Goal: Task Accomplishment & Management: Manage account settings

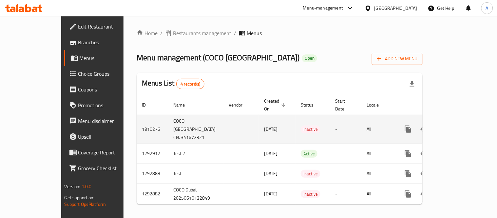
click at [459, 125] on icon "enhanced table" at bounding box center [455, 129] width 8 height 8
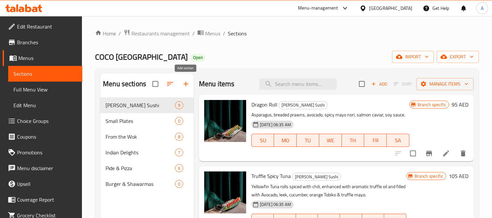
click at [188, 84] on icon "button" at bounding box center [186, 84] width 8 height 8
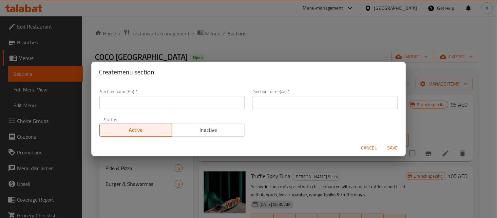
click at [176, 97] on input "text" at bounding box center [171, 102] width 145 height 13
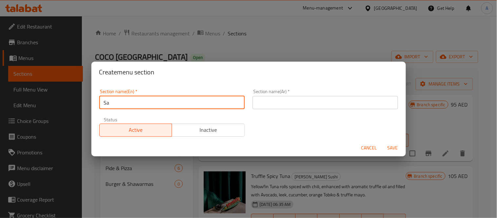
type input "Salads"
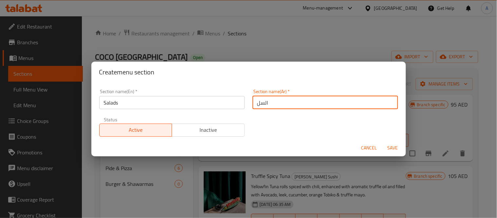
type input "السلطات"
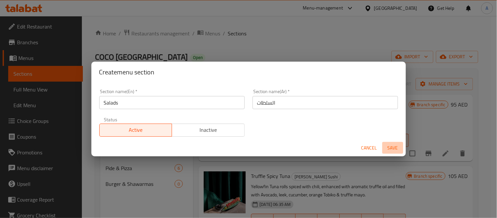
click at [396, 147] on span "Save" at bounding box center [393, 148] width 16 height 8
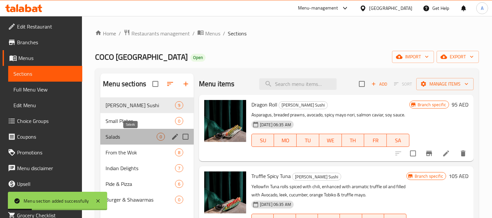
click at [119, 136] on span "Salads" at bounding box center [130, 137] width 51 height 8
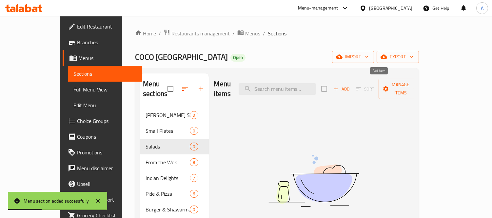
click at [350, 86] on span "Add" at bounding box center [342, 89] width 18 height 8
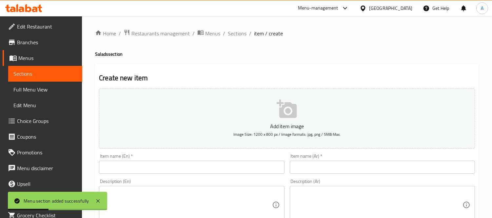
click at [217, 170] on input "text" at bounding box center [191, 167] width 185 height 13
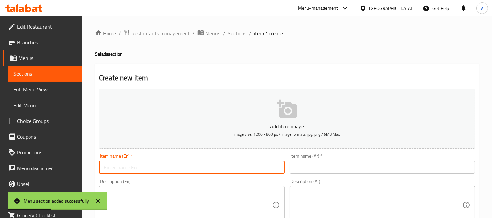
paste input "Burrata & Cherry Tomato Salad"
type input "Burrata & Cherry Tomato Salad"
click at [140, 197] on textarea at bounding box center [188, 204] width 168 height 31
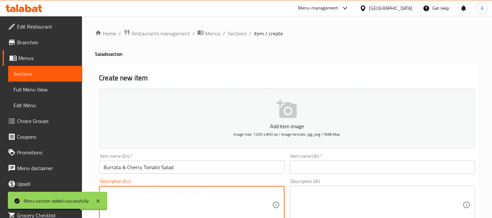
paste textarea "Burrata & Cherry Tomato Salad"
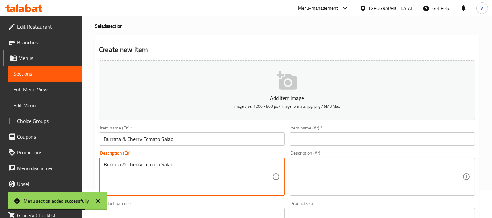
scroll to position [73, 0]
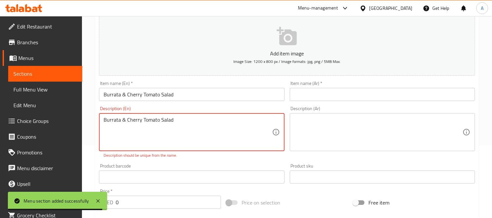
click at [136, 128] on textarea "Burrata & Cherry Tomato Salad" at bounding box center [188, 132] width 168 height 31
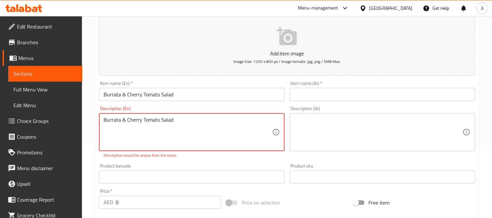
paste textarea "Creamy Burrata and fresh tomato a match made in Italy topped with balsamic redu…"
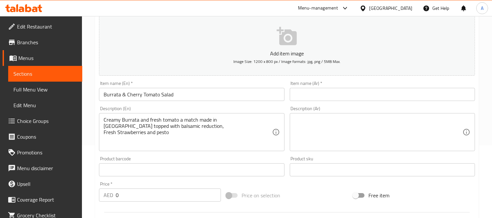
click at [102, 125] on div "Creamy Burrata and fresh tomato a match made in Italy topped with balsamic redu…" at bounding box center [191, 132] width 185 height 38
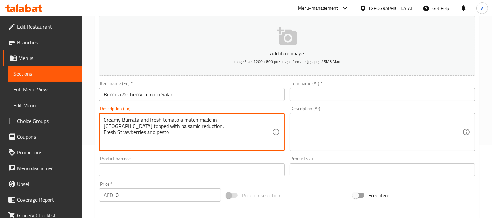
click at [102, 124] on div "Creamy Burrata and fresh tomato a match made in Italy topped with balsamic redu…" at bounding box center [191, 132] width 185 height 38
click at [103, 126] on div "Creamy Burrata and fresh tomato a match made in Italy topped with balsamic redu…" at bounding box center [191, 132] width 185 height 38
click at [104, 125] on textarea "Creamy Burrata and fresh tomato a match made in Italy topped with balsamic redu…" at bounding box center [188, 132] width 168 height 31
click at [103, 128] on div "Creamy Burrata and fresh tomato a match made in Italy topped with balsamic redu…" at bounding box center [191, 132] width 185 height 38
click at [104, 125] on textarea "Creamy Burrata and fresh tomato a match made in Italy topped with balsamic redu…" at bounding box center [188, 132] width 168 height 31
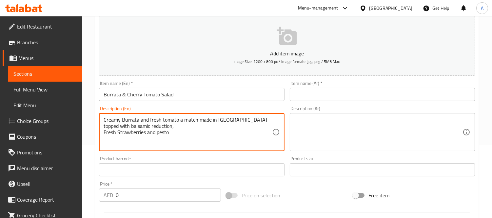
click at [105, 133] on textarea "Creamy Burrata and fresh tomato a match made in Italy topped with balsamic redu…" at bounding box center [188, 132] width 168 height 31
click at [104, 133] on textarea "Creamy Burrata and fresh tomato a match made in Italy topped with balsamic redu…" at bounding box center [188, 132] width 168 height 31
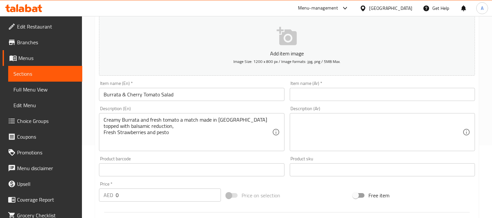
click at [102, 134] on div "Creamy Burrata and fresh tomato a match made in Italy topped with balsamic redu…" at bounding box center [191, 132] width 185 height 38
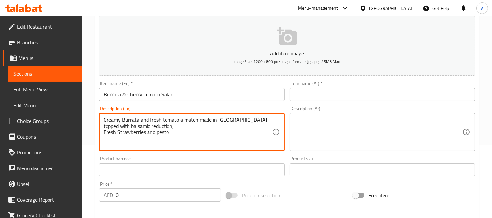
click at [104, 136] on textarea "Creamy Burrata and fresh tomato a match made in Italy topped with balsamic redu…" at bounding box center [188, 132] width 168 height 31
click at [138, 125] on textarea "Creamy Burrata and fresh tomato a match made in Italy topped with balsamic redu…" at bounding box center [188, 132] width 168 height 31
type textarea "Creamy burrata and fresh tomato a match made in italy topped with balsamic redu…"
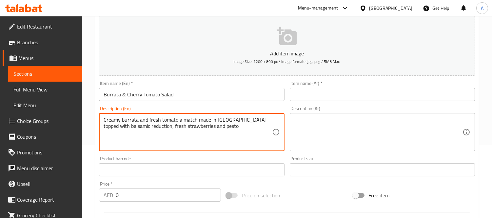
click at [357, 137] on textarea at bounding box center [378, 132] width 168 height 31
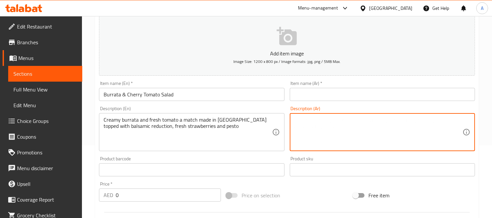
paste textarea "جبنة بوراتا كريمية وطماطم طازجة، مزيجٌ مثاليٌّ من المكونات الإيطالية، مع خل بلس…"
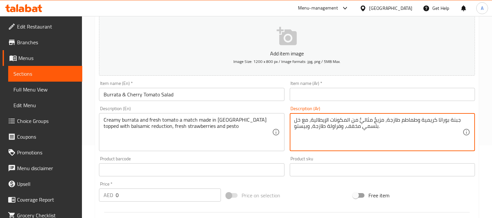
click at [451, 120] on textarea "جبنة بوراتا كريمية وطماطم طازجة، مزيجٌ مثاليٌّ من المكونات الإيطالية، مع خل بلس…" at bounding box center [378, 132] width 168 height 31
click at [421, 122] on textarea "بوراتا كريمية وطماطم طازجة، مزيجٌ مثاليٌّ من المكونات الإيطالية، مع خل بلسمي مخ…" at bounding box center [378, 132] width 168 height 31
click at [346, 121] on textarea "بوراتا كريمي وطماطم طازجة، مزيجٌ مثاليٌّ من المكونات الإيطالية، مع خل بلسمي مخف…" at bounding box center [378, 132] width 168 height 31
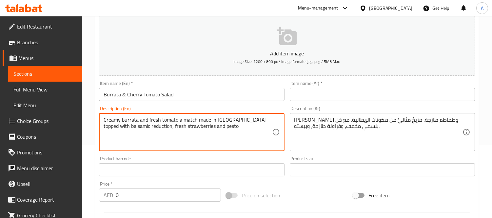
click at [136, 128] on textarea "Creamy burrata and fresh tomato a match made in italy topped with balsamic redu…" at bounding box center [188, 132] width 168 height 31
click at [142, 131] on textarea "Creamy burrata and fresh tomato a match made in italy topped with balsamic redu…" at bounding box center [188, 132] width 168 height 31
drag, startPoint x: 144, startPoint y: 126, endPoint x: 104, endPoint y: 128, distance: 40.3
click at [104, 128] on textarea "Creamy burrata and fresh tomato a match made in italy topped with balsamic redu…" at bounding box center [188, 132] width 168 height 31
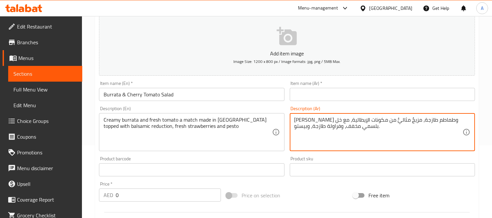
click at [294, 122] on textarea "بوراتا كريمي وطماطم طازجة، مزيجٌ مثاليٌّ من مكونات الإيطالية، مع خل بلسمي مخفف،…" at bounding box center [378, 132] width 168 height 31
click at [295, 121] on textarea "بوراتا كريمي وطماطم طازجة، مزيجٌ مثاليٌّ من مكونات الإيطالية، مع خل بلسمي مخفف،…" at bounding box center [378, 132] width 168 height 31
click at [275, 119] on div "Creamy burrata and fresh tomato a match made in italy topped with balsamic redu…" at bounding box center [191, 132] width 185 height 38
click at [316, 120] on textarea "بوراتا كريمي وطماطم طازجة، مزيجٌ مثاليٌّ من مكونات الإيطالية، مع خل بلسمي مخفف،…" at bounding box center [378, 132] width 168 height 31
click at [296, 122] on textarea "بوراتا كريمي وطماطم طازجة، مزيجٌ مثاليٌّ من مكونات الإيطالية، مع بلسمي مخفف، وف…" at bounding box center [378, 132] width 168 height 31
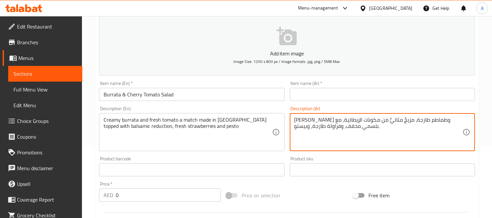
click at [294, 121] on textarea "بوراتا كريمي وطماطم طازجة، مزيجٌ مثاليٌّ من مكونات الإيطالية، مع بلسمي مخفف، وف…" at bounding box center [378, 132] width 168 height 31
click at [296, 122] on textarea "بوراتا كريمي وطماطم طازجة، مزيجٌ مثاليٌّ من مكونات الإيطالية، مع بلسمي مخفف، وف…" at bounding box center [378, 132] width 168 height 31
click at [341, 128] on textarea "بوراتا كريمي وطماطم طازجة، مزيجٌ مثاليٌّ من مكونات الإيطالية، مع بلسميك مخفف، و…" at bounding box center [378, 132] width 168 height 31
type textarea "بوراتا كريمي وطماطم طازجة، مزيجٌ مثاليٌّ من مكونات الإيطالية، مع بلسميك مخفف، ف…"
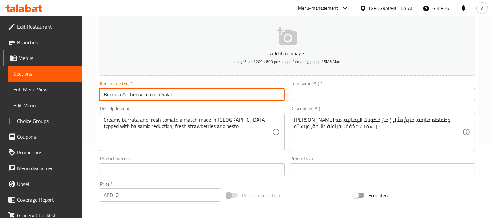
click at [193, 97] on input "Burrata & Cherry Tomato Salad" at bounding box center [191, 94] width 185 height 13
click at [297, 100] on input "text" at bounding box center [382, 94] width 185 height 13
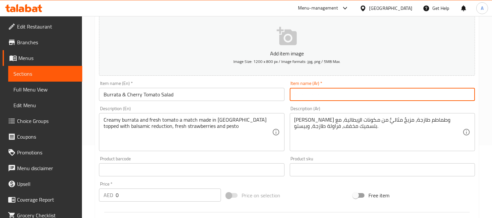
paste input "سلطة البوراتا والطماطم الكرزية"
click at [344, 95] on input "سلطة البوراتا والطماطم الكرزية" at bounding box center [382, 94] width 185 height 13
click at [326, 95] on input "سلطة بوراتا والطماطم الكرزية" at bounding box center [382, 94] width 185 height 13
click at [304, 93] on input "سلطة بوراتا وطماطم الكرزية" at bounding box center [382, 94] width 185 height 13
click at [305, 93] on input "سلطة بوراتا وطماطم الكرزية" at bounding box center [382, 94] width 185 height 13
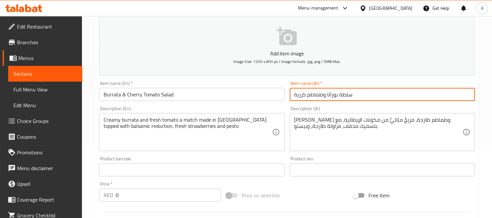
type input "سلطة بوراتا وطماطم كرزية"
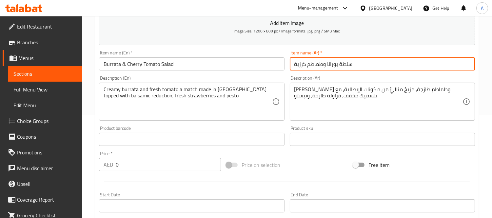
scroll to position [145, 0]
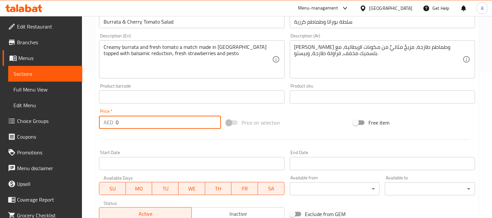
drag, startPoint x: 135, startPoint y: 125, endPoint x: 80, endPoint y: 123, distance: 54.5
click at [81, 123] on div "Edit Restaurant Branches Menus Sections Full Menu View Edit Menu Choice Groups …" at bounding box center [246, 94] width 492 height 447
paste input "15"
type input "150"
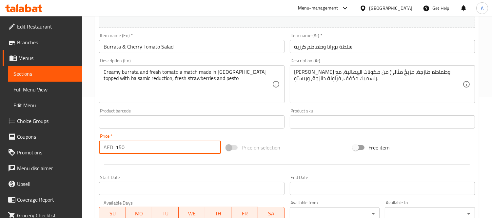
scroll to position [109, 0]
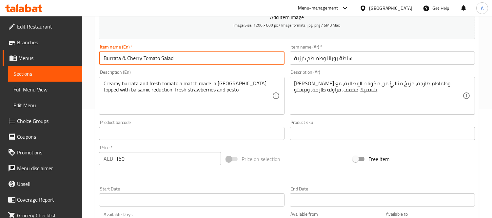
click at [181, 56] on input "Burrata & Cherry Tomato Salad" at bounding box center [191, 57] width 185 height 13
click at [177, 61] on input "Burrata & Cherry Tomato Salad @(" at bounding box center [191, 57] width 185 height 13
type input "Burrata & Cherry Tomato Salad (D/N)"
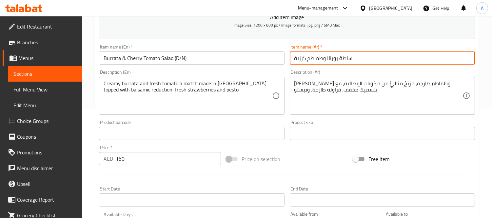
click at [381, 61] on input "سلطة بوراتا وطماطم كرزية" at bounding box center [382, 57] width 185 height 13
type input "سلطة بوراتا وطماطم كرزية (منتجات الألبان ومكسرات)"
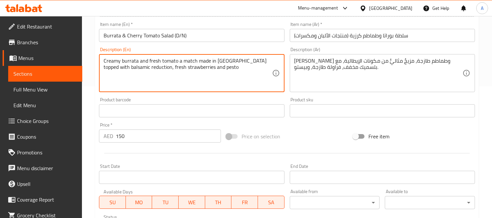
scroll to position [218, 0]
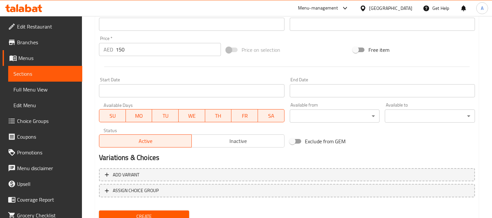
click at [136, 48] on input "150" at bounding box center [168, 49] width 105 height 13
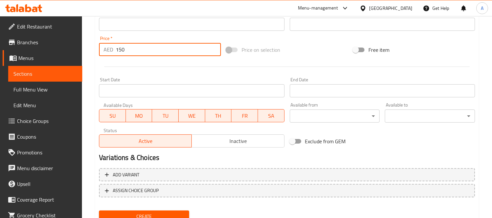
click at [99, 210] on button "Create" at bounding box center [144, 216] width 90 height 12
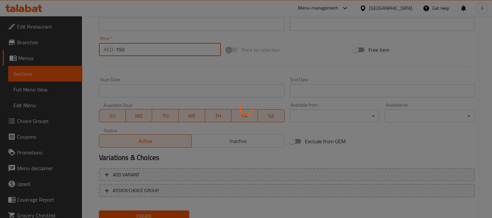
type input "0"
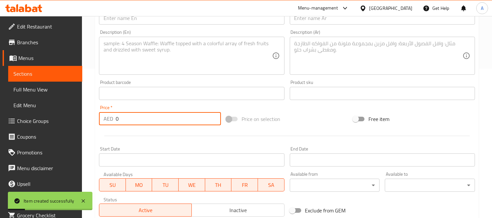
scroll to position [73, 0]
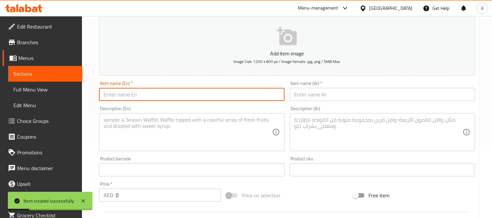
click at [138, 96] on input "text" at bounding box center [191, 94] width 185 height 13
paste input "Coco Duck Salad"
type input "Coco Duck Salad"
click at [315, 91] on input "text" at bounding box center [382, 94] width 185 height 13
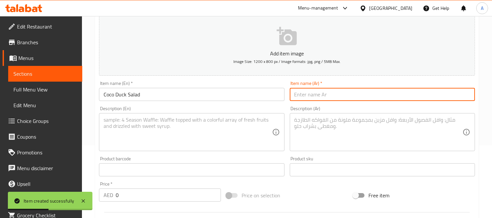
paste input "سلطة بط جوز الهند"
type input "سلطة بط جوز الهند"
click at [200, 129] on textarea at bounding box center [188, 132] width 168 height 31
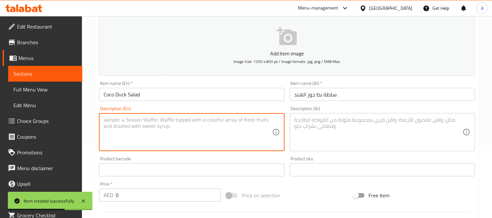
paste textarea "Shredded duck over mixed greens, paired with a soy-soy dressing, crushed peanut…"
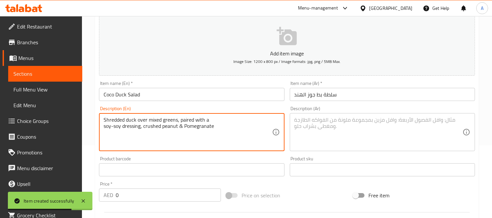
type textarea "Shredded duck over mixed greens, paired with a soy-soy dressing, crushed peanut…"
click at [386, 149] on div "Description (Ar)" at bounding box center [382, 132] width 185 height 38
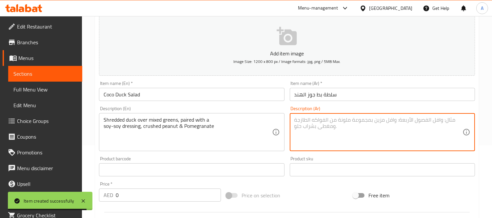
click at [367, 126] on textarea at bounding box center [378, 132] width 168 height 31
paste textarea "بط مفروم على خضار مشكلة، مع صلصة الصويا والفول السوداني المطحون والرمان"
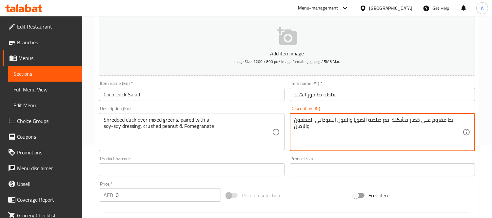
type textarea "بط مفروم على خضار مشكلة، مع صلصة الصويا والفول السوداني المطحون والرمان"
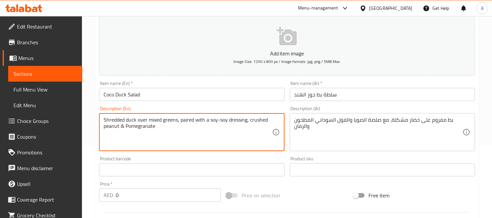
type textarea "Shredded duck over mixed greens, paired with a soy-soy dressing, crushed peanut…"
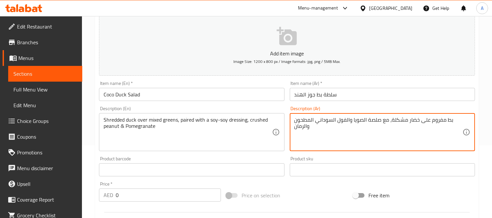
click at [414, 123] on textarea "بط مفروم على خضار مشكلة، مع صلصة الصويا والفول السوداني المطحون والرمان" at bounding box center [378, 132] width 168 height 31
click at [391, 122] on textarea "بط مفروم على خضار مشكلة، مع صلصة الصويا والفول السوداني المطحون والرمان" at bounding box center [378, 132] width 168 height 31
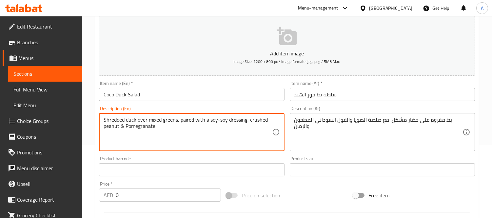
drag, startPoint x: 219, startPoint y: 121, endPoint x: 214, endPoint y: 121, distance: 5.6
click at [232, 119] on textarea "Shredded duck over mixed greens, paired with a soy-soy dressing, crushed peanut…" at bounding box center [188, 132] width 168 height 31
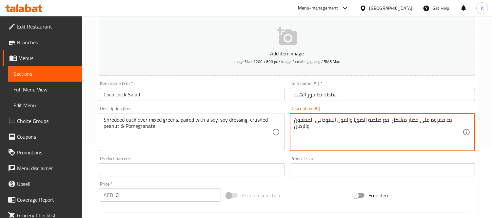
click at [377, 120] on textarea "بط مفروم على خضار مشكل، مع صلصة الصويا والفول السوداني المطحون والرمان" at bounding box center [378, 132] width 168 height 31
click at [345, 119] on textarea "بط مفروم على خضار مشكل، مع ددريسنج صويا والفول السوداني المطحون والرمان" at bounding box center [378, 132] width 168 height 31
click at [332, 122] on textarea "بط مفروم على خضار مشكل، مع ددريسنج صويا وفول السوداني المطحون والرمان" at bounding box center [378, 132] width 168 height 31
click at [312, 120] on textarea "بط مفروم على خضار مشكل، مع ددريسنج صويا وفول سوداني المطحون والرمان" at bounding box center [378, 132] width 168 height 31
drag, startPoint x: 357, startPoint y: 121, endPoint x: 362, endPoint y: 121, distance: 4.3
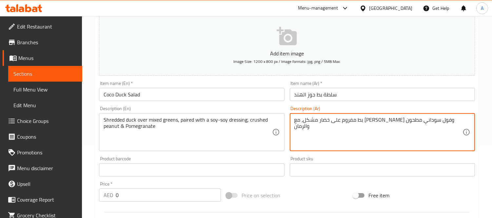
click at [362, 121] on textarea "بط مفروم على خضار مشكل، مع ددريسنج صويا وفول سوداني مطحون والرمان" at bounding box center [378, 132] width 168 height 31
click at [358, 131] on textarea "بط مفروم على خضار مشكل، مع ددريسنج صويا وفول سوداني مطحون والرمان" at bounding box center [378, 132] width 168 height 31
click at [361, 121] on textarea "بط مفروم على خضار مشكل، مع ددريسنج صويا وفول سوداني مطحون والرمان" at bounding box center [378, 132] width 168 height 31
click at [302, 121] on textarea "بط مفروم على خضار مشكل، مع ددريسنج صويا، فول سوداني مطحون والرمان" at bounding box center [378, 132] width 168 height 31
click at [304, 122] on textarea "بط مفروم على خضار مشكل، مع ددريسنج صويا، فول سوداني مطحون والرمان" at bounding box center [378, 132] width 168 height 31
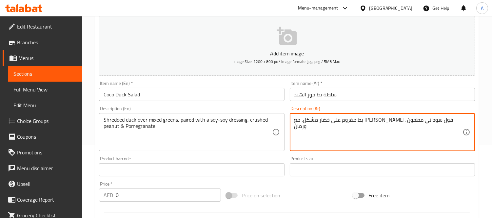
type textarea "بط مفروم على خضار مشكل، مع ددريسنج صويا، فول سوداني مطحون ورمان"
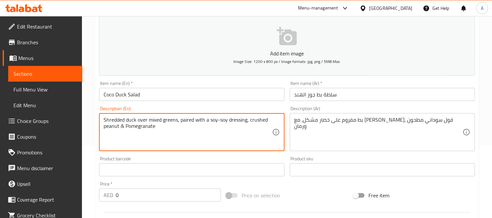
drag, startPoint x: 124, startPoint y: 126, endPoint x: 120, endPoint y: 127, distance: 4.6
type textarea "Shredded duck over mixed greens, paired with a soy-soy dressing, crushed peanut…"
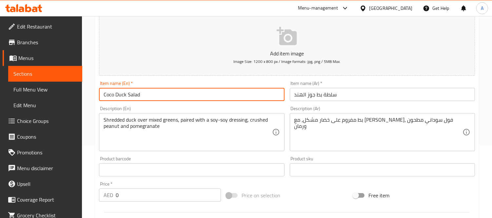
click at [106, 94] on input "Coco Duck Salad" at bounding box center [191, 94] width 185 height 13
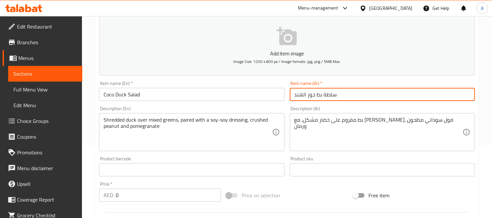
drag, startPoint x: 314, startPoint y: 94, endPoint x: 295, endPoint y: 93, distance: 18.7
click at [295, 93] on input "سلطة بط جوز الهند" at bounding box center [382, 94] width 185 height 13
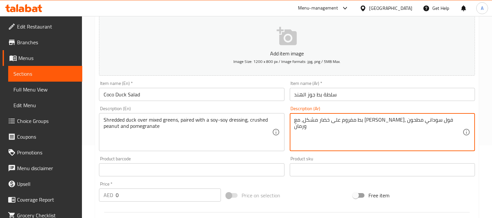
type textarea "بط مفروم على خضار مشكل، مع دريسنج صويا، فول سوداني مطحون ورمان"
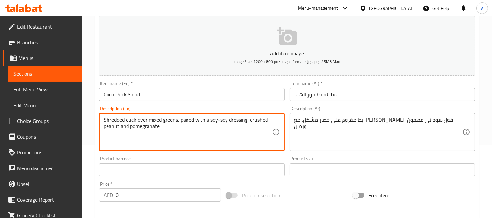
click at [185, 119] on textarea "Shredded duck over mixed greens, paired with a soy-soy dressing, crushed peanut…" at bounding box center [188, 132] width 168 height 31
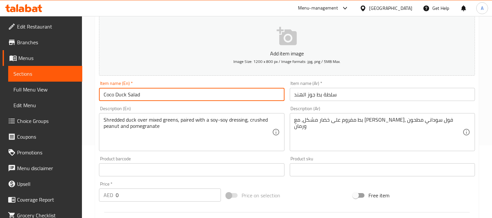
click at [111, 95] on input "Coco Duck Salad" at bounding box center [191, 94] width 185 height 13
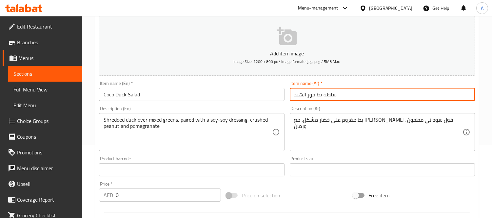
click at [310, 94] on input "سلطة بط جوز الهند" at bounding box center [382, 94] width 185 height 13
drag, startPoint x: 315, startPoint y: 94, endPoint x: 281, endPoint y: 97, distance: 34.2
click at [282, 97] on div "Add item image Image Size: 1200 x 800 px / Image formats: jpg, png / 5MB Max. I…" at bounding box center [286, 154] width 381 height 282
type input "سلطة بط كاكاو"
click at [109, 97] on input "Coco Duck Salad" at bounding box center [191, 94] width 185 height 13
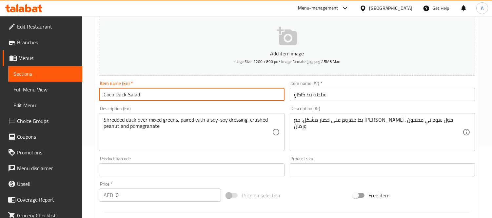
click at [109, 97] on input "Coco Duck Salad" at bounding box center [191, 94] width 185 height 13
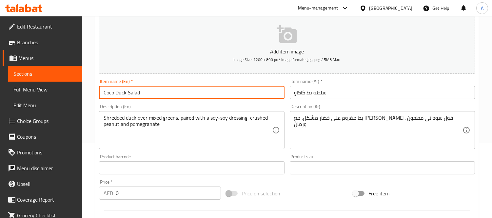
scroll to position [109, 0]
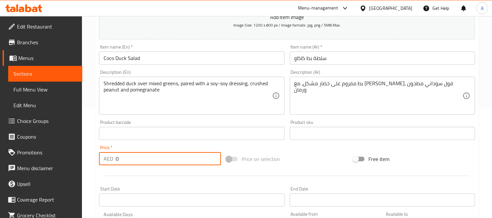
drag, startPoint x: 144, startPoint y: 159, endPoint x: 90, endPoint y: 159, distance: 54.7
click at [90, 159] on div "Home / Restaurants management / Menus / Sections / item / create Salads section…" at bounding box center [287, 130] width 410 height 447
paste input "125"
type input "125"
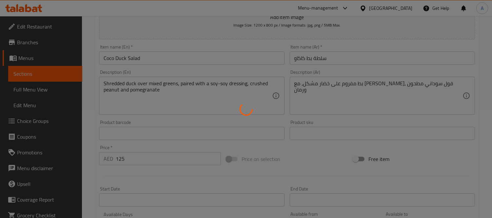
type input "0"
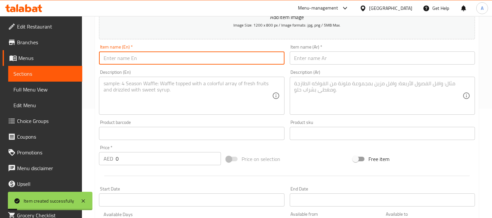
click at [151, 55] on input "text" at bounding box center [191, 57] width 185 height 13
paste input "Caesar Salad"
type input "Caesar Salad"
click at [306, 63] on input "text" at bounding box center [382, 57] width 185 height 13
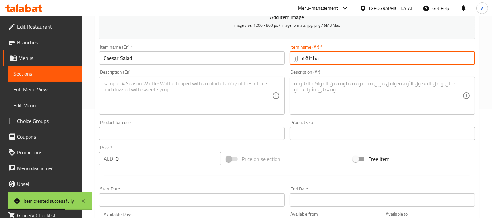
type input "سلطة سيزر"
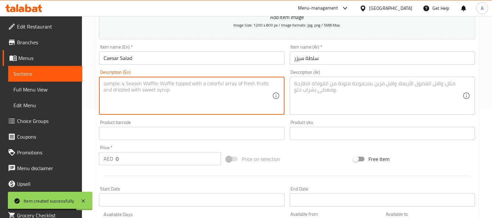
click at [191, 110] on textarea at bounding box center [188, 95] width 168 height 31
paste textarea "Baby gem, Romain lettuce tossed with creamy Caesar Dressings and garnished with…"
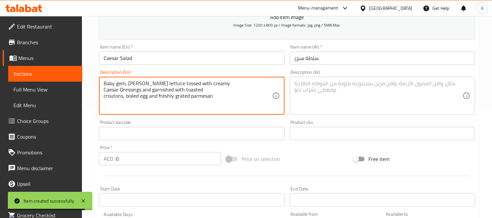
click at [105, 92] on textarea "Baby gem, Romain lettuce tossed with creamy Caesar Dressings and garnished with…" at bounding box center [188, 95] width 168 height 31
click at [104, 90] on textarea "Baby gem, Romain lettuce tossed with creamy Caesar Dressings and garnished with…" at bounding box center [188, 95] width 168 height 31
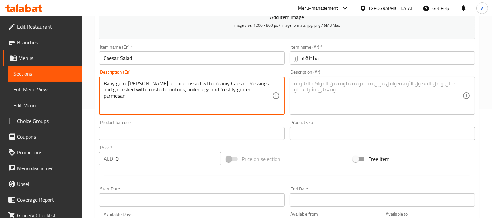
click at [198, 86] on textarea "Baby gem, Romain lettuce tossed with creamy Caesar Dressings and garnished with…" at bounding box center [188, 95] width 168 height 31
click at [196, 86] on textarea "baby gem, romain lettuce tossed with creamy caesar dressings and garnished with…" at bounding box center [188, 95] width 168 height 31
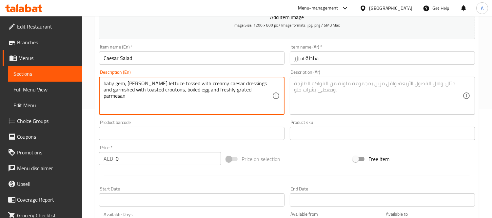
click at [196, 86] on textarea "baby gem, romain lettuce tossed with creamy caesar dressings and garnished with…" at bounding box center [188, 95] width 168 height 31
click at [134, 100] on textarea "Baby gem, [PERSON_NAME] lettuce tossed with creamy caesar dressings and garnish…" at bounding box center [188, 95] width 168 height 31
click at [130, 94] on textarea "Baby gem, [PERSON_NAME] lettuce tossed with creamy caesar dressings and garnish…" at bounding box center [188, 95] width 168 height 31
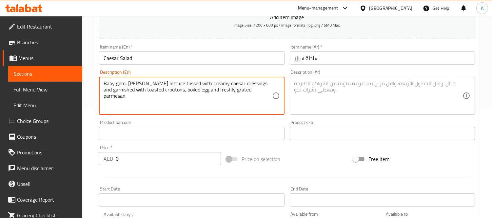
type textarea "Baby gem, [PERSON_NAME] lettuce tossed with creamy caesar dressings and garnish…"
click at [329, 84] on textarea at bounding box center [378, 95] width 168 height 31
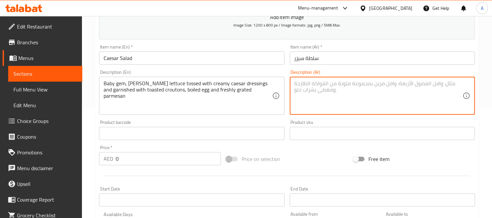
paste textarea "خس روماني صغير ممزوج بصلصة سيزر الكريمية ومزين بقطع الخبز المحمص والبيض المسلوق…"
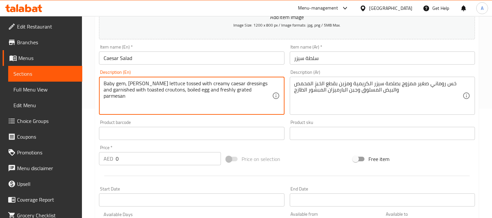
click at [168, 86] on textarea "Baby gem, [PERSON_NAME] lettuce tossed with creamy caesar dressings and garnish…" at bounding box center [188, 95] width 168 height 31
click at [113, 85] on textarea "Baby gem, [PERSON_NAME] lettuce tossed with creamy caesar dressings and garnish…" at bounding box center [188, 95] width 168 height 31
drag, startPoint x: 125, startPoint y: 83, endPoint x: 99, endPoint y: 85, distance: 26.6
click at [99, 85] on div "Baby gem, romain lettuce tossed with creamy caesar dressings and garnished with…" at bounding box center [191, 96] width 185 height 38
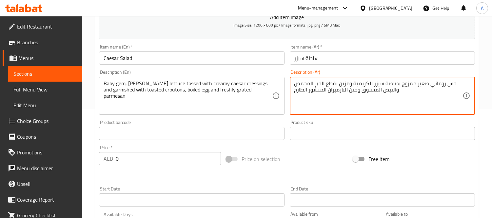
click at [302, 88] on textarea "خس روماني صغير ممزوج بصلصة سيزر الكريمية ومزين بقطع الخبز المحمص والبيض المسلوق…" at bounding box center [378, 95] width 168 height 31
click at [290, 89] on div "خس روماني صغير ممزوج بصلصة سيزر الكريمية ومزين بقطع الخبز المحمص والبيض المسلوق…" at bounding box center [382, 96] width 185 height 38
click at [303, 81] on textarea "خس روماني صغير ممزوج بصلصة سيزر الكريمية ومزين بقطع الخبز المحمص والبيض المسلوق…" at bounding box center [378, 95] width 168 height 31
click at [294, 83] on textarea "خس روماني صغير ممزوج بصلصة سيزر الكريمية ومزين بقطع الخبز المحمص والبيض المسلوق…" at bounding box center [378, 95] width 168 height 31
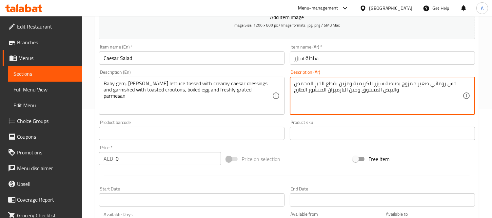
click at [454, 83] on textarea "خس روماني صغير ممزوج بصلصة سيزر الكريمية ومزين بقطع الخبز المحمص والبيض المسلوق…" at bounding box center [378, 95] width 168 height 31
paste textarea "يبي جيم"
click at [402, 83] on textarea "بيبي جيم، خس روماني صغير ممزوج بصلصة سيزر الكريمية ومزين بقطع الخبز المحمص والب…" at bounding box center [378, 95] width 168 height 31
click at [348, 83] on textarea "بيبي جيم، خس روماني ممزوج بصلصة سيزر الكريمية ومزين بقطع الخبز المحمص والبيض ال…" at bounding box center [378, 95] width 168 height 31
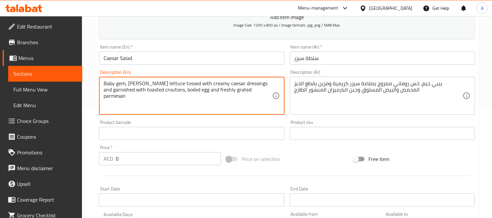
click at [165, 91] on textarea "Baby gem, [PERSON_NAME] lettuce tossed with creamy caesar dressings and garnish…" at bounding box center [188, 95] width 168 height 31
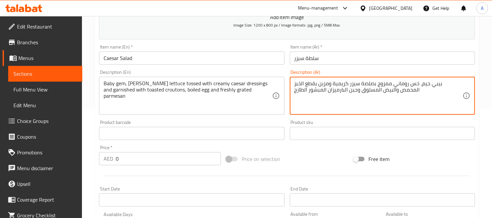
drag, startPoint x: 321, startPoint y: 84, endPoint x: 336, endPoint y: 86, distance: 14.5
click at [310, 82] on textarea "بيبي جيم، خس روماني ممزوج بصلصة سيزر كريمية ومزين بخبز المحمص والبيض المسلوق وج…" at bounding box center [378, 95] width 168 height 31
click at [304, 84] on textarea "بيبي جيم، خس روماني ممزوج بصلصة سيزر كريمية ومزين بخبز محمص والبيض المسلوق وجبن…" at bounding box center [378, 95] width 168 height 31
click at [378, 89] on textarea "بيبي جيم، خس روماني ممزوج بصلصة سيزر كريمية ومزين بخبز محمص وبيض المسلوق وجبن ا…" at bounding box center [378, 95] width 168 height 31
click at [306, 85] on textarea "بيبي جيم، خس روماني ممزوج بصلصة سيزر كريمية ومزين بخبز محمص وبيض مسلوق وجبن الب…" at bounding box center [378, 95] width 168 height 31
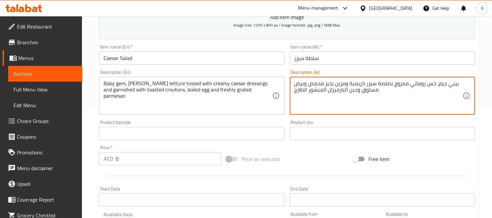
drag, startPoint x: 305, startPoint y: 85, endPoint x: 308, endPoint y: 86, distance: 3.5
click at [308, 86] on textarea "بيبي جيم، خس روماني ممزوج بصلصة سيزر كريمية ومزين بخبز محمص وبيض مسلوق وجبن الب…" at bounding box center [378, 95] width 168 height 31
click at [353, 91] on textarea "بيبي جيم، خس روماني ممزوج بصلصة سيزر كريمية ومزين بخبز محمص، بيض مسلوق وجبن الب…" at bounding box center [378, 95] width 168 height 31
click at [345, 88] on textarea "بيبي جيم، خس روماني ممزوج بصلصة سيزر كريمية ومزين بخبز محمص، بيض مسلوق البارميز…" at bounding box center [378, 95] width 168 height 31
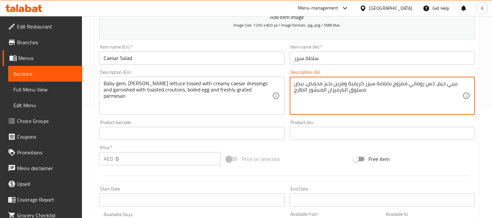
click at [345, 91] on textarea "بيبي جيم، خس روماني ممزوج بصلصة سيزر كريمية ومزين بخبز محمص، بيض مسلوق البارميز…" at bounding box center [378, 95] width 168 height 31
click at [323, 90] on textarea "بيبي جيم، خس روماني ممزوج بصلصة سيزر كريمية ومزين بخبز محمص، بيض مسلوق وبارميزا…" at bounding box center [378, 95] width 168 height 31
click at [303, 89] on textarea "بيبي جيم، خس روماني ممزوج بصلصة سيزر كريمية ومزين بخبز محمص، بيض مسلوق وبارميزا…" at bounding box center [378, 95] width 168 height 31
type textarea "بيبي جيم، خس روماني ممزوج بصلصة سيزر كريمية ومزين بخبز محمص، بيض مسلوق وبارميزا…"
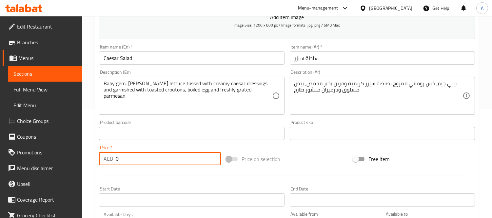
drag, startPoint x: 128, startPoint y: 161, endPoint x: 103, endPoint y: 156, distance: 26.0
click at [103, 156] on div "AED 0 Price *" at bounding box center [160, 158] width 122 height 13
paste input "85"
type input "85"
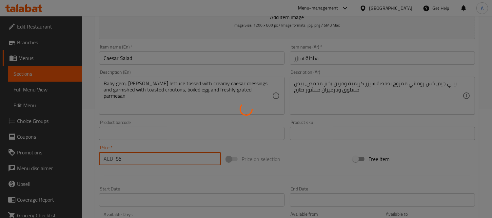
type input "0"
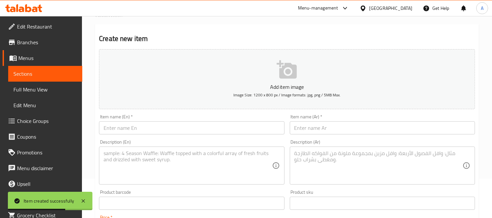
scroll to position [0, 0]
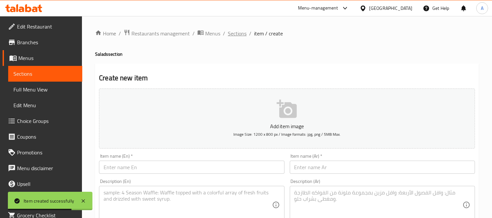
click at [234, 33] on span "Sections" at bounding box center [237, 33] width 19 height 8
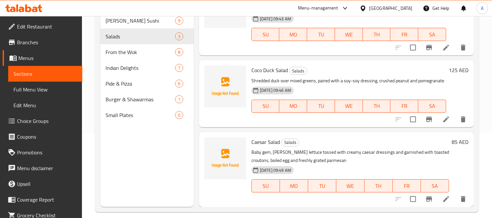
scroll to position [92, 0]
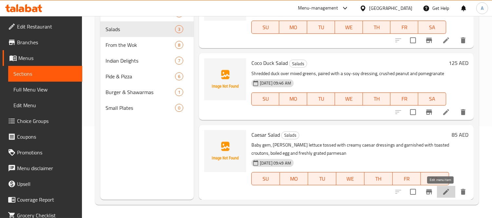
click at [442, 193] on icon at bounding box center [446, 192] width 8 height 8
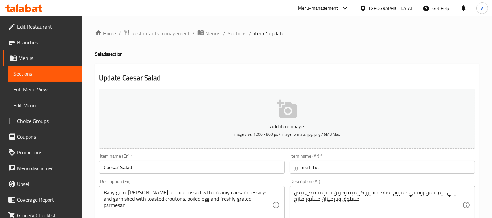
click at [179, 169] on input "Caesar Salad" at bounding box center [191, 167] width 185 height 13
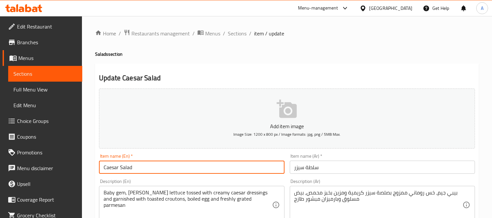
paste input "(G/GL/F/D/E/M)"
click at [133, 170] on input "Caesar Salad(G/GL/F/D/E/M)" at bounding box center [191, 167] width 185 height 13
click at [132, 170] on input "Caesar Salad(G/GL/F/D/E/M)" at bounding box center [191, 167] width 185 height 13
drag, startPoint x: 140, startPoint y: 168, endPoint x: 145, endPoint y: 168, distance: 4.9
click at [145, 168] on input "Caesar Salad (G/GL/F/D/E/M)" at bounding box center [191, 167] width 185 height 13
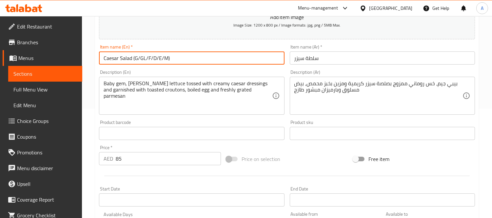
scroll to position [145, 0]
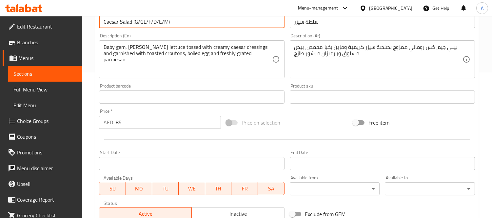
drag, startPoint x: 182, startPoint y: 28, endPoint x: 130, endPoint y: 27, distance: 51.5
click at [130, 27] on input "Caesar Salad (G/GL/F/D/E/M)" at bounding box center [191, 21] width 185 height 13
type input "Caesar Salad"
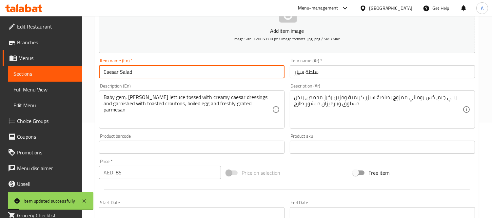
scroll to position [0, 0]
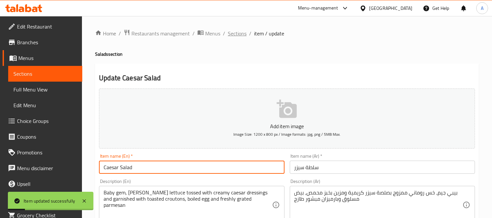
click at [234, 33] on span "Sections" at bounding box center [237, 33] width 19 height 8
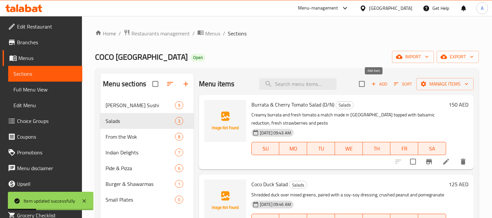
click at [377, 85] on span "Add" at bounding box center [379, 84] width 18 height 8
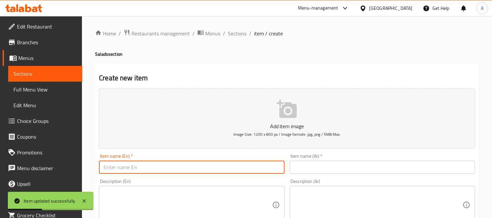
click at [154, 168] on input "text" at bounding box center [191, 167] width 185 height 13
paste input "Avocado & Mango"
type input "Avocado & Mango"
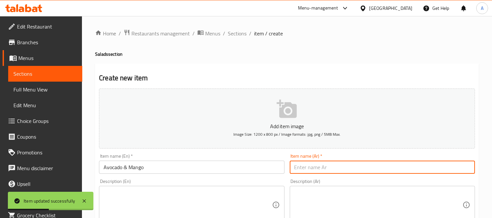
click at [354, 162] on input "text" at bounding box center [382, 167] width 185 height 13
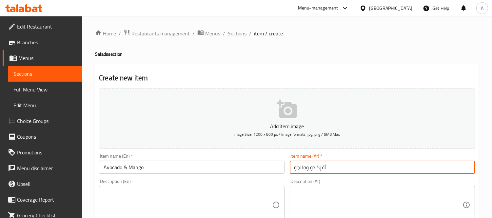
click at [320, 171] on input "أفزكادو ومانجو" at bounding box center [382, 167] width 185 height 13
type input "أفوكادو ومانجو"
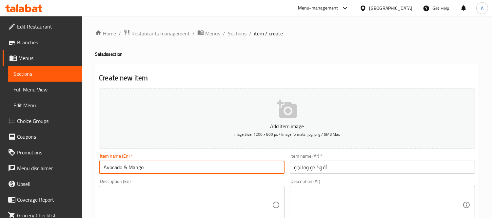
drag, startPoint x: 123, startPoint y: 169, endPoint x: 126, endPoint y: 168, distance: 3.7
click at [126, 168] on input "Avocado & Mango" at bounding box center [191, 167] width 185 height 13
type input "Avocado And Mango"
click at [155, 194] on textarea at bounding box center [188, 204] width 168 height 31
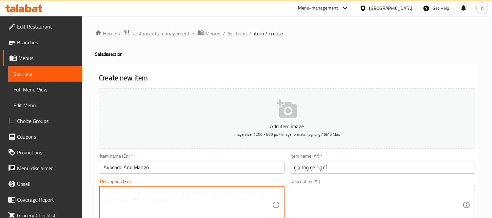
paste textarea "Creamy avocado and sweet mango tossed with mesclun and a lime vinaigrette."
type textarea "Creamy avocado and sweet mango tossed with mesclun and a lime vinaigrette."
click at [295, 206] on textarea at bounding box center [378, 204] width 168 height 31
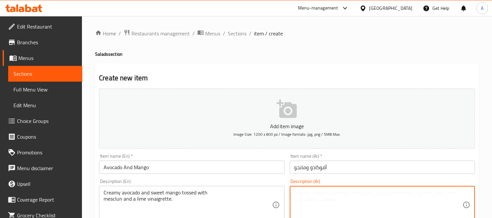
paste textarea "مزيج كريمي من الأفوكادو والمانجو الحلو مع الخس وصلصة الخل بالليمون."
click at [446, 195] on textarea "مزيج كريمي من الأفوكادو والمانجو الحلو مع الخس وصلصة الخل بالليمون." at bounding box center [378, 204] width 168 height 31
click at [411, 195] on textarea "كريمي من الأفوكادو والمانجو الحلو مع الخس وصلصة الخل بالليمون." at bounding box center [378, 204] width 168 height 31
drag, startPoint x: 411, startPoint y: 195, endPoint x: 421, endPoint y: 196, distance: 9.8
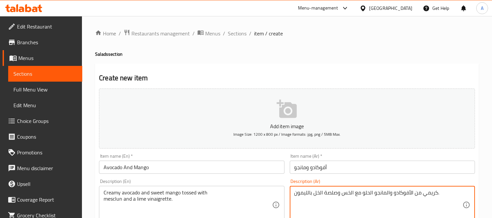
click at [421, 196] on textarea "كريمي من الأفوكادو والمانجو الحلو مع الخس وصلصة الخل بالليمون." at bounding box center [378, 204] width 168 height 31
click at [386, 194] on textarea "كريمي أفوكادو والمانجو الحلو مع الخس وصلصة الخل بالليمون." at bounding box center [378, 204] width 168 height 31
click at [368, 193] on textarea "كريمي أفوكادو ومانجو الحلو مع الخس وصلصة الخل بالليمون." at bounding box center [378, 204] width 168 height 31
click at [362, 197] on textarea "كريمي أفوكادو ومانجو حلو مع الخس وصلصة الخل بالليمون." at bounding box center [378, 204] width 168 height 31
type textarea "كريمي أفوكادو ومانجو حلوة مع الخس وصلصة الخل بالليمون."
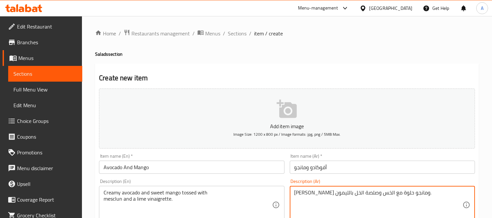
click at [103, 201] on div "Creamy avocado and sweet mango tossed with mesclun and a lime vinaigrette. Desc…" at bounding box center [191, 205] width 185 height 38
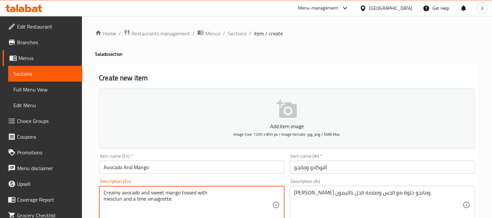
click at [104, 200] on textarea "Creamy avocado and sweet mango tossed with mesclun and a lime vinaigrette." at bounding box center [188, 204] width 168 height 31
click at [212, 194] on textarea "Creamy avocado and sweet mango tossed with mesclun and a lime vinaigrette." at bounding box center [188, 204] width 168 height 31
type textarea "Creamy avocado and sweet mango tossed with mesclun and a lime vinaigrette."
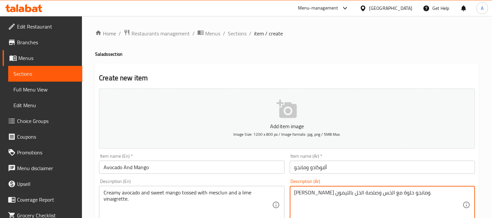
click at [349, 194] on textarea "كريمي أفوكادو ومانجو حلوة مع الخس وصلصة الخل بالليمون." at bounding box center [378, 204] width 168 height 31
paste textarea "ميسكلون"
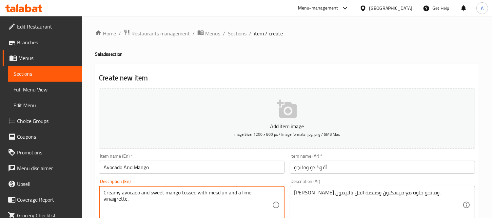
click at [119, 201] on textarea "Creamy avocado and sweet mango tossed with mesclun and a lime vinaigrette." at bounding box center [188, 204] width 168 height 31
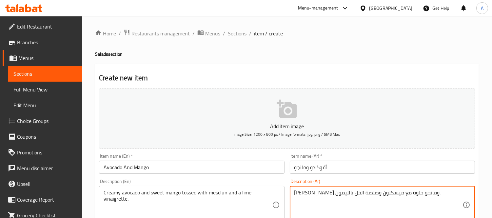
drag, startPoint x: 337, startPoint y: 194, endPoint x: 295, endPoint y: 195, distance: 41.6
paste textarea "فينجريت"
click at [319, 195] on textarea "كريمي أفوكادو ومانجو حلوة مع ميسكلون وفينجريت حامض." at bounding box center [378, 204] width 168 height 31
type textarea "كريمي أفوكادو ومانجو حلوة مع ميسكلون وخل حامض."
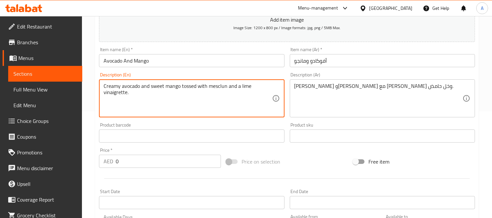
scroll to position [109, 0]
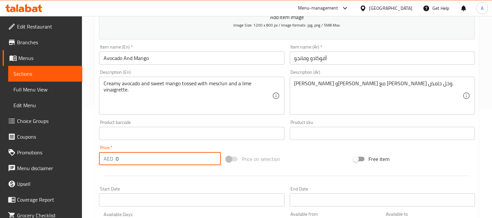
drag, startPoint x: 123, startPoint y: 158, endPoint x: 87, endPoint y: 157, distance: 36.4
click at [87, 157] on div "Home / Restaurants management / Menus / Sections / item / create Salads section…" at bounding box center [287, 130] width 410 height 447
paste input "85"
type input "85"
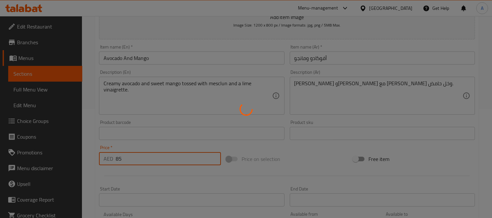
type input "0"
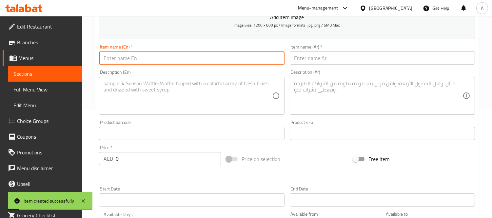
click at [129, 62] on input "text" at bounding box center [191, 57] width 185 height 13
paste input "Kale & Apple"
click at [109, 59] on input "Kale & Apple" at bounding box center [191, 57] width 185 height 13
type input "Kale & Apple"
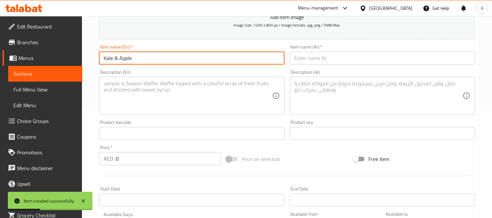
click at [330, 56] on input "text" at bounding box center [382, 57] width 185 height 13
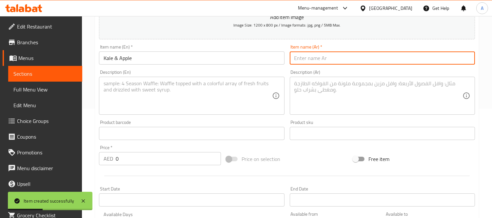
paste input "كيل"
type input "كيل وتفاح"
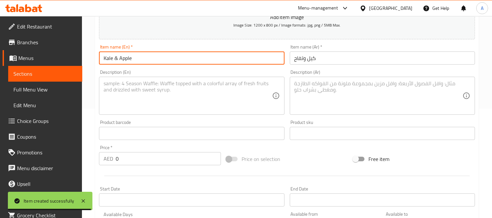
click at [116, 57] on input "Kale & Apple" at bounding box center [191, 57] width 185 height 13
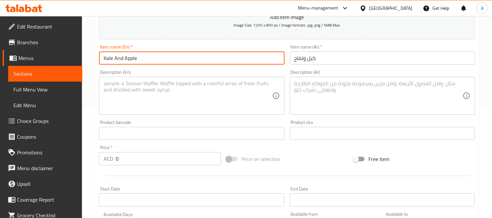
type input "Kale And Apple"
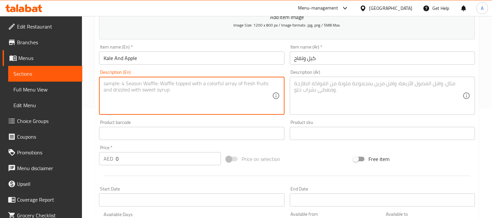
click at [159, 96] on textarea at bounding box center [188, 95] width 168 height 31
paste textarea "Crisp kale, sliced apples, almond flakes, and a honey sumac dressing"
type textarea "Crisp kale, sliced apples, almond flakes, and a honey sumac dressing"
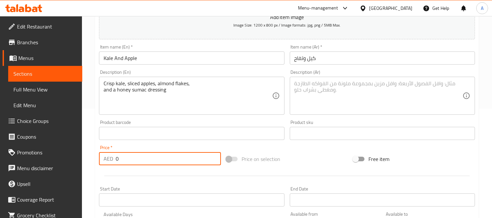
drag, startPoint x: 132, startPoint y: 162, endPoint x: 80, endPoint y: 163, distance: 51.8
click at [80, 163] on div "Edit Restaurant Branches Menus Sections Full Menu View Edit Menu Choice Groups …" at bounding box center [246, 130] width 492 height 447
paste input "65"
type input "65"
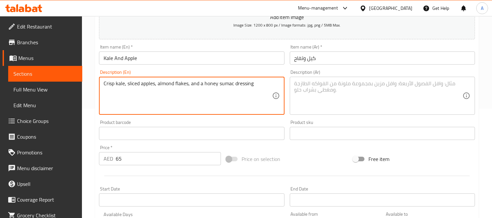
click at [183, 80] on textarea "Crisp kale, sliced apples, almond flakes, and a honey sumac dressing" at bounding box center [188, 95] width 168 height 31
type textarea "Crisp kale, sliced apples, almond flakes, and a honey sumac dressing"
click at [299, 95] on textarea at bounding box center [378, 95] width 168 height 31
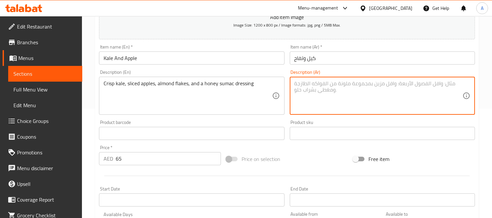
paste textarea "كرنب مقرمش، شرائح تفاح، رقائق لوز، وصلصة سماق العسل"
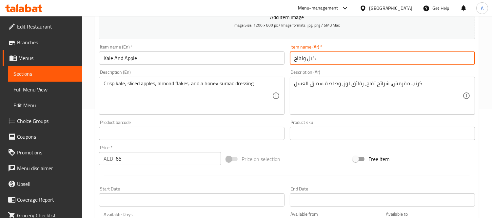
click at [315, 59] on input "كيل وتفاح" at bounding box center [382, 57] width 185 height 13
click at [312, 60] on input "كيل وتفاح" at bounding box center [382, 57] width 185 height 13
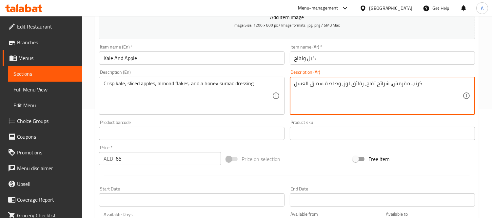
click at [417, 85] on textarea "كرنب مقرمش، شرائح تفاح، رقائق لوز، وصلصة سماق العسل" at bounding box center [378, 95] width 168 height 31
paste textarea "يل"
click at [134, 79] on div "Crisp kale, sliced apples, almond flakes, and a honey sumac dressing Descriptio…" at bounding box center [191, 96] width 185 height 38
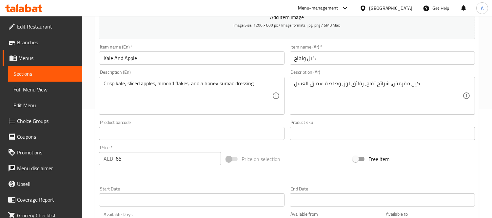
click at [134, 79] on div "Crisp kale, sliced apples, almond flakes, and a honey sumac dressing Descriptio…" at bounding box center [191, 96] width 185 height 38
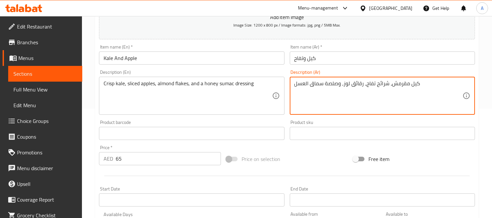
click at [375, 83] on textarea "كيل مقرمش، شرائح تفاح، رقائق لوز، وصلصة سماق العسل" at bounding box center [378, 95] width 168 height 31
click at [383, 85] on textarea "كيل مقرمش، شرائح تفاح، رقائق لوز، وصلصة سماق العسل" at bounding box center [378, 95] width 168 height 31
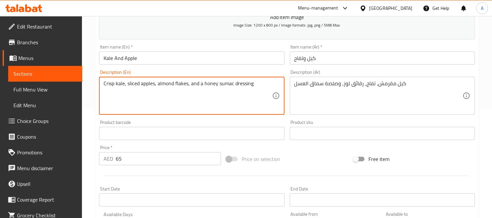
click at [132, 84] on textarea "Crisp kale, sliced apples, almond flakes, and a honey sumac dressing" at bounding box center [188, 95] width 168 height 31
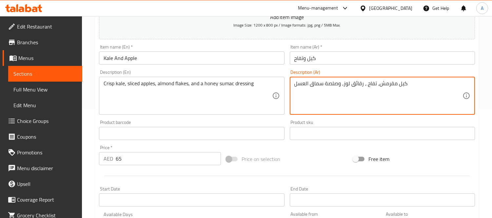
paste textarea "مقطع"
click at [331, 84] on textarea "كيل مقرمش، تفاح مقطع، رقائق لوز، وصلصة سماق العسل" at bounding box center [378, 95] width 168 height 31
click at [304, 82] on textarea "كيل مقرمش، تفاح مقطع، رقائق لوز، ودريسنج سماق العسل" at bounding box center [378, 95] width 168 height 31
type textarea "كيل مقرمش، تفاح مقطع، رقائق لوز، ودريسنج سماق عسل"
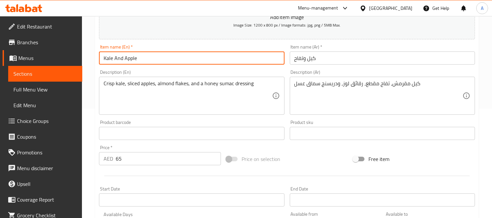
click at [208, 51] on input "Kale And Apple" at bounding box center [191, 57] width 185 height 13
click at [149, 59] on input "Kale And Apple Salad" at bounding box center [191, 57] width 185 height 13
type input "Kale And Apple"
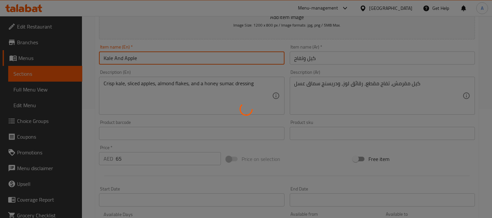
type input "0"
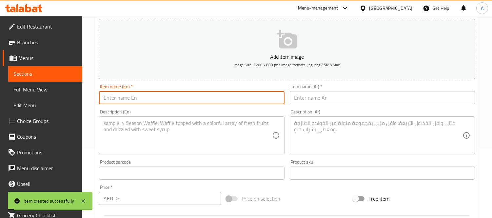
scroll to position [36, 0]
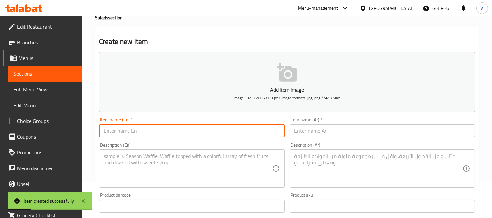
click at [165, 126] on input "text" at bounding box center [191, 130] width 185 height 13
paste input "Tabbouleh"
type input "Tabbouleh"
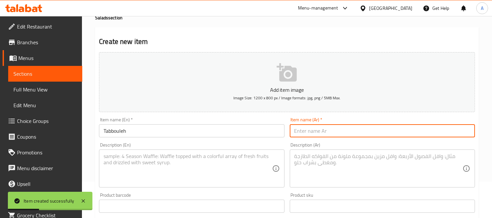
click at [321, 130] on input "text" at bounding box center [382, 130] width 185 height 13
type input "تبولة"
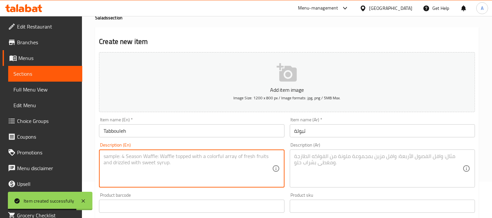
click at [158, 167] on textarea at bounding box center [188, 168] width 168 height 31
paste textarea "A refreshing mix of parsley, bulgur, tomatoes, and lemon, with a drizzle of oli…"
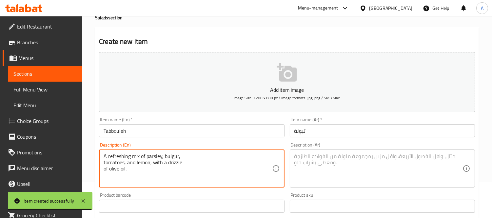
type textarea "A refreshing mix of parsley, bulgur, tomatoes, and lemon, with a drizzle of oli…"
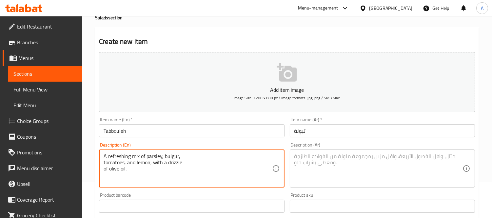
click at [313, 171] on textarea at bounding box center [378, 168] width 168 height 31
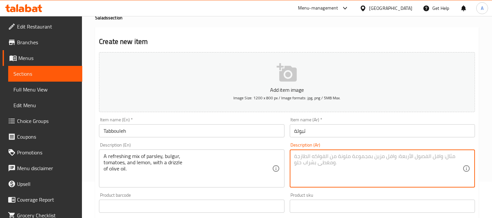
paste textarea "والبرغل"
type textarea "والبرغل"
click at [102, 163] on div "A refreshing mix of parsley, bulgur, tomatoes, and lemon, with a drizzle of oli…" at bounding box center [191, 168] width 185 height 38
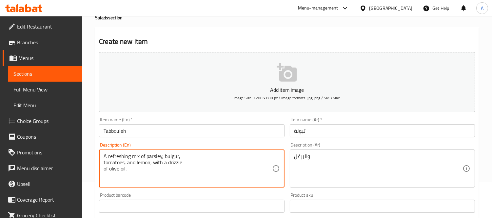
click at [104, 162] on textarea "A refreshing mix of parsley, bulgur, tomatoes, and lemon, with a drizzle of oli…" at bounding box center [188, 168] width 168 height 31
type textarea "A refreshing mix of parsley, bulgur, tomatoes, and lemon, with a drizzle of oli…"
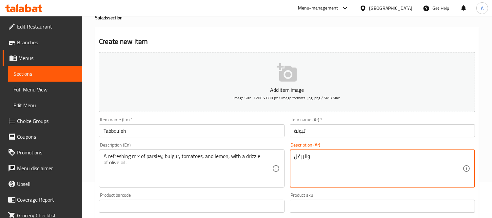
click at [320, 164] on textarea "والبرغل" at bounding box center [378, 168] width 168 height 31
paste textarea "زيج منعش من البقدونس والبرغل والطماطم والليمون مع رشة من زيت الزيتون."
click at [407, 158] on textarea "مزيج منعش من البقدونس والبرغل والطماطم والليمون مع رشة من زيت الزيتون." at bounding box center [378, 168] width 168 height 31
click at [407, 156] on textarea "مزيج منعش من البقدونس والبرغل والطماطم والليمون مع رشة من زيت الزيتون." at bounding box center [378, 168] width 168 height 31
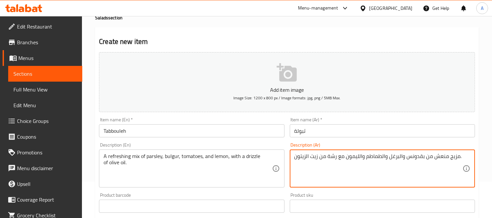
click at [400, 158] on textarea "مزيج منعش من بقدونس والبرغل والطماطم والليمون مع رشة من زيت الزيتون." at bounding box center [378, 168] width 168 height 31
click at [398, 157] on textarea "مزيج منعش من بقدونس والبرغل والطماطم والليمون مع رشة من زيت الزيتون." at bounding box center [378, 168] width 168 height 31
click at [381, 159] on textarea "مزيج منعش من بقد,ونس، برغل والطماطم والليمون مع رشة من زيت الزيتون." at bounding box center [378, 168] width 168 height 31
click at [359, 159] on textarea "مزيج منعش من بقد,ونس، برغل، طماطم والليمون مع رشة من زيت الزيتون." at bounding box center [378, 168] width 168 height 31
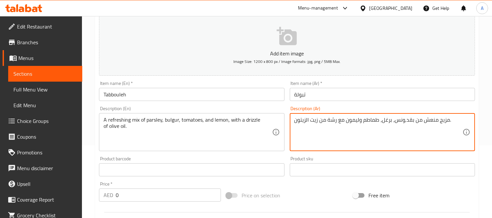
type textarea "مزيج منعش من بقد,ونس، برغل، طماطم وليمون مع رشة من زيت الزيتون."
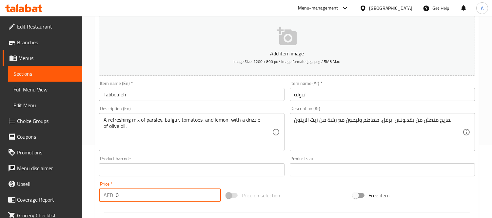
drag, startPoint x: 139, startPoint y: 196, endPoint x: 76, endPoint y: 198, distance: 63.3
click at [76, 198] on div "Edit Restaurant Branches Menus Sections Full Menu View Edit Menu Choice Groups …" at bounding box center [246, 166] width 492 height 447
paste input "45"
type input "45"
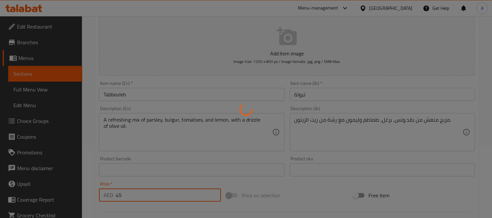
type input "0"
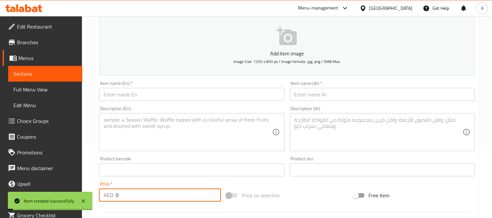
drag, startPoint x: 115, startPoint y: 100, endPoint x: 124, endPoint y: 99, distance: 8.7
click at [115, 100] on input "text" at bounding box center [191, 94] width 185 height 13
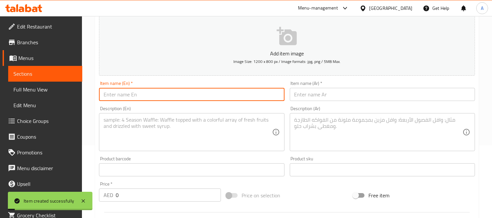
paste input "Fattoush"
type input "Fattoush"
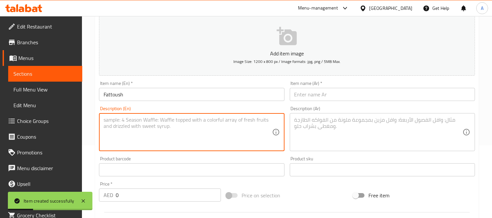
click at [150, 134] on textarea at bounding box center [188, 132] width 168 height 31
paste textarea "A Levantine salad with mixed greens, crispy pita, and sumac for a tangy kick."
type textarea "A Levantine salad with mixed greens, crispy pita, and sumac for a tangy kick."
click at [313, 86] on div "Item name (Ar)   * Item name (Ar) *" at bounding box center [382, 91] width 185 height 20
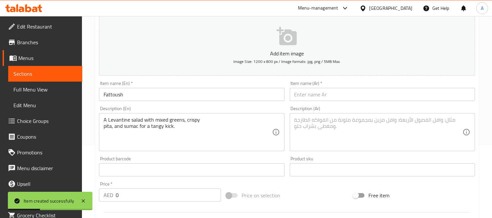
click at [312, 93] on input "text" at bounding box center [382, 94] width 185 height 13
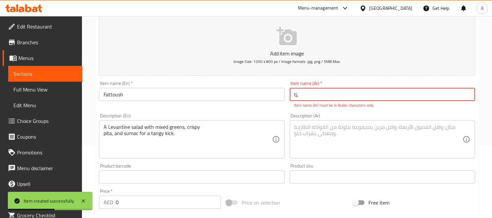
click at [312, 93] on input "tj," at bounding box center [382, 94] width 185 height 13
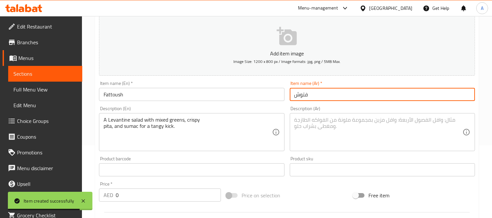
type input "فتوش"
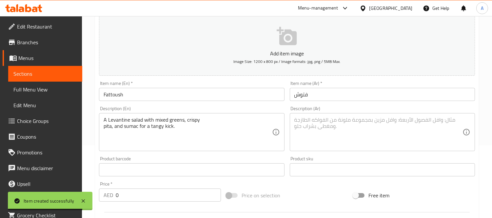
click at [103, 129] on div "A Levantine salad with mixed greens, crispy pita, and sumac for a tangy kick. D…" at bounding box center [191, 132] width 185 height 38
click at [103, 128] on div "A Levantine salad with mixed greens, crispy pita, and sumac for a tangy kick. D…" at bounding box center [191, 132] width 185 height 38
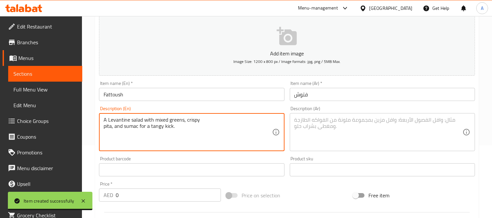
click at [104, 126] on textarea "A Levantine salad with mixed greens, crispy pita, and sumac for a tangy kick." at bounding box center [188, 132] width 168 height 31
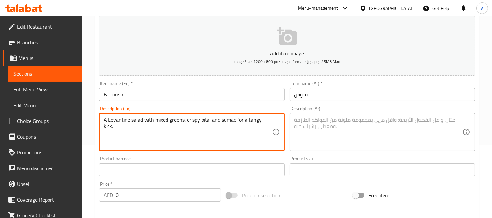
click at [152, 125] on textarea "A Levantine salad with mixed greens, crispy pita, and sumac for a tangy kick." at bounding box center [188, 132] width 168 height 31
type textarea "A Levantine salad with mixed greens, crispy pita, and sumac for a tangy kick."
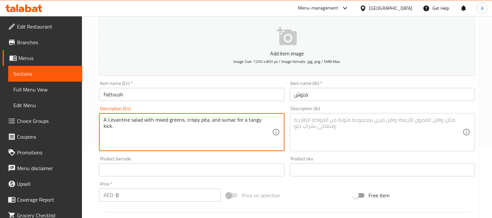
click at [394, 136] on textarea at bounding box center [378, 132] width 168 height 31
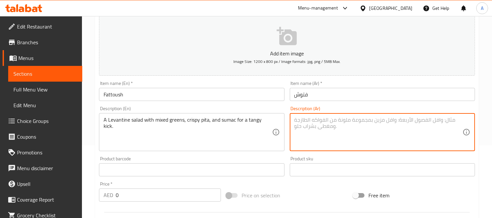
paste textarea "سلطة شامية مع مجموعة متنوعة من الخضار، وخبز البيتا المقرمش، والسماق لإضفاء نكهة…"
click at [382, 121] on textarea "سلطة شامية مع مجموعة متنوعة من الخضار، وخبز البيتا المقرمش، والسماق لإضفاء نكهة…" at bounding box center [378, 132] width 168 height 31
drag, startPoint x: 383, startPoint y: 120, endPoint x: 428, endPoint y: 120, distance: 45.2
click at [412, 121] on textarea "سلطة شامية من الخضار، وخبز البيتا المقرمش، والسماق لإضفاء نكهة لاذعة." at bounding box center [378, 132] width 168 height 31
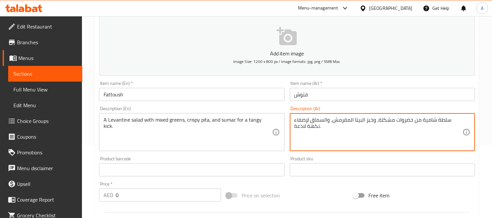
click at [370, 122] on textarea "سلطة شامية من خضروات مشكلة، وخبز البيتا المقرمش، والسماق لإضفاء نكهة لاذعة." at bounding box center [378, 132] width 168 height 31
click at [374, 121] on textarea "سلطة شامية من خضروات مشكلة، البيتا المقرمش، والسماق لإضفاء نكهة لاذعة." at bounding box center [378, 132] width 168 height 31
click at [363, 120] on textarea "سلطة شامية من خضروات مشكلة، بيتا المقرمش، والسماق لإضفاء نكهة لاذعة." at bounding box center [378, 132] width 168 height 31
click at [350, 120] on textarea "سلطة شامية من خضروات مشكلة، بيتا مقرمش، والسماق لإضفاء نكهة لاذعة." at bounding box center [378, 132] width 168 height 31
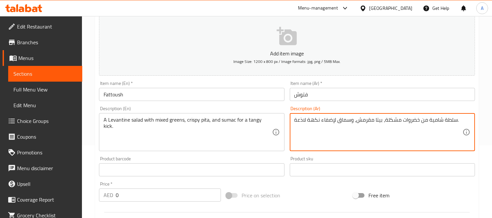
click at [301, 120] on textarea "سلطة شامية من خضروات مشكلة، بيتا مقرمش، وسماق لإضفاء نكهة لاذعة." at bounding box center [378, 132] width 168 height 31
type textarea "سلطة شامية من خضروات مشكلة، بيتا مقرمش، وسماق لإضفاء نكهة منعشة."
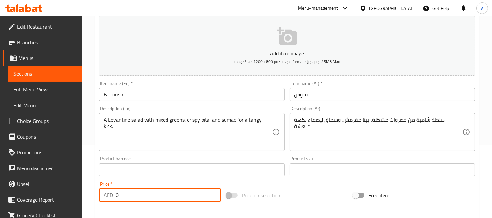
drag, startPoint x: 133, startPoint y: 201, endPoint x: 82, endPoint y: 199, distance: 50.5
click at [83, 199] on div "Home / Restaurants management / Menus / Sections / item / create Salads section…" at bounding box center [287, 166] width 410 height 447
paste input "45"
type input "45"
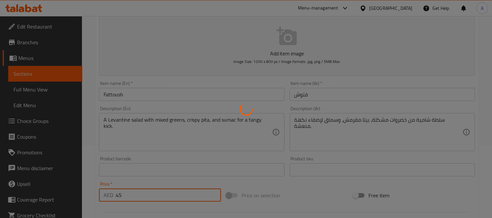
type input "0"
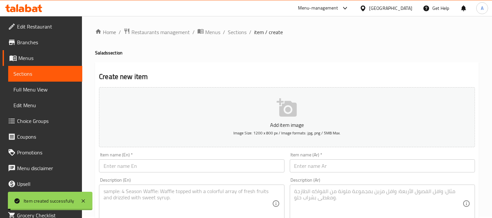
scroll to position [0, 0]
click at [231, 30] on span "Sections" at bounding box center [237, 33] width 19 height 8
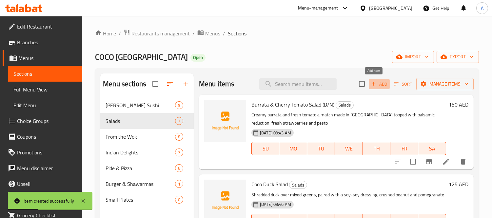
click at [374, 83] on span "Add" at bounding box center [379, 84] width 18 height 8
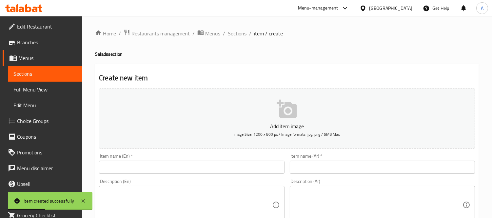
click at [169, 162] on div "Item name (En)   * Item name (En) *" at bounding box center [191, 164] width 185 height 20
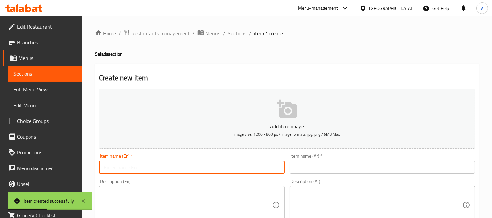
click at [168, 164] on input "text" at bounding box center [191, 167] width 185 height 13
paste input "Geek Feta Salad"
type input "Geek Feta Salad"
click at [298, 162] on input "text" at bounding box center [382, 167] width 185 height 13
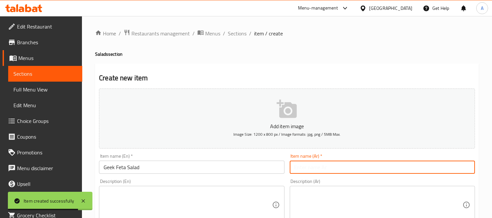
paste input "سلطة فيتا جيك"
type input "سلطة فيتا جيك"
click at [173, 204] on textarea at bounding box center [188, 204] width 168 height 31
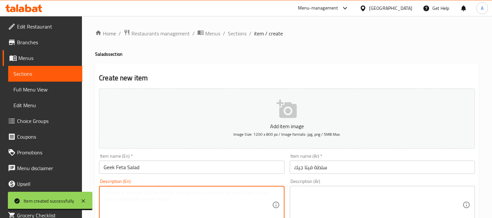
paste textarea "Refreshing and vibrant mediterranean salad made with cherry tomatoes, cucumber,…"
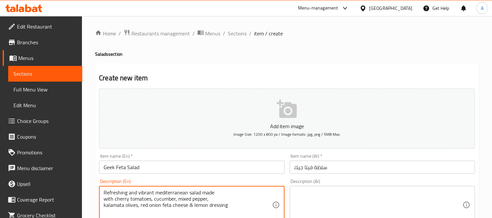
type textarea "Refreshing and vibrant mediterranean salad made with cherry tomatoes, cucumber,…"
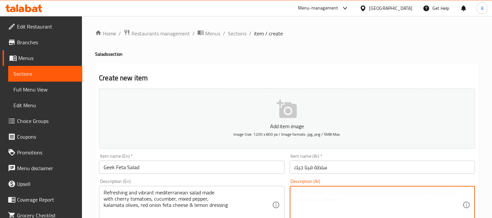
click at [337, 206] on textarea at bounding box center [378, 204] width 168 height 31
paste textarea "سلطة متوسطية منعشة ونابضة بالحياة، محضرة من طماطم كرزية، خيار، فلفل مشكل، زيتون…"
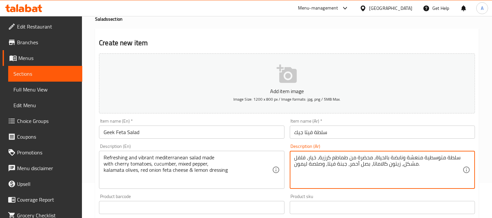
scroll to position [36, 0]
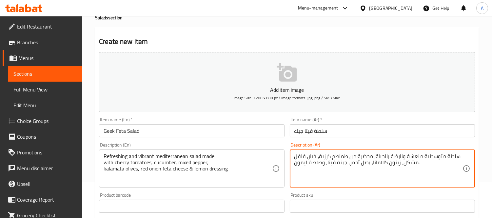
type textarea "سلطة متوسطية منعشة ونابضة بالحياة، محضرة من طماطم كرزية، خيار، فلفل مشكل، زيتون…"
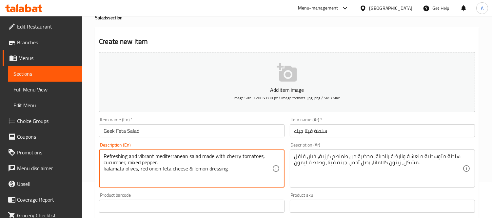
click at [104, 163] on textarea "Refreshing and vibrant mediterranean salad made with cherry tomatoes, cucumber,…" at bounding box center [188, 168] width 168 height 31
click at [104, 171] on textarea "Refreshing and vibrant mediterranean salad made with cherry tomatoes, cucumber,…" at bounding box center [188, 168] width 168 height 31
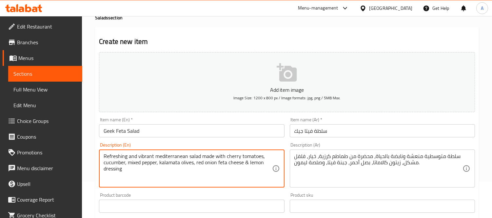
click at [179, 156] on textarea "Refreshing and vibrant mediterranean salad made with cherry tomatoes, cucumber,…" at bounding box center [188, 168] width 168 height 31
type textarea "Refreshing and vibrant mediterranean salad made with cherry tomatoes, cucumber,…"
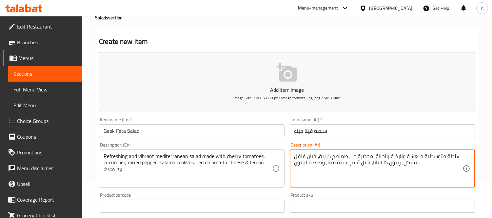
click at [440, 159] on textarea "سلطة متوسطية منعشة ونابضة بالحياة، محضرة من طماطم كرزية، خيار، فلفل مشكل، زيتون…" at bounding box center [378, 168] width 168 height 31
paste textarea "البحر الأبيض المتوسط"
click at [360, 168] on textarea "سلطة البحر الأبيض المتوسط منعشة ونابضة بالحياة، محضرة من طماطم كرزية، خيار، فلف…" at bounding box center [378, 168] width 168 height 31
drag, startPoint x: 340, startPoint y: 162, endPoint x: 337, endPoint y: 162, distance: 3.3
click at [337, 162] on textarea "سلطة البحر الأبيض المتوسط منعشة ونابضة بالحياة، محضرة من طماطم كرزية، خيار، فلف…" at bounding box center [378, 168] width 168 height 31
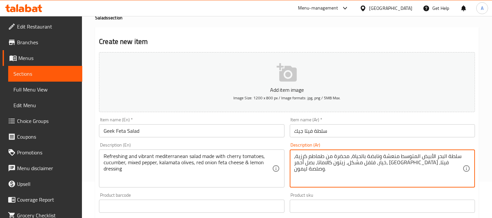
click at [314, 163] on textarea "سلطة البحر الأبيض المتوسط منعشة ونابضة بالحياة، محضرة من طماطم كرزية، خيار، فلف…" at bounding box center [378, 168] width 168 height 31
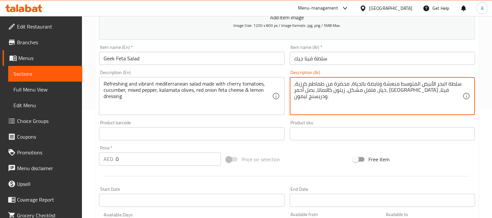
scroll to position [109, 0]
type textarea "سلطة البحر الأبيض المتوسط منعشة ونابضة بالحياة، محضرة من طماطم كرزية، خيار، فلف…"
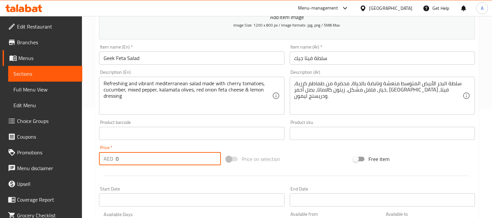
drag, startPoint x: 128, startPoint y: 153, endPoint x: 92, endPoint y: 155, distance: 36.7
click at [92, 155] on div "Home / Restaurants management / Menus / Sections / item / create Salads section…" at bounding box center [287, 130] width 410 height 447
paste input "5"
type input "50"
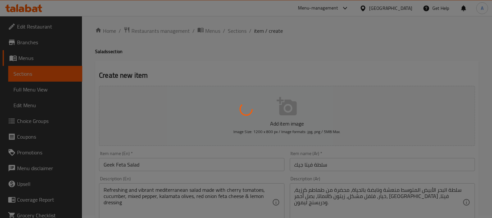
scroll to position [0, 0]
type input "0"
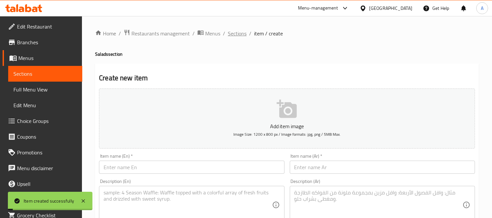
click at [237, 34] on span "Sections" at bounding box center [237, 33] width 19 height 8
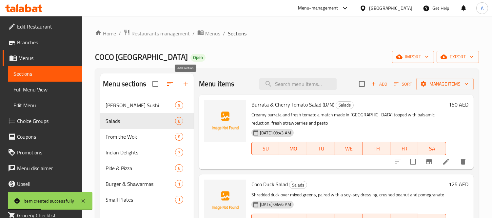
click at [182, 84] on icon "button" at bounding box center [186, 84] width 8 height 8
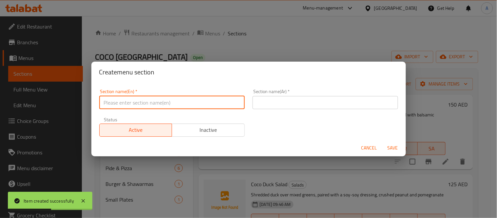
click at [177, 102] on input "text" at bounding box center [171, 102] width 145 height 13
click at [167, 104] on input "ي" at bounding box center [171, 102] width 145 height 13
type input "Soups"
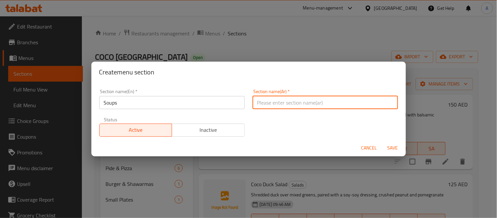
click at [272, 109] on input "text" at bounding box center [325, 102] width 145 height 13
type input "الشوربة"
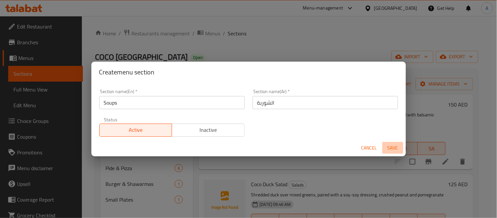
click at [392, 144] on span "Save" at bounding box center [393, 148] width 16 height 8
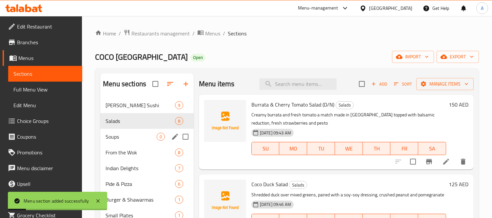
click at [121, 134] on span "Soups" at bounding box center [130, 137] width 51 height 8
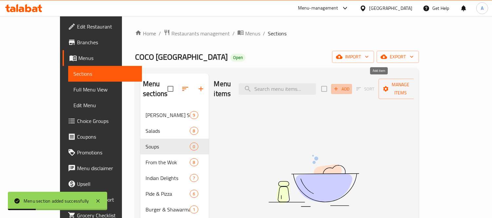
click at [350, 85] on span "Add" at bounding box center [342, 89] width 18 height 8
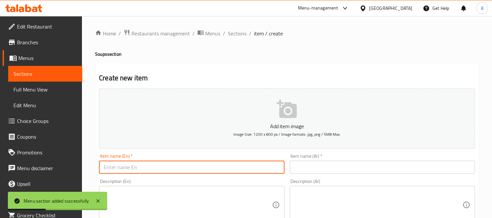
click at [205, 161] on input "text" at bounding box center [191, 167] width 185 height 13
paste input "Tom Yum Goong"
type input "Tom Yum Goong"
click at [305, 162] on input "text" at bounding box center [382, 167] width 185 height 13
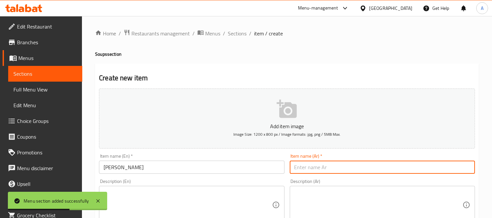
paste input "توم يوم غونغ"
click at [303, 169] on input "توم يوم غونغ" at bounding box center [382, 167] width 185 height 13
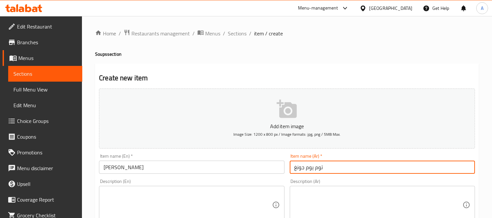
click at [360, 163] on input "توم يوم جونغ" at bounding box center [382, 167] width 185 height 13
type input "توم يوم جونج"
click at [196, 204] on textarea at bounding box center [188, 204] width 168 height 31
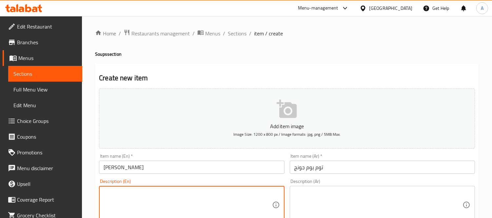
paste textarea "A Thai classic, this spicy and tangy shrimp soup with lemongrass, kafir lime, g…"
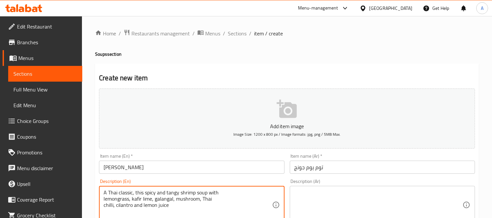
type textarea "A Thai classic, this spicy and tangy shrimp soup with lemongrass, kafir lime, g…"
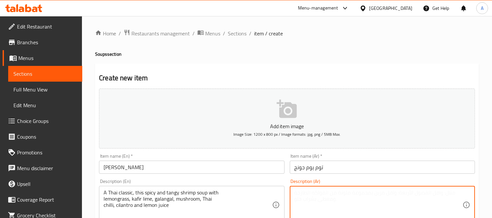
click at [348, 214] on textarea at bounding box center [378, 204] width 168 height 31
paste textarea "طبق تايلاندي كلاسيكي، حساء روبيان حار وحامض مع عشبة الليمون، ليمون الكافير، الخ…"
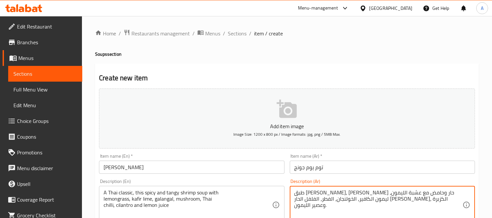
type textarea "طبق تايلاندي كلاسيكي، حساء روبيان حار وحامض مع عشبة الليمون، ليمون الكافير، الخ…"
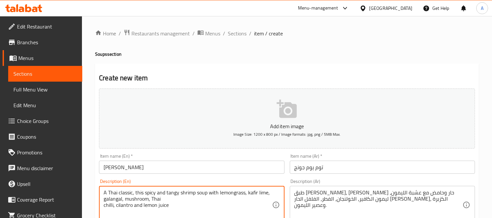
click at [104, 200] on textarea "A Thai classic, this spicy and tangy shrimp soup with lemongrass, kafir lime, g…" at bounding box center [188, 204] width 168 height 31
click at [104, 198] on textarea "A Thai classic, this spicy and tangy shrimp soup with lemongrass, kafir lime, g…" at bounding box center [188, 204] width 168 height 31
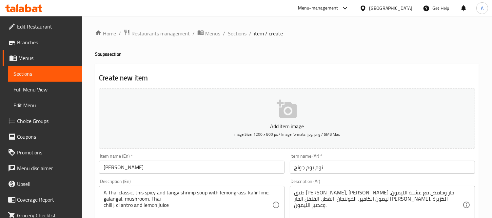
click at [103, 204] on div "A Thai classic, this spicy and tangy shrimp soup with lemongrass, kafir lime, g…" at bounding box center [191, 205] width 185 height 38
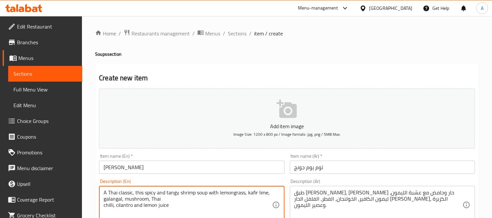
click at [103, 206] on div "A Thai classic, this spicy and tangy shrimp soup with lemongrass, kafir lime, g…" at bounding box center [191, 205] width 185 height 38
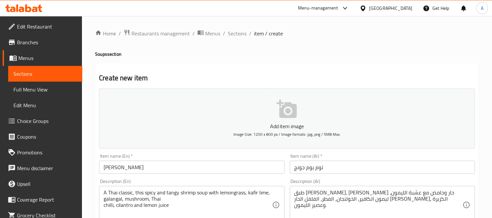
click at [103, 205] on div "A Thai classic, this spicy and tangy shrimp soup with lemongrass, kafir lime, g…" at bounding box center [191, 205] width 185 height 38
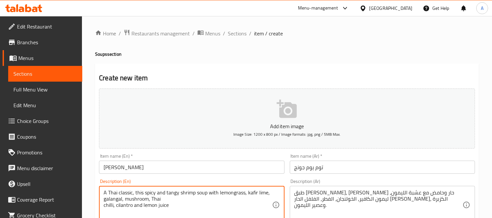
click at [104, 205] on textarea "A Thai classic, this spicy and tangy shrimp soup with lemongrass, kafir lime, g…" at bounding box center [188, 204] width 168 height 31
type textarea "A Thai classic, this spicy and tangy shrimp soup with lemongrass, kafir lime, g…"
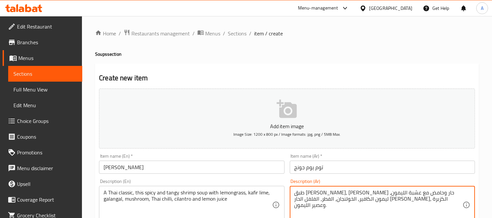
click at [443, 193] on textarea "طبق تايلاندي كلاسيكي، حساء روبيان حار وحامض مع عشبة الليمون، ليمون الكافير، الخ…" at bounding box center [378, 204] width 168 height 31
click at [374, 194] on textarea "تايلاندي كلاسيكي، حساء روبيان حار وحامض مع عشبة الليمون، ليمون الكافير، الخولنج…" at bounding box center [378, 204] width 168 height 31
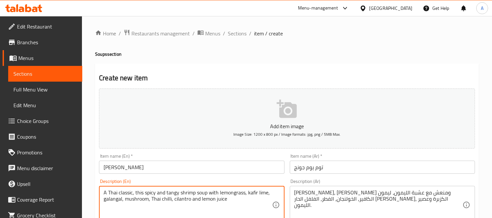
click at [228, 193] on textarea "A Thai classic, this spicy and tangy shrimp soup with lemongrass, kafir lime, g…" at bounding box center [188, 204] width 168 height 31
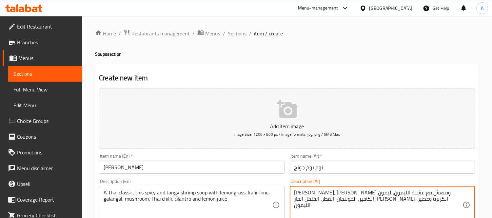
click at [317, 191] on textarea "تايلاندي كلاسيكي، حساء روبيان حار ومنعش مع عشبة الليمون، ليمون الكافير، الخولنج…" at bounding box center [378, 204] width 168 height 31
click at [306, 193] on textarea "تايلاندي كلاسيكي، حساء روبيان حار ومنعش مع عشبة الليمون، حامض الكافير، الخولنجا…" at bounding box center [378, 204] width 168 height 31
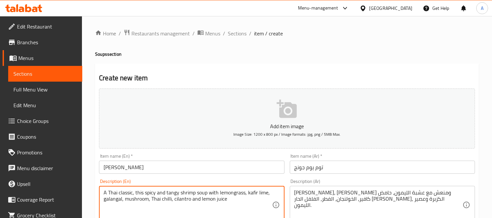
click at [251, 194] on textarea "A Thai classic, this spicy and tangy shrimp soup with lemongrass, kafir lime, g…" at bounding box center [188, 204] width 168 height 31
click at [250, 194] on textarea "A Thai classic, this spicy and tangy shrimp soup with lemongrass, kafir lime, g…" at bounding box center [188, 204] width 168 height 31
drag, startPoint x: 247, startPoint y: 195, endPoint x: 266, endPoint y: 191, distance: 19.3
click at [266, 191] on textarea "A Thai classic, this spicy and tangy shrimp soup with lemongrass, kafir lime, g…" at bounding box center [188, 204] width 168 height 31
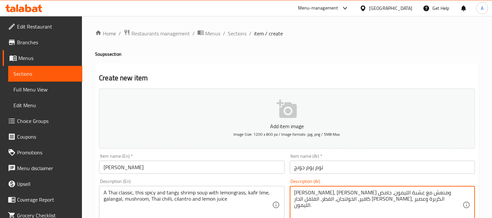
click at [306, 196] on textarea "تايلاندي كلاسيكي، حساء روبيان حار ومنعش مع عشبة الليمون، حامض كافير، الخولنجان،…" at bounding box center [378, 204] width 168 height 31
paste textarea "الكفيري"
click at [309, 195] on textarea "تايلاندي كلاسيكي، حساء روبيان حار ومنعش مع عشبة الليمون، حامض الكفيري، الخولنجا…" at bounding box center [378, 204] width 168 height 31
click at [424, 200] on textarea "تايلاندي كلاسيكي، حساء روبيان حار ومنعش مع عشبة الليمون، حامض كفيري، الخولنجان،…" at bounding box center [378, 204] width 168 height 31
click at [415, 199] on textarea "تايلاندي كلاسيكي، حساء روبيان حار ومنعش مع عشبة الليمون، حامض كفيري، خولنجان، ا…" at bounding box center [378, 204] width 168 height 31
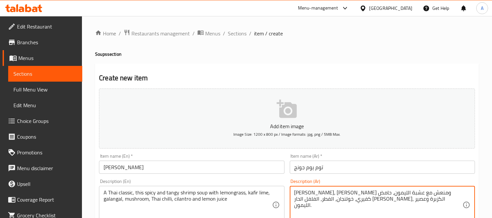
click at [415, 199] on textarea "تايلاندي كلاسيكي، حساء روبيان حار ومنعش مع عشبة الليمون، حامض كفيري، خولنجان، ا…" at bounding box center [378, 204] width 168 height 31
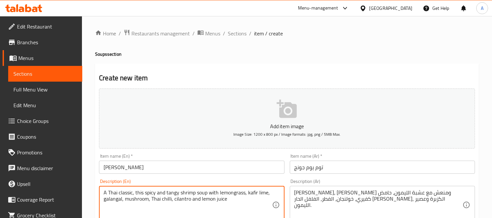
click at [110, 199] on textarea "A Thai classic, this spicy and tangy shrimp soup with lemongrass, kafir lime, g…" at bounding box center [188, 204] width 168 height 31
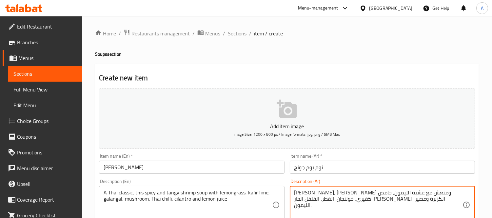
click at [417, 199] on textarea "تايلاندي كلاسيكي، حساء روبيان حار ومنعش مع عشبة الليمون، حامض كفيري، خولنجان، ا…" at bounding box center [378, 204] width 168 height 31
paste textarea "قولنجال"
click at [397, 200] on textarea "تايلاندي كلاسيكي، حساء روبيان حار ومنعش مع عشبة الليمون، حامض كفيري، قولنجال، ا…" at bounding box center [378, 204] width 168 height 31
click at [387, 200] on textarea "تايلاندي كلاسيكي، حساء روبيان حار ومنعش مع عشبة الليمون، حامض كفيري، قولنجال، م…" at bounding box center [378, 204] width 168 height 31
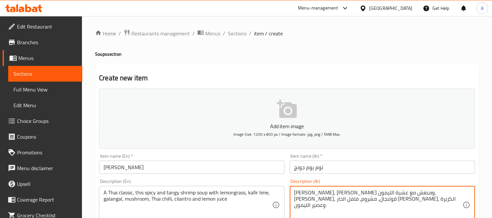
click at [371, 200] on textarea "تايلاندي كلاسيكي، حساء روبيان حار ومنعش مع عشبة الليمون، حامض كفيري، قولنجال، م…" at bounding box center [378, 204] width 168 height 31
click at [361, 199] on textarea "تايلاندي كلاسيكي، حساء روبيان حار ومنعش مع عشبة الليمون، حامض كفيري، قولنجال، م…" at bounding box center [378, 204] width 168 height 31
type textarea "تايلاندي كلاسيكي، حساء روبيان حار ومنعش مع عشبة الليمون، حامض كفيري، قولنجال، م…"
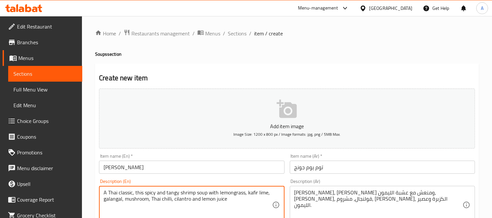
click at [182, 199] on textarea "A Thai classic, this spicy and tangy shrimp soup with lemongrass, kafir lime, g…" at bounding box center [188, 204] width 168 height 31
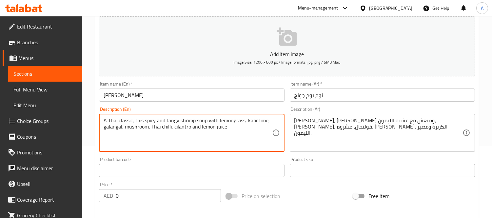
scroll to position [73, 0]
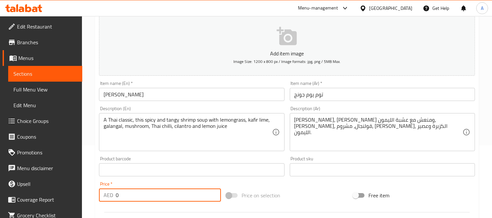
drag, startPoint x: 154, startPoint y: 195, endPoint x: 76, endPoint y: 185, distance: 79.2
click at [76, 185] on div "Edit Restaurant Branches Menus Sections Full Menu View Edit Menu Choice Groups …" at bounding box center [246, 166] width 492 height 447
paste input "75"
type input "75"
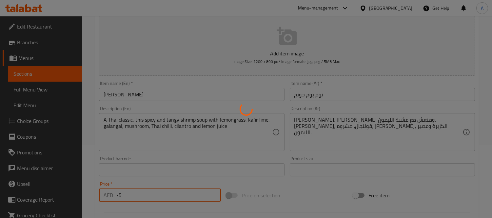
type input "0"
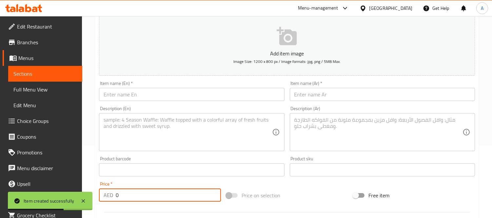
click at [168, 98] on input "text" at bounding box center [191, 94] width 185 height 13
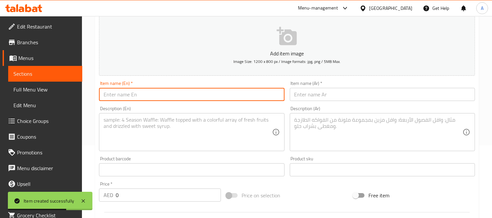
paste input "Roasted Mushroom Soup"
type input "Roasted Mushroom Soup"
click at [298, 99] on input "text" at bounding box center [382, 94] width 185 height 13
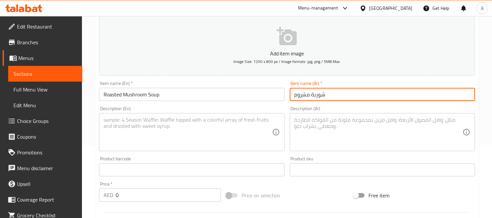
click at [115, 94] on input "Roasted Mushroom Soup" at bounding box center [191, 94] width 185 height 13
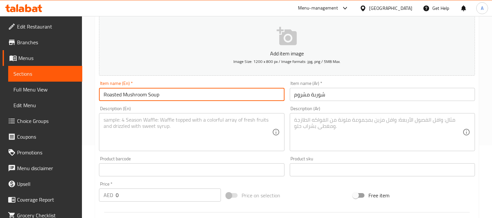
click at [115, 94] on input "Roasted Mushroom Soup" at bounding box center [191, 94] width 185 height 13
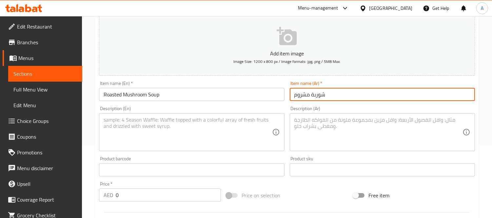
click at [405, 99] on input "شوربة مشروم" at bounding box center [382, 94] width 185 height 13
paste input "مشوي"
type input "شوربة مشروم مشوي"
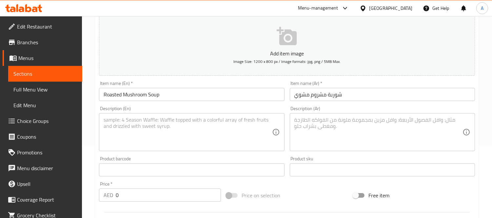
drag, startPoint x: 147, startPoint y: 188, endPoint x: 152, endPoint y: 171, distance: 18.2
click at [146, 188] on div "Price   * AED 0 Price *" at bounding box center [160, 191] width 122 height 20
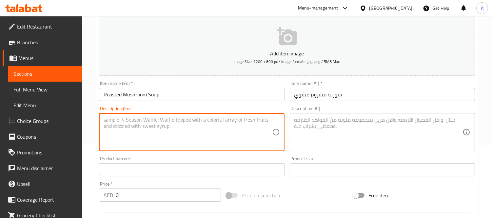
click at [156, 139] on textarea at bounding box center [188, 132] width 168 height 31
paste textarea "A rich truffle and creamy mushroom soup served in a toasted hollow bread and cr…"
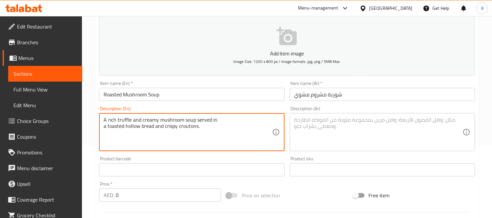
type textarea "A rich truffle and creamy mushroom soup served in a toasted hollow bread and cr…"
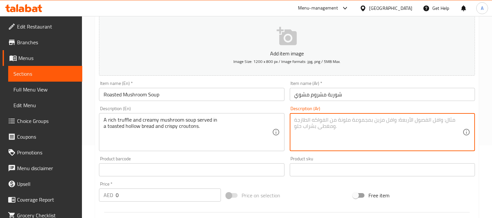
click at [374, 128] on textarea at bounding box center [378, 132] width 168 height 31
paste textarea "شوربة غنية بالكمأة والفطر الكريمي، تُقدم في خبز مجوف محمص مع قطع خبز مقرمشة."
click at [439, 120] on textarea "شوربة غنية بالكمأة والفطر الكريمي، تُقدم في خبز مجوف محمص مع قطع خبز مقرمشة." at bounding box center [378, 132] width 168 height 31
drag, startPoint x: 391, startPoint y: 120, endPoint x: 341, endPoint y: 117, distance: 49.9
click at [341, 117] on textarea "شوربة مشروم وتروفل غنية بالكمأة والفطر الكريمي، تُقدم في خبز مجوف محمص مع قطع خ…" at bounding box center [378, 132] width 168 height 31
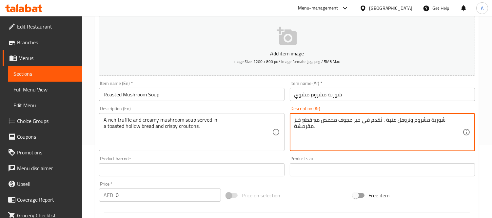
click at [413, 119] on textarea "شوربة مشروم وتروفل غنية ، تُقدم في خبز مجوف محمص مع قطع خبز مقرمشة." at bounding box center [378, 132] width 168 height 31
click at [385, 122] on textarea "شوربة مشروم كريمي وتروفل غنية ، تُقدم في خبز مجوف محمص مع قطع خبز مقرمشة." at bounding box center [378, 132] width 168 height 31
type textarea "شوربة مشروم كريمي وتروفل غنية، تُقدم في خبز مجوف محمص مع قطع خبز مقرمشة."
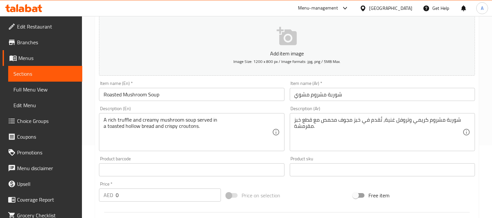
click at [103, 125] on div "A rich truffle and creamy mushroom soup served in a toasted hollow bread and cr…" at bounding box center [191, 132] width 185 height 38
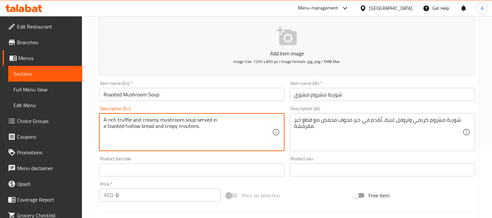
click at [104, 126] on textarea "A rich truffle and creamy mushroom soup served in a toasted hollow bread and cr…" at bounding box center [188, 132] width 168 height 31
click at [240, 119] on textarea "A rich truffle and creamy mushroom soup served in a toasted hollow bread and cr…" at bounding box center [188, 132] width 168 height 31
type textarea "A rich truffle and creamy mushroom soup served in a toasted hollow bread and cr…"
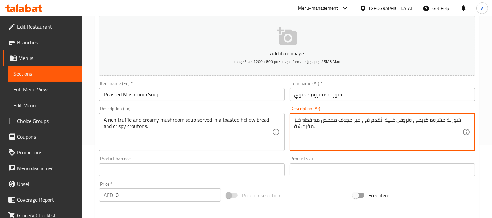
click at [346, 120] on textarea "شوربة مشروم كريمي وتروفل غنية، تُقدم في خبز مجوف محمص مع قطع خبز مقرمشة." at bounding box center [378, 132] width 168 height 31
paste textarea "ارغ"
click at [310, 119] on textarea "شوربة مشروم كريمي وتروفل غنية، تُقدم في خبز فارغ محمص مع قطع خبز مقرمشة." at bounding box center [378, 132] width 168 height 31
click at [304, 125] on textarea "شوربة مشروم كريمي وتروفل غنية، تُقدم في خبز فارغ محمص مع خبز مقرمشة." at bounding box center [378, 132] width 168 height 31
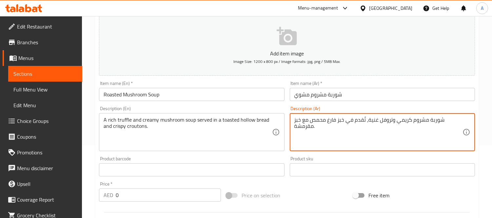
click at [304, 125] on textarea "شوربة مشروم كريمي وتروفل غنية، تُقدم في خبز فارغ محمص مع خبز مقرمشة." at bounding box center [378, 132] width 168 height 31
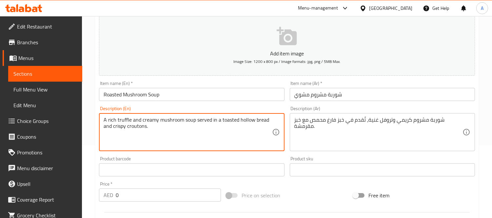
click at [132, 125] on textarea "A rich truffle and creamy mushroom soup served in a toasted hollow bread and cr…" at bounding box center [188, 132] width 168 height 31
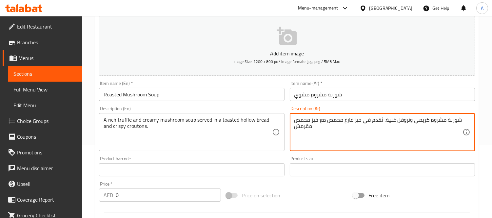
type textarea "شوربة مشروم كريمي وتروفل غنية، تُقدم في خبز فارغ محمص مع خبز محمص مقرمش"
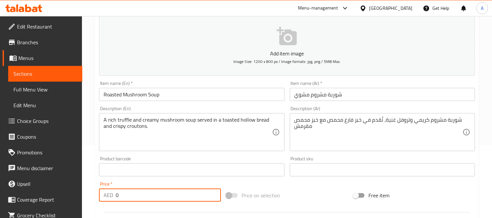
drag, startPoint x: 124, startPoint y: 198, endPoint x: 80, endPoint y: 196, distance: 44.3
click at [80, 197] on div "Edit Restaurant Branches Menus Sections Full Menu View Edit Menu Choice Groups …" at bounding box center [246, 166] width 492 height 447
paste input "65"
type input "65"
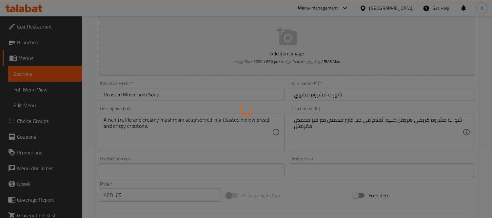
type input "0"
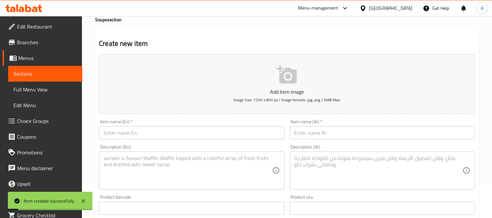
scroll to position [0, 0]
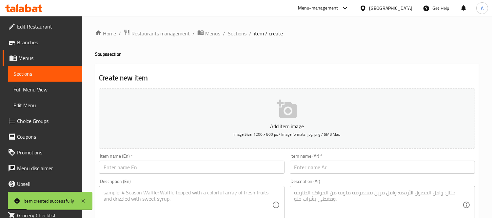
click at [51, 75] on span "Sections" at bounding box center [45, 74] width 64 height 8
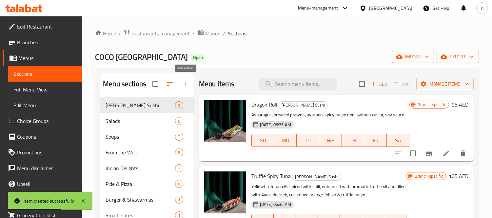
click at [188, 81] on icon "button" at bounding box center [186, 84] width 8 height 8
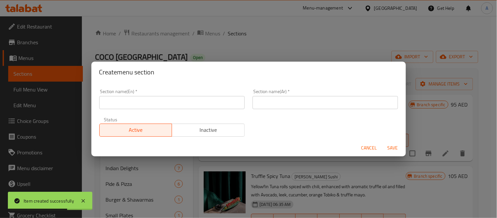
click at [131, 96] on input "text" at bounding box center [171, 102] width 145 height 13
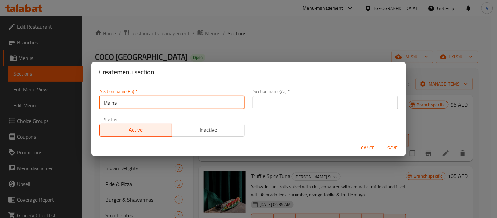
type input "Mains"
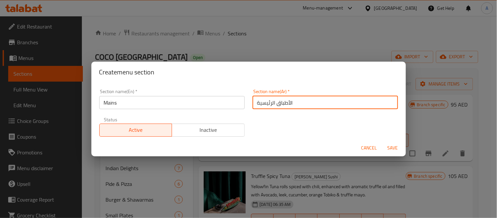
type input "الأطباق الرئيسية"
click at [396, 149] on span "Save" at bounding box center [393, 148] width 16 height 8
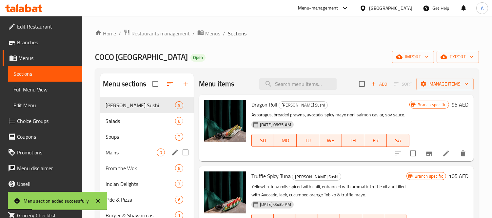
click at [110, 158] on div "Mains 0" at bounding box center [146, 152] width 93 height 16
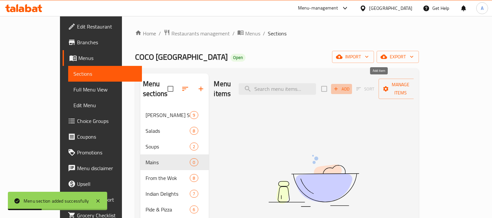
click at [350, 87] on span "Add" at bounding box center [342, 89] width 18 height 8
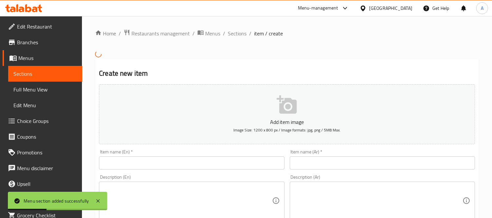
click at [197, 162] on input "text" at bounding box center [191, 162] width 185 height 13
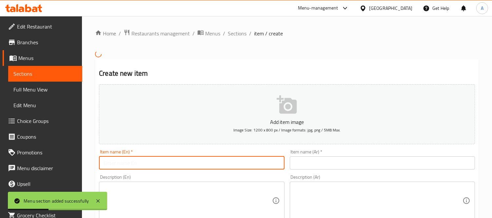
paste input "Miso Black Cod ("
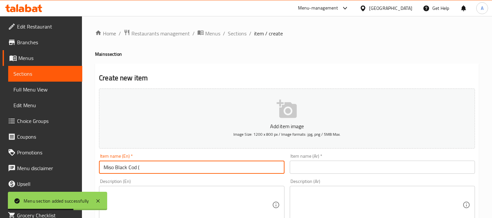
drag, startPoint x: 144, startPoint y: 171, endPoint x: 136, endPoint y: 171, distance: 7.9
click at [136, 171] on input "Miso Black Cod (" at bounding box center [191, 167] width 185 height 13
click at [138, 168] on input "Miso Black Cod" at bounding box center [191, 167] width 185 height 13
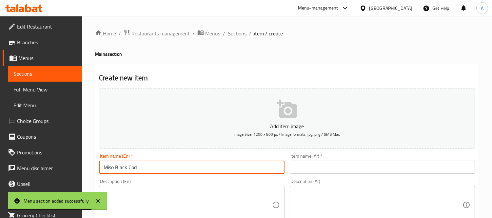
type input "Miso Black Cod"
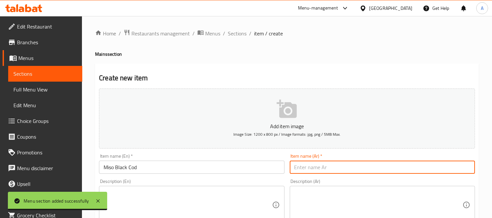
click at [327, 162] on input "text" at bounding box center [382, 167] width 185 height 13
paste input "سمك القد الأسود ميسو"
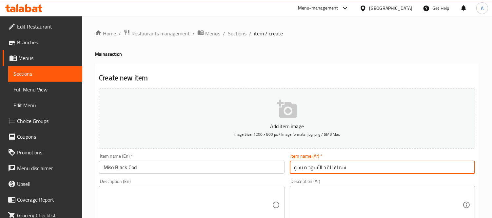
click at [344, 167] on input "سمك القد الأسود ميسو" at bounding box center [382, 167] width 185 height 13
paste input "قد"
type input "قد أسود ميسو"
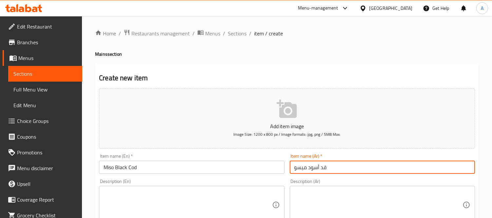
click at [109, 168] on input "Miso Black Cod" at bounding box center [191, 167] width 185 height 13
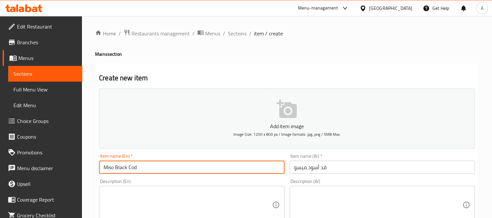
click at [109, 168] on input "Miso Black Cod" at bounding box center [191, 167] width 185 height 13
click at [171, 182] on div "Description (En) Description (En)" at bounding box center [191, 201] width 185 height 45
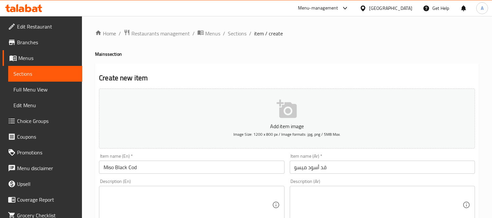
click at [165, 199] on textarea at bounding box center [188, 204] width 168 height 31
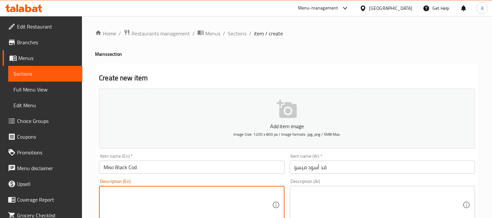
paste textarea "Miso and kaffir lime marinated black cod, served with Korean glaze and lemon Ma…"
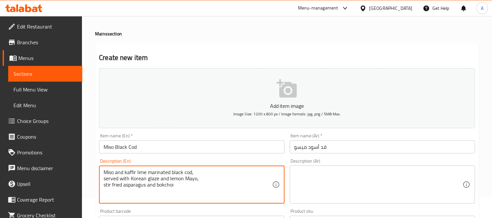
scroll to position [36, 0]
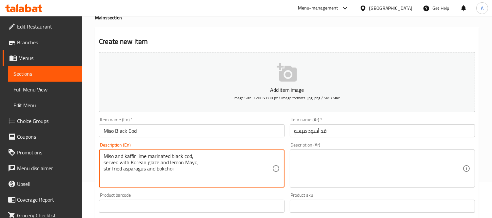
click at [102, 162] on div "Miso and kaffir lime marinated black cod, served with Korean glaze and lemon Ma…" at bounding box center [191, 168] width 185 height 38
click at [104, 163] on textarea "Miso and kaffir lime marinated black cod, served with Korean glaze and lemon Ma…" at bounding box center [188, 168] width 168 height 31
click at [221, 165] on textarea "Miso and kaffir lime marinated black cod, served with Korean glaze and lemon Ma…" at bounding box center [188, 168] width 168 height 31
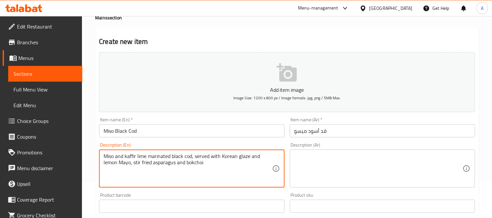
type textarea "Miso and kaffir lime marinated black cod, served with Korean glaze and lemon Ma…"
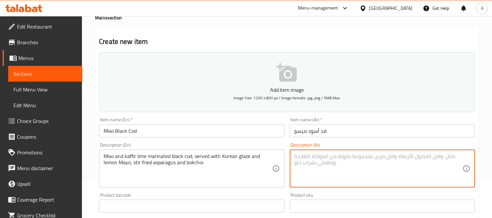
click at [333, 176] on textarea at bounding box center [378, 168] width 168 height 31
paste textarea "سمك القد الأسود المتبل بالميزو والليمون الكافيري، يقدم مع صلصة كورية ومايونيز ا…"
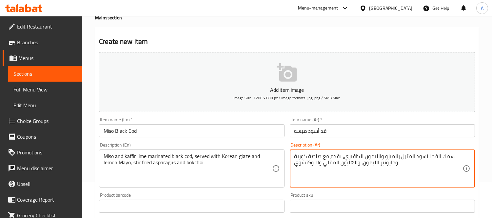
click at [437, 158] on textarea "سمك القد الأسود المتبل بالميزو والليمون الكافيري، يقدم مع صلصة كورية ومايونيز ا…" at bounding box center [378, 168] width 168 height 31
click at [437, 159] on textarea "سمك القد الأسود المتبل بالميزو والليمون الكافيري، يقدم مع صلصة كورية ومايونيز ا…" at bounding box center [378, 168] width 168 height 31
drag, startPoint x: 436, startPoint y: 158, endPoint x: 451, endPoint y: 156, distance: 15.9
click at [451, 156] on textarea "سمك القد الأسود المتبل بالميزو والليمون الكافيري، يقدم مع صلصة كورية ومايونيز ا…" at bounding box center [378, 168] width 168 height 31
click at [446, 155] on textarea "قد الأسود المتبل بالميزو والليمون الكافيري، يقدم مع صلصة كورية ومايونيز الليمون…" at bounding box center [378, 168] width 168 height 31
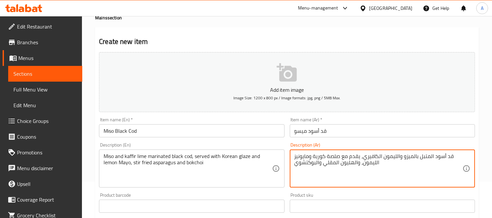
click at [428, 156] on textarea "قد أسود المتبل بالميزو والليمون الكافيري، يقدم مع صلصة كورية ومايونيز الليمون، …" at bounding box center [378, 168] width 168 height 31
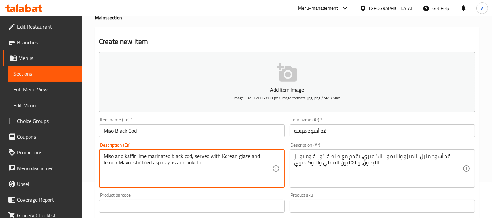
drag, startPoint x: 188, startPoint y: 156, endPoint x: 179, endPoint y: 156, distance: 8.9
click at [155, 155] on textarea "Miso and kaffir lime marinated black cod, served with Korean glaze and lemon Ma…" at bounding box center [188, 168] width 168 height 31
drag, startPoint x: 110, startPoint y: 155, endPoint x: 139, endPoint y: 155, distance: 29.5
click at [139, 155] on textarea "Miso and kaffir lime marinated black cod, served with Korean glaze and lemon Ma…" at bounding box center [188, 168] width 168 height 31
drag, startPoint x: 159, startPoint y: 156, endPoint x: 167, endPoint y: 156, distance: 8.2
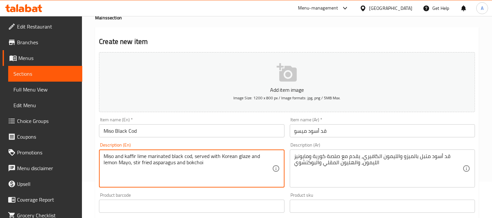
click at [167, 156] on textarea "Miso and kaffir lime marinated black cod, served with Korean glaze and lemon Ma…" at bounding box center [188, 168] width 168 height 31
click at [107, 156] on textarea "Miso and kaffir lime marinated black cod, served with Korean glaze and lemon Ma…" at bounding box center [188, 168] width 168 height 31
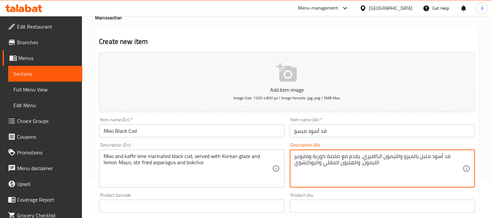
click at [409, 156] on textarea "قد أسود متبل بالميزو والليمون الكافيري، يقدم مع صلصة كورية ومايونيز الليمون، وا…" at bounding box center [378, 168] width 168 height 31
click at [408, 157] on textarea "قد أسود متبل بالميزو والليمون الكافيري، يقدم مع صلصة كورية ومايونيز الليمون، وا…" at bounding box center [378, 168] width 168 height 31
drag, startPoint x: 412, startPoint y: 158, endPoint x: 403, endPoint y: 161, distance: 9.1
click at [403, 161] on textarea "قد أسود متبل بالميزو والليمون الكافيري، يقدم مع صلصة كورية ومايونيز الليمون، وا…" at bounding box center [378, 168] width 168 height 31
paste textarea "Miso"
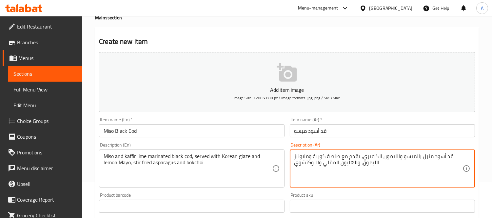
click at [391, 157] on textarea "قد أسود متبل بالميسو والليمون الكافيري، يقدم مع صلصة كورية ومايونيز الليمون، وا…" at bounding box center [378, 168] width 168 height 31
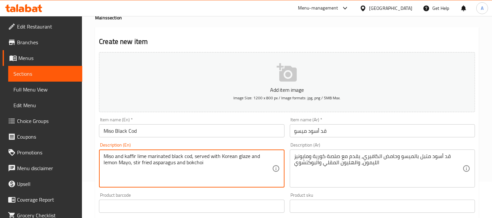
click at [243, 156] on textarea "Miso and kaffir lime marinated black cod, served with Korean glaze and lemon Ma…" at bounding box center [188, 168] width 168 height 31
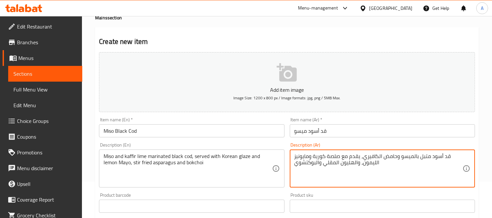
click at [333, 156] on textarea "قد أسود متبل بالميسو وحامض الكافيري، يقدم مع صلصة كورية ومايونيز الليمون، والهل…" at bounding box center [378, 168] width 168 height 31
click at [374, 166] on textarea "قد أسود متبل بالميسو وحامض الكافيري، يقدم مع جليز كوري ومايونيز الليمون، والهلي…" at bounding box center [378, 168] width 168 height 31
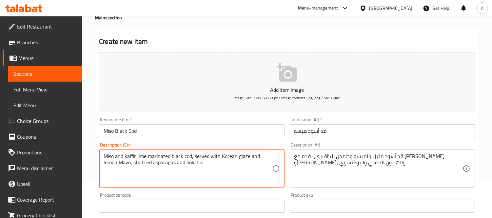
click at [157, 162] on textarea "Miso and kaffir lime marinated black cod, served with Korean glaze and lemon Ma…" at bounding box center [188, 168] width 168 height 31
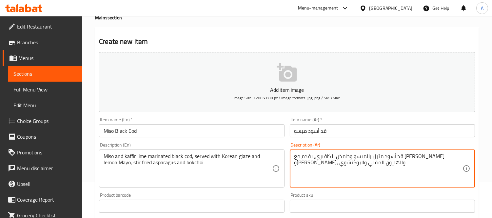
drag, startPoint x: 357, startPoint y: 165, endPoint x: 335, endPoint y: 162, distance: 22.4
click at [335, 162] on textarea "قد أسود متبل بالميسو وحامض الكافيري، يقدم مع جليز كوري ومايونيز ليمون، والهليون…" at bounding box center [378, 168] width 168 height 31
paste textarea "سبارجوس"
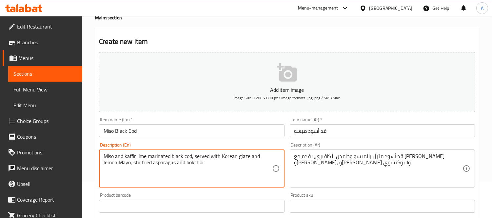
click at [138, 163] on textarea "Miso and kaffir lime marinated black cod, served with Korean glaze and lemon Ma…" at bounding box center [188, 168] width 168 height 31
click at [199, 165] on textarea "Miso and kaffir lime marinated black cod, served with Korean glaze and lemon Ma…" at bounding box center [188, 168] width 168 height 31
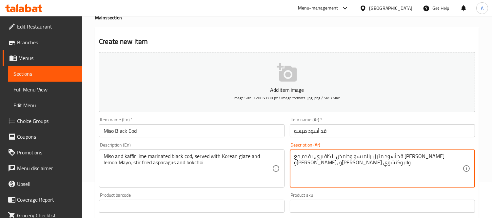
click at [317, 162] on textarea "قد أسود متبل بالميسو وحامض الكافيري، يقدم مع جليز كوري ومايونيز ليمون، واسبارجو…" at bounding box center [378, 168] width 168 height 31
click at [315, 163] on textarea "قد أسود متبل بالميسو وحامض الكافيري، يقدم مع جليز كوري ومايونيز ليمون، واسبارجو…" at bounding box center [378, 168] width 168 height 31
click at [305, 166] on textarea "قد أسود متبل بالميسو وحامض الكافيري، يقدم مع جليز كوري ومايونيز ليمون، واسبارجو…" at bounding box center [378, 168] width 168 height 31
drag, startPoint x: 315, startPoint y: 166, endPoint x: 294, endPoint y: 166, distance: 21.6
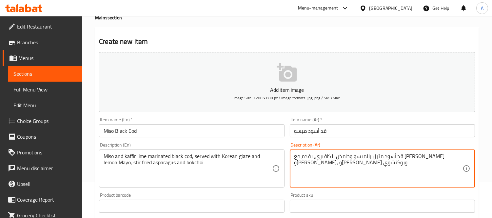
click at [294, 166] on textarea "قد أسود متبل بالميسو وحامض الكافيري، يقدم مع جليز كوري ومايونيز ليمون، واسبارجو…" at bounding box center [378, 168] width 168 height 31
paste textarea
type textarea "قد أسود متبل بالميسو وحامض الكافيري، يقدم مع [PERSON_NAME] و[PERSON_NAME]، و[PE…"
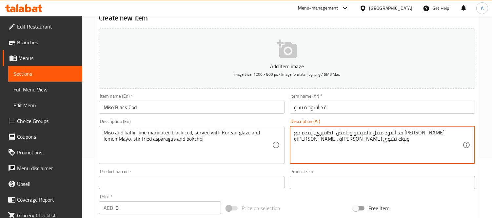
scroll to position [73, 0]
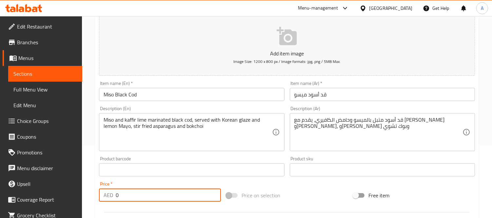
drag, startPoint x: 124, startPoint y: 190, endPoint x: 109, endPoint y: 191, distance: 14.5
click at [109, 191] on div "AED 0 Price *" at bounding box center [160, 194] width 122 height 13
paste input "21"
type input "210"
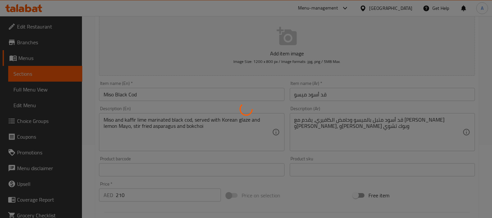
type input "0"
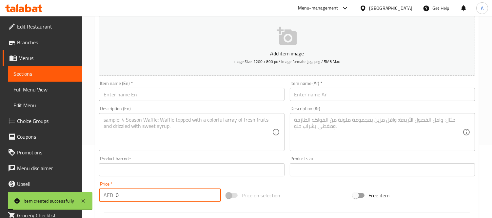
click at [150, 96] on input "text" at bounding box center [191, 94] width 185 height 13
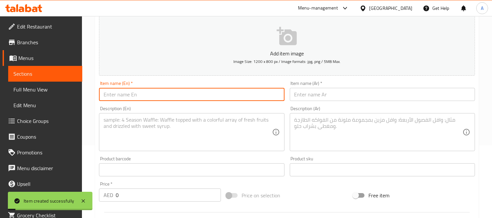
paste input "Coco Special Chicken"
click at [268, 98] on input "Coco Special Chicken" at bounding box center [191, 94] width 185 height 13
type input "Coco Special Chicken"
click at [303, 96] on input "text" at bounding box center [382, 94] width 185 height 13
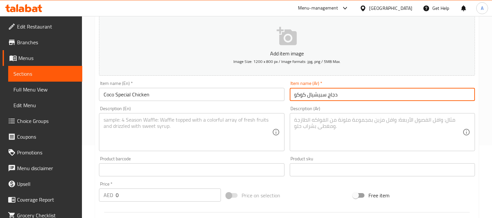
type input "دجاج سبيشيال كوكو"
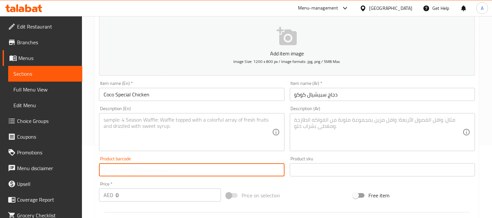
click at [185, 165] on input "text" at bounding box center [191, 169] width 185 height 13
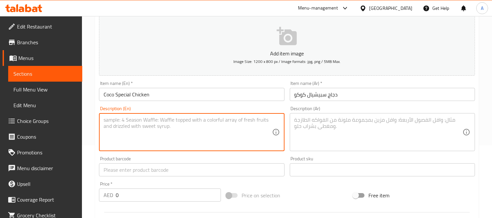
click at [166, 124] on textarea at bounding box center [188, 132] width 168 height 31
paste textarea "Oven-roasted chicken marinated in a secret blend of spices, served with a side …"
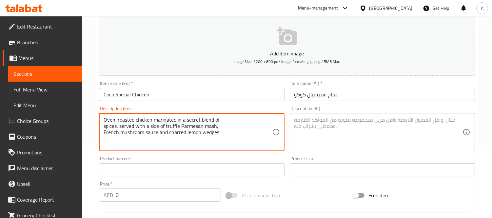
type textarea "Oven-roasted chicken marinated in a secret blend of spices, served with a side …"
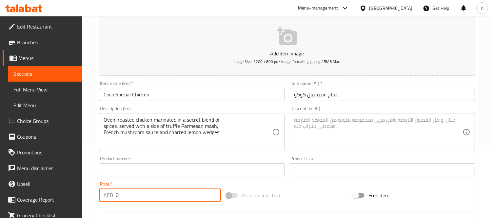
drag, startPoint x: 135, startPoint y: 199, endPoint x: 51, endPoint y: 169, distance: 88.8
click at [56, 175] on div "Edit Restaurant Branches Menus Sections Full Menu View Edit Menu Choice Groups …" at bounding box center [246, 166] width 492 height 447
type input "125"
click at [103, 127] on div "Oven-roasted chicken marinated in a secret blend of spices, served with a side …" at bounding box center [191, 132] width 185 height 38
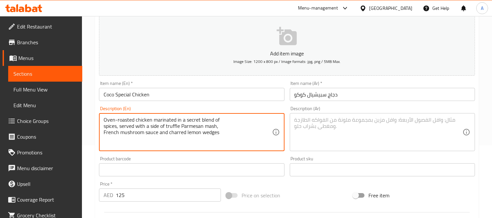
click at [104, 127] on textarea "Oven-roasted chicken marinated in a secret blend of spices, served with a side …" at bounding box center [188, 132] width 168 height 31
click at [105, 126] on textarea "Oven-roasted chicken marinated in a secret blend of spices, served with a side …" at bounding box center [188, 132] width 168 height 31
click at [104, 125] on textarea "Oven-roasted chicken marinated in a secret blend of spices, served with a side …" at bounding box center [188, 132] width 168 height 31
click at [104, 128] on textarea "Oven-roasted chicken marinated in a secret blend of spices, served with a side …" at bounding box center [188, 132] width 168 height 31
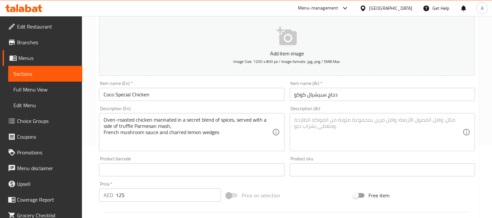
click at [103, 125] on div "Oven-roasted chicken marinated in a secret blend of spices, served with a side …" at bounding box center [191, 132] width 185 height 38
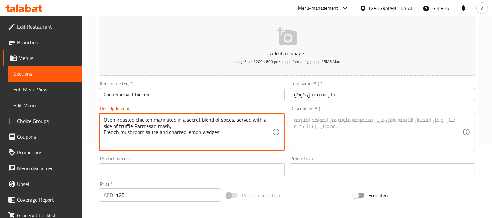
click at [104, 125] on textarea "Oven-roasted chicken marinated in a secret blend of spices, served with a side …" at bounding box center [188, 132] width 168 height 31
click at [104, 132] on textarea "Oven-roasted chicken marinated in a secret blend of spices, served with a side …" at bounding box center [188, 132] width 168 height 31
click at [148, 126] on textarea "Oven-roasted chicken marinated in a secret blend of spices, served with a side …" at bounding box center [188, 132] width 168 height 31
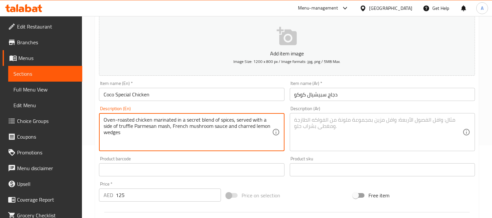
type textarea "Oven-roasted chicken marinated in a secret blend of spices, served with a side …"
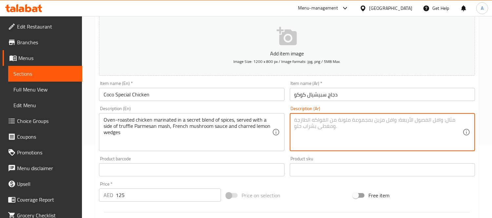
click at [335, 129] on textarea at bounding box center [378, 132] width 168 height 31
paste textarea "دجاج مشوي في الفرن متبل بمزيج سري من التوابل، يقدم مع طبق جانبي من هريس الكمأة …"
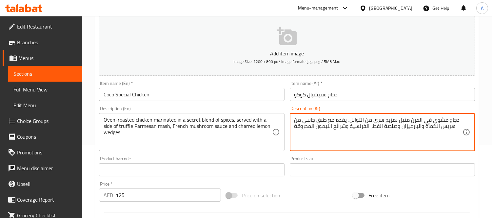
drag, startPoint x: 453, startPoint y: 128, endPoint x: 424, endPoint y: 127, distance: 28.5
click at [424, 127] on textarea "دجاج مشوي في الفرن متبل بمزيج سري من التوابل، يقدم مع طبق جانبي من هريس الكمأة …" at bounding box center [378, 132] width 168 height 31
click at [449, 126] on textarea "دجاج مشوي في الفرن متبل بمزيج سري من التوابل، يقدم مع طبق جانبي من هريس الكمأة …" at bounding box center [378, 132] width 168 height 31
drag, startPoint x: 453, startPoint y: 126, endPoint x: 401, endPoint y: 127, distance: 51.8
click at [401, 127] on textarea "دجاج مشوي في الفرن متبل بمزيج سري من التوابل، يقدم مع طبق جانبي من هريس الكمأة …" at bounding box center [378, 132] width 168 height 31
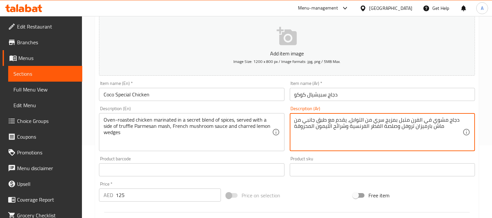
click at [397, 128] on textarea "دجاج مشوي في الفرن متبل بمزيج سري من التوابل، يقدم مع طبق جانبي من ماش بارميزان…" at bounding box center [378, 132] width 168 height 31
click at [381, 127] on textarea "دجاج مشوي في الفرن متبل بمزيج سري من التوابل، يقدم مع طبق جانبي من ماش بارميزان…" at bounding box center [378, 132] width 168 height 31
click at [379, 127] on textarea "دجاج مشوي في الفرن متبل بمزيج سري من التوابل، يقدم مع طبق جانبي من ماش بارميزان…" at bounding box center [378, 132] width 168 height 31
click at [365, 126] on textarea "دجاج مشوي في الفرن متبل بمزيج سري من التوابل، يقدم مع طبق جانبي من ماش بارميزان…" at bounding box center [378, 132] width 168 height 31
click at [345, 125] on textarea "دجاج مشوي في الفرن متبل بمزيج سري من التوابل، يقدم مع طبق جانبي من ماش بارميزان…" at bounding box center [378, 132] width 168 height 31
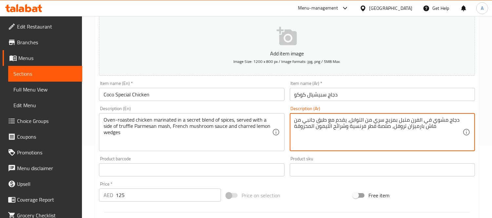
click at [345, 125] on textarea "دجاج مشوي في الفرن متبل بمزيج سري من التوابل، يقدم مع طبق جانبي من ماش بارميزان…" at bounding box center [378, 132] width 168 height 31
type textarea "دجاج مشوي في الفرن متبل بمزيج سري من التوابل، يقدم مع طبق جانبي من ماش بارميزان…"
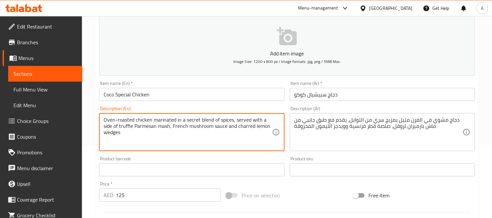
click at [247, 127] on textarea "Oven-roasted chicken marinated in a secret blend of spices, served with a side …" at bounding box center [188, 132] width 168 height 31
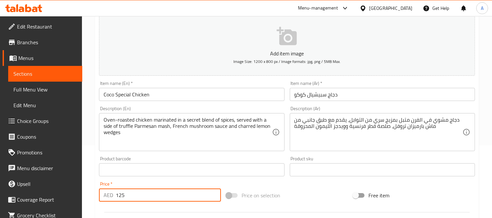
drag, startPoint x: 135, startPoint y: 191, endPoint x: 78, endPoint y: 189, distance: 57.4
click at [80, 189] on div "Edit Restaurant Branches Menus Sections Full Menu View Edit Menu Choice Groups …" at bounding box center [246, 166] width 492 height 447
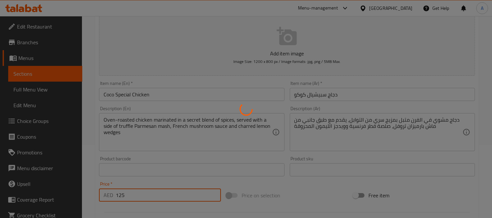
type input "0"
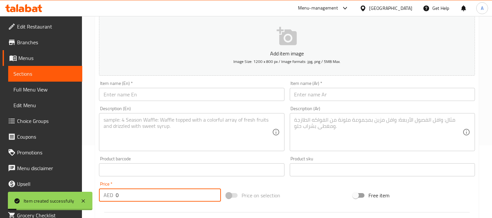
click at [156, 93] on input "text" at bounding box center [191, 94] width 185 height 13
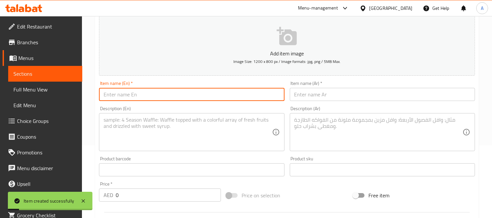
paste input "[PERSON_NAME] Shank"
type input "[PERSON_NAME] Shank"
click at [366, 94] on input "text" at bounding box center [382, 94] width 185 height 13
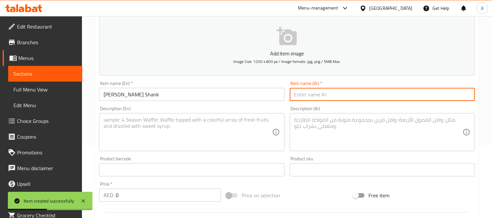
paste input "ساق لحم ضأن أسادو"
click at [331, 97] on input "ساق لحم ضأن أسادو" at bounding box center [382, 94] width 185 height 13
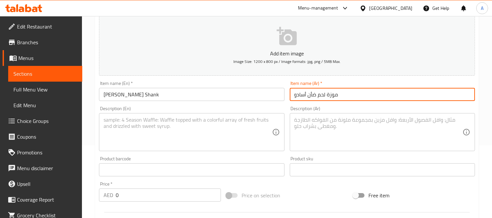
type input "موزة لحم ضأن أسادو"
click at [162, 132] on textarea at bounding box center [188, 132] width 168 height 31
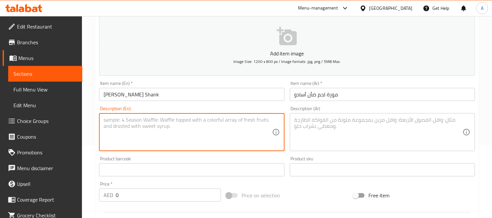
paste textarea "8 hour slow braised lamb shank with coconut and hoisin sauce, served with cream…"
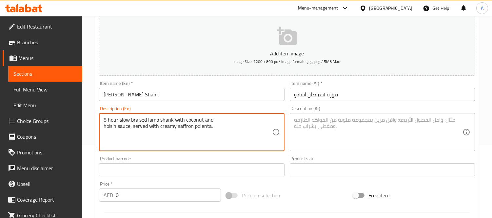
type textarea "8 hour slow braised lamb shank with coconut and hoisin sauce, served with cream…"
drag, startPoint x: 126, startPoint y: 192, endPoint x: 69, endPoint y: 187, distance: 57.3
click at [68, 189] on div "Edit Restaurant Branches Menus Sections Full Menu View Edit Menu Choice Groups …" at bounding box center [246, 166] width 492 height 447
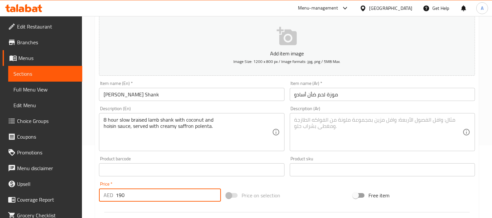
type input "190"
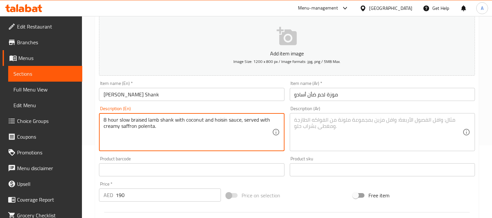
click at [125, 127] on textarea "8 hour slow braised lamb shank with coconut and hoisin sauce, served with cream…" at bounding box center [188, 132] width 168 height 31
type textarea "8 hour slow braised lamb shank with coconut and hoisin sauce, served with cream…"
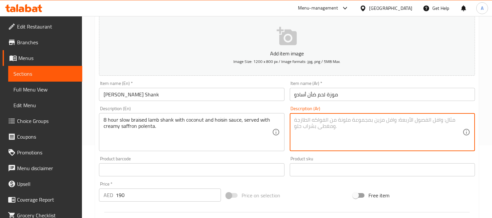
click at [345, 138] on textarea at bounding box center [378, 132] width 168 height 31
paste textarea "ساق لحم ضأن مطهو ببطء لمدة 8 ساعات مع جوز الهند وصلصة هويسين، ويقدم مع بولينتا …"
click at [330, 96] on input "موزة لحم ضأن أسادو" at bounding box center [382, 94] width 185 height 13
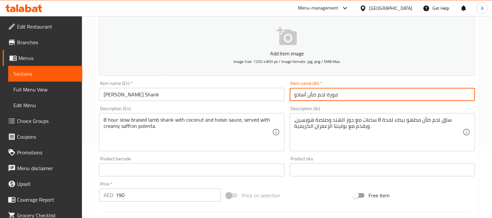
click at [330, 96] on input "موزة لحم ضأن أسادو" at bounding box center [382, 94] width 185 height 13
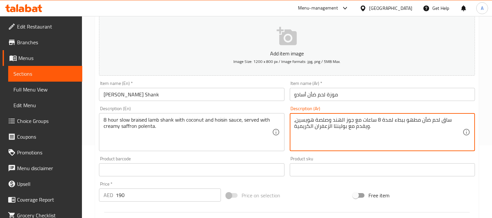
click at [445, 119] on textarea "ساق لحم ضأن مطهو ببطء لمدة 8 ساعات مع جوز الهند وصلصة هويسين، ويقدم مع بولينتا …" at bounding box center [378, 132] width 168 height 31
paste textarea "موزة"
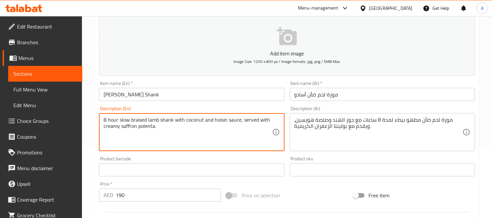
click at [218, 121] on textarea "8 hour slow braised lamb shank with coconut and hoisin sauce, served with cream…" at bounding box center [188, 132] width 168 height 31
click at [246, 138] on textarea "8 hour slow braised lamb shank with coconut and hoisin sauce, served with cream…" at bounding box center [188, 132] width 168 height 31
click at [251, 119] on textarea "8 hour slow braised lamb shank with coconut and hoisin sauce, served with cream…" at bounding box center [188, 132] width 168 height 31
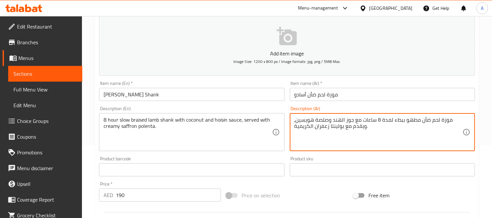
click at [308, 125] on textarea "موزة لحم ضأن مطهو ببطء لمدة 8 ساعات مع جوز الهند وصلصة هويسين، ويقدم مع بولينتا…" at bounding box center [378, 132] width 168 height 31
click at [309, 125] on textarea "موزة لحم ضأن مطهو ببطء لمدة 8 ساعات مع جوز الهند وصلصة هويسين، ويقدم مع بولينتا…" at bounding box center [378, 132] width 168 height 31
click at [309, 124] on textarea "موزة لحم ضأن مطهو ببطء لمدة 8 ساعات مع جوز الهند وصلصة هويسين، ويقدم مع بولينتا…" at bounding box center [378, 132] width 168 height 31
click at [309, 126] on textarea "موزة لحم ضأن مطهو ببطء لمدة 8 ساعات مع جوز الهند وصلصة هويسين، ويقدم مع بولينتا…" at bounding box center [378, 132] width 168 height 31
type textarea "موزة لحم ضأن مطهو ببطء لمدة 8 ساعات مع جوز الهند وصلصة هويسين، ويقدم مع [PERSON…"
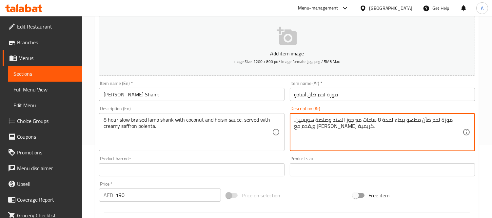
click at [111, 194] on p "AED" at bounding box center [109, 195] width 10 height 8
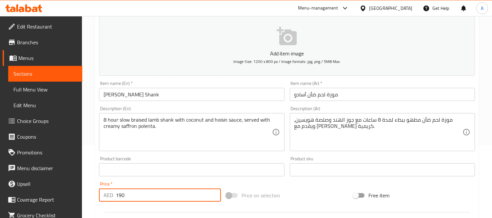
click at [126, 194] on input "190" at bounding box center [168, 194] width 105 height 13
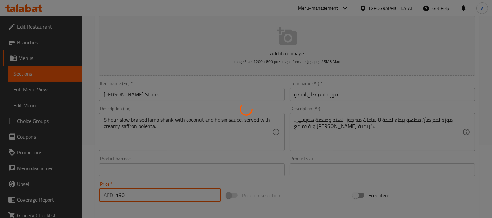
type input "0"
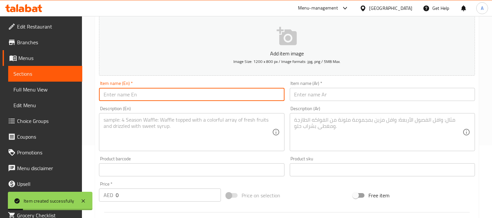
click at [148, 97] on input "text" at bounding box center [191, 94] width 185 height 13
paste input "Mushroom & Truffle Risotto"
type input "Mushroom & Truffle Risotto"
click at [315, 93] on input "text" at bounding box center [382, 94] width 185 height 13
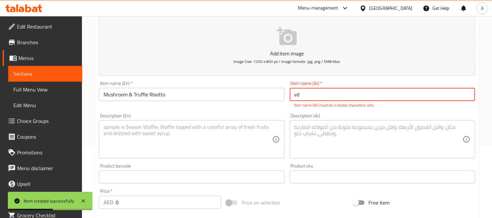
click at [315, 93] on input "vd" at bounding box center [382, 94] width 185 height 13
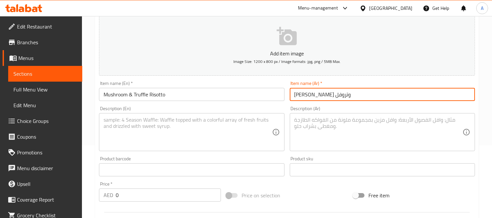
type input "[PERSON_NAME] وتروفل"
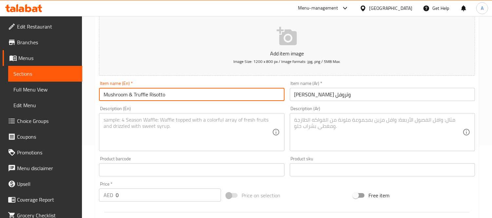
click at [129, 95] on input "Mushroom & Truffle Risotto" at bounding box center [191, 94] width 185 height 13
click at [148, 94] on input "Mushroom And Truffle Risotto" at bounding box center [191, 94] width 185 height 13
type input "Mushroom And Truffle Risotto"
click at [158, 144] on textarea at bounding box center [188, 132] width 168 height 31
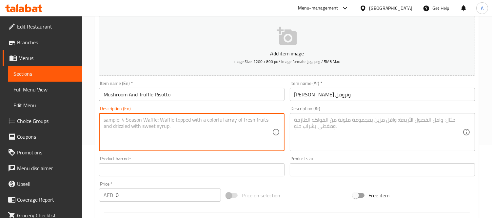
paste textarea "Yellowfin Tuna rolls spiced with chili, enhanced with aromatic truffle oil and …"
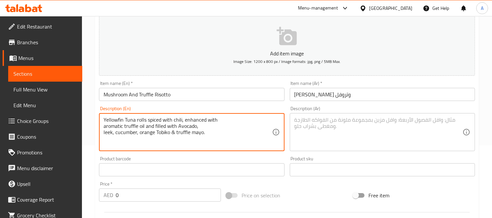
type textarea "Yellowfin Tuna rolls spiced with chili, enhanced with aromatic truffle oil and …"
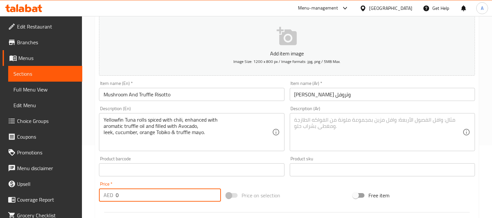
drag, startPoint x: 132, startPoint y: 198, endPoint x: 75, endPoint y: 190, distance: 57.9
click at [74, 193] on div "Edit Restaurant Branches Menus Sections Full Menu View Edit Menu Choice Groups …" at bounding box center [246, 166] width 492 height 447
type input "105"
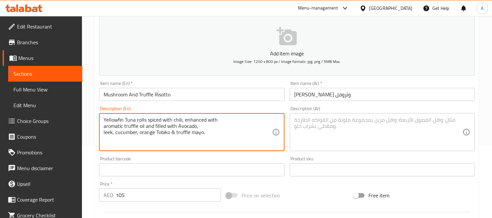
click at [104, 123] on textarea "Yellowfin Tuna rolls spiced with chili, enhanced with aromatic truffle oil and …" at bounding box center [188, 132] width 168 height 31
click at [104, 127] on textarea "Yellowfin Tuna rolls spiced with chili, enhanced with aromatic truffle oil and …" at bounding box center [188, 132] width 168 height 31
click at [104, 126] on textarea "Yellowfin Tuna rolls spiced with chili, enhanced with aromatic truffle oil and …" at bounding box center [188, 132] width 168 height 31
click at [102, 127] on div "Yellowfin Tuna rolls spiced with chili, enhanced with aromatic truffle oil and …" at bounding box center [191, 132] width 185 height 38
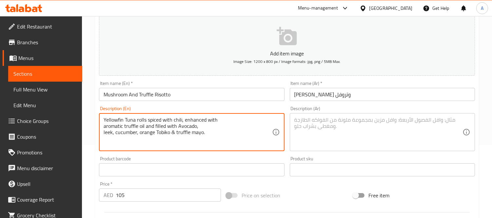
click at [104, 126] on textarea "Yellowfin Tuna rolls spiced with chili, enhanced with aromatic truffle oil and …" at bounding box center [188, 132] width 168 height 31
click at [104, 130] on textarea "Yellowfin Tuna rolls spiced with chili, enhanced with aromatic truffle oil and …" at bounding box center [188, 132] width 168 height 31
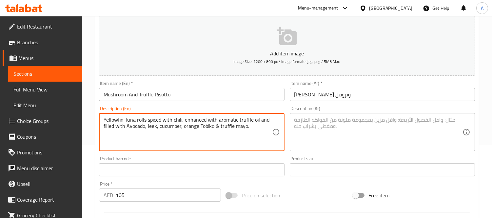
click at [149, 132] on textarea "Yellowfin Tuna rolls spiced with chili, enhanced with aromatic truffle oil and …" at bounding box center [188, 132] width 168 height 31
type textarea "Yellowfin Tuna rolls spiced with chili, enhanced with aromatic truffle oil and …"
click at [315, 135] on textarea at bounding box center [378, 132] width 168 height 31
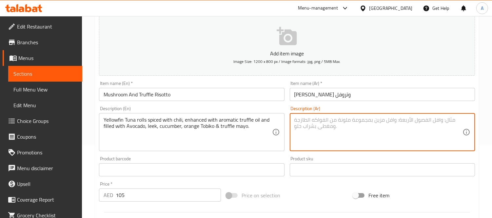
paste textarea "لفائف سمك التونة ذات الزعانف الصفراء المتبلة بالفلفل الحار والمعززة بزيت الكمأة…"
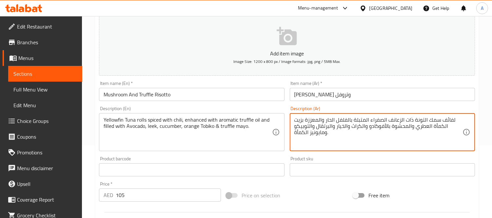
type textarea "لفائف سمك التونة ذات الزعانف الصفراء المتبلة بالفلفل الحار والمعززة بزيت الكمأة…"
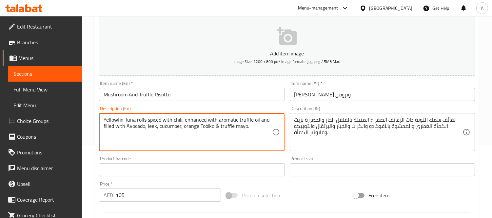
click at [116, 118] on textarea "Yellowfin Tuna rolls spiced with chili, enhanced with aromatic truffle oil and …" at bounding box center [188, 132] width 168 height 31
type textarea "Yellow fin Tuna rolls spiced with chili, enhanced with aromatic truffle oil and…"
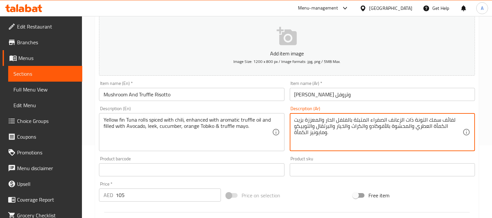
click at [450, 119] on textarea "لفائف سمك التونة ذات الزعانف الصفراء المتبلة بالفلفل الحار والمعززة بزيت الكمأة…" at bounding box center [378, 132] width 168 height 31
click at [424, 121] on textarea "رول سمك التونة ذات الزعانف الصفراء المتبلة بالفلفل الحار والمعززة بزيت الكمأة ا…" at bounding box center [378, 132] width 168 height 31
click at [422, 121] on textarea "رول سمك التونة ذات الزعانف الصفراء المتبلة بالفلفل الحار والمعززة بزيت الكمأة ا…" at bounding box center [378, 132] width 168 height 31
click at [414, 122] on textarea "رول سمك تونة ذات الزعانف الصفراء المتبلة بالفلفل الحار والمعززة بزيت الكمأة الع…" at bounding box center [378, 132] width 168 height 31
click at [415, 122] on textarea "رول سمك تونة ذات الزعانف الصفراء المتبلة بالفلفل الحار والمعززة بزيت الكمأة الع…" at bounding box center [378, 132] width 168 height 31
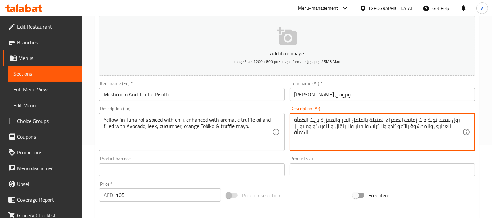
click at [398, 121] on textarea "رول سمك تونة ذات زعانف الصفراء المتبلة بالفلفل الحار والمعززة بزيت الكمأة العطر…" at bounding box center [378, 132] width 168 height 31
click at [379, 121] on textarea "رول سمك تونة ذات زعانف صفراء المتبلة بالفلفل الحار والمعززة بزيت الكمأة العطري …" at bounding box center [378, 132] width 168 height 31
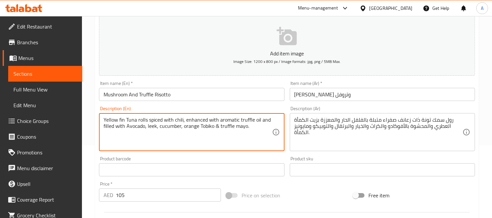
click at [200, 122] on textarea "Yellow fin Tuna rolls spiced with chili, enhanced with aromatic truffle oil and…" at bounding box center [188, 132] width 168 height 31
click at [200, 117] on textarea "Yellow fin Tuna rolls spiced with chili, enhanced with aromatic truffle oil and…" at bounding box center [188, 132] width 168 height 31
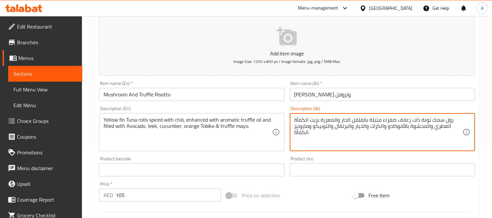
click at [305, 120] on textarea "رول سمك تونة ذات زعانف صفراء متبلة بالفلفل الحار والمعززة بزيت الكمأة العطري وا…" at bounding box center [378, 132] width 168 height 31
click at [447, 126] on textarea "رول سمك تونة ذات زعانف صفراء متبلة بالفلفل الحار والمعززة بزيت تروفل العطري وال…" at bounding box center [378, 132] width 168 height 31
click at [427, 125] on textarea "رول سمك تونة ذات زعانف صفراء متبلة بالفلفل الحار والمعززة بزيت تروفل عطري والمح…" at bounding box center [378, 132] width 168 height 31
drag, startPoint x: 395, startPoint y: 127, endPoint x: 403, endPoint y: 129, distance: 8.4
drag, startPoint x: 378, startPoint y: 127, endPoint x: 385, endPoint y: 125, distance: 7.1
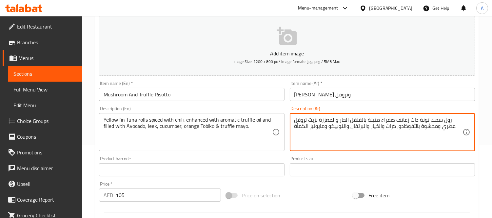
click at [385, 125] on textarea "رول سمك تونة ذات زعانف صفراء متبلة بالفلفل الحار والمعززة بزيت تروفل عطري ومحشو…" at bounding box center [378, 132] width 168 height 31
drag, startPoint x: 363, startPoint y: 126, endPoint x: 370, endPoint y: 126, distance: 7.2
click at [370, 126] on textarea "رول سمك تونة ذات زعانف صفراء متبلة بالفلفل الحار والمعززة بزيت تروفل عطري ومحشو…" at bounding box center [378, 132] width 168 height 31
drag, startPoint x: 342, startPoint y: 126, endPoint x: 346, endPoint y: 126, distance: 4.0
click at [346, 126] on textarea "رول سمك تونة ذات زعانف صفراء متبلة بالفلفل الحار والمعززة بزيت تروفل عطري ومحشو…" at bounding box center [378, 132] width 168 height 31
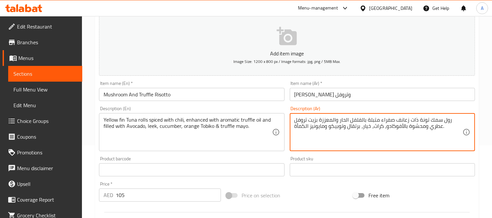
click at [340, 138] on textarea "رول سمك تونة ذات زعانف صفراء متبلة بالفلفل الحار والمعززة بزيت تروفل عطري ومحشو…" at bounding box center [378, 132] width 168 height 31
drag, startPoint x: 343, startPoint y: 125, endPoint x: 346, endPoint y: 128, distance: 4.5
click at [346, 128] on textarea "رول سمك تونة ذات زعانف صفراء متبلة بالفلفل الحار والمعززة بزيت تروفل عطري ومحشو…" at bounding box center [378, 132] width 168 height 31
click at [303, 126] on textarea "رول سمك تونة ذات زعانف صفراء متبلة بالفلفل الحار والمعززة بزيت تروفل عطري ومحشو…" at bounding box center [378, 132] width 168 height 31
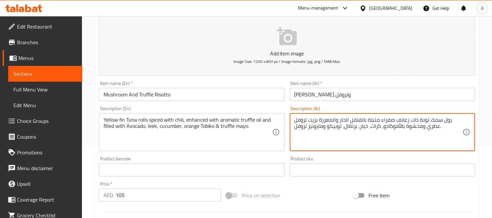
type textarea "رول سمك تونة ذات زعانف صفراء متبلة بالفلفل الحار والمعززة بزيت تروفل عطري ومحشو…"
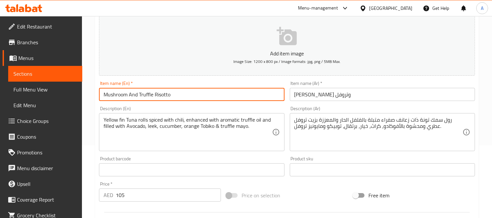
click at [156, 91] on input "Mushroom And Truffle Risotto" at bounding box center [191, 94] width 185 height 13
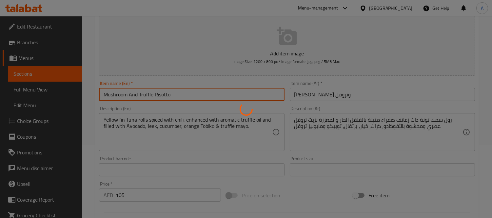
type input "0"
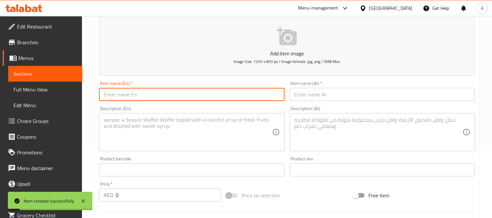
click at [182, 92] on input "text" at bounding box center [191, 94] width 185 height 13
paste input "Salmon & [GEOGRAPHIC_DATA]"
type input "Salmon & [GEOGRAPHIC_DATA]"
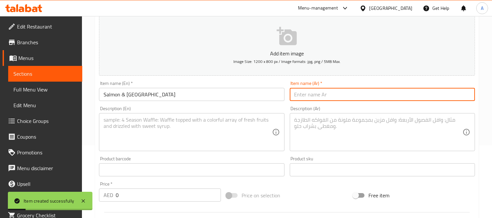
click at [331, 91] on input "text" at bounding box center [382, 94] width 185 height 13
click at [141, 91] on input "Salmon & [GEOGRAPHIC_DATA]" at bounding box center [191, 94] width 185 height 13
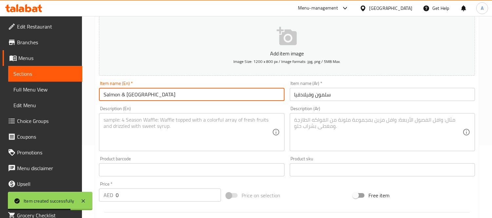
click at [141, 91] on input "Salmon & [GEOGRAPHIC_DATA]" at bounding box center [191, 94] width 185 height 13
click at [307, 92] on input "سلمون وفيلادفيا" at bounding box center [382, 94] width 185 height 13
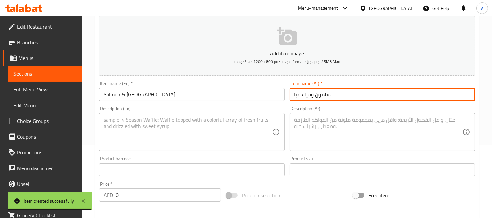
click at [307, 92] on input "سلمون وفيلادفيا" at bounding box center [382, 94] width 185 height 13
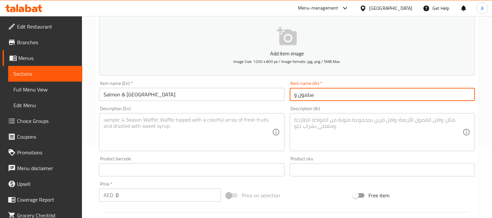
paste input "فيلادلفيا"
type input "سلمون و[GEOGRAPHIC_DATA]"
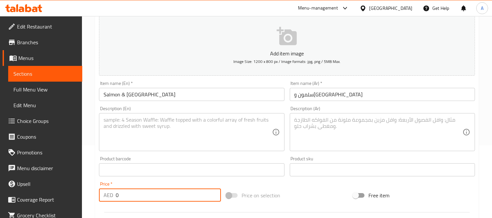
drag, startPoint x: 118, startPoint y: 200, endPoint x: 92, endPoint y: 197, distance: 26.0
click at [93, 198] on div "Home / Restaurants management / Menus / Sections / item / create Mains section …" at bounding box center [287, 166] width 410 height 447
paste input "85"
type input "85"
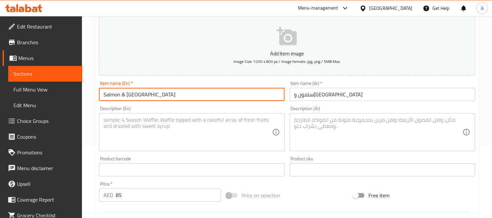
click at [123, 95] on input "Salmon & [GEOGRAPHIC_DATA]" at bounding box center [191, 94] width 185 height 13
type input "Salmon And Philadelphia"
click at [139, 144] on textarea at bounding box center [188, 132] width 168 height 31
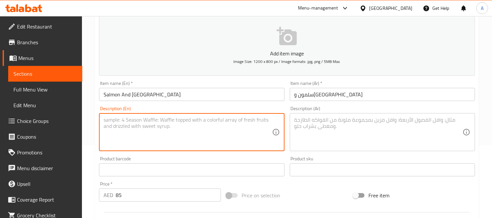
paste textarea "Fresh salmon and cream cheese wrapped in sushi rice and topped with more salmon"
type textarea "Fresh salmon and cream cheese wrapped in sushi rice and topped with more salmon"
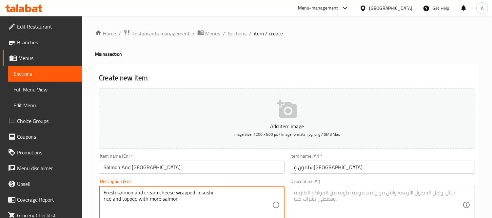
click at [234, 30] on span "Sections" at bounding box center [237, 33] width 19 height 8
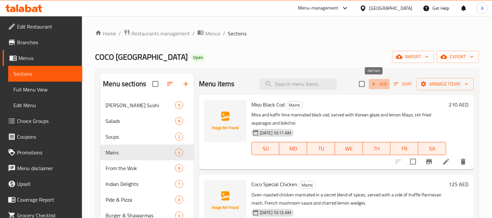
click at [377, 86] on span "Add" at bounding box center [379, 84] width 18 height 8
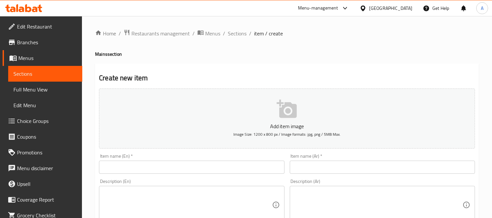
click at [194, 172] on input "text" at bounding box center [191, 167] width 185 height 13
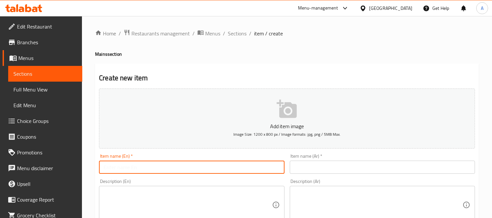
paste input "[PERSON_NAME]"
type input "[PERSON_NAME]"
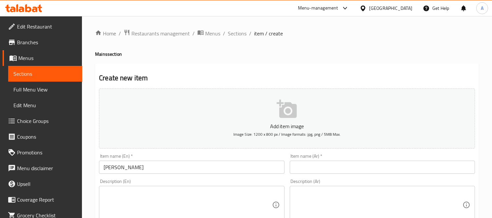
drag, startPoint x: 362, startPoint y: 179, endPoint x: 365, endPoint y: 171, distance: 9.0
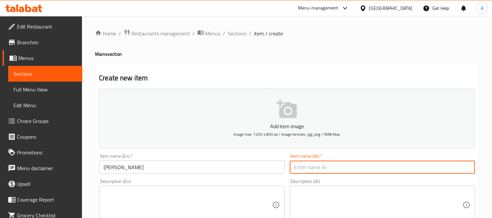
click at [365, 171] on input "text" at bounding box center [382, 167] width 185 height 13
type input "[PERSON_NAME]"
click at [171, 204] on textarea at bounding box center [188, 204] width 168 height 31
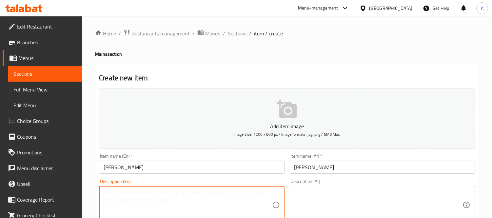
paste textarea "Pan-seared salmon served glazed in teriyaki sauce, asparagus, bok choi and lemo…"
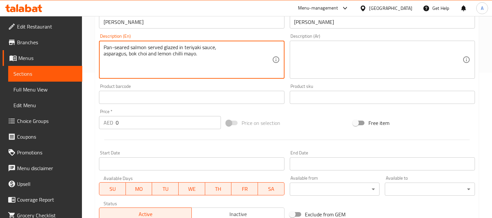
scroll to position [145, 0]
type textarea "Pan-seared salmon served glazed in teriyaki sauce, asparagus, bok choi and lemo…"
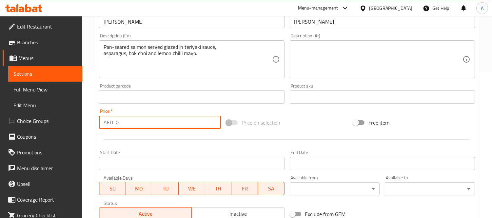
drag, startPoint x: 123, startPoint y: 125, endPoint x: 66, endPoint y: 123, distance: 56.7
click at [68, 123] on div "Edit Restaurant Branches Menus Sections Full Menu View Edit Menu Choice Groups …" at bounding box center [246, 94] width 492 height 447
type input "150"
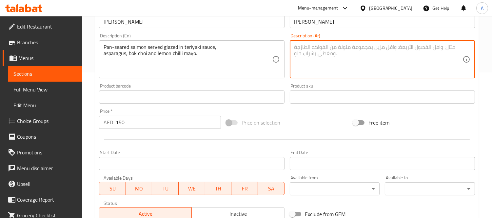
click at [340, 60] on textarea at bounding box center [378, 59] width 168 height 31
paste textarea "سمك السلمون المقلي في مقلاة، يُقدّم مع صلصة ترياكي، والهليون، والبوك تشوي، وماي…"
drag, startPoint x: 438, startPoint y: 48, endPoint x: 456, endPoint y: 47, distance: 17.4
click at [456, 47] on textarea "سمك السلمون المقلي في مقلاة، يُقدّم مع صلصة ترياكي، والهليون، والبوك تشوي، وماي…" at bounding box center [378, 59] width 168 height 31
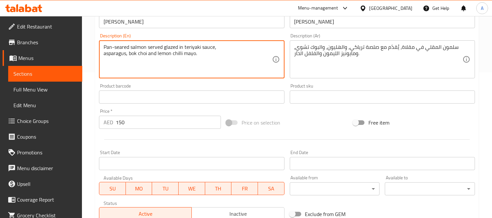
drag, startPoint x: 129, startPoint y: 46, endPoint x: 104, endPoint y: 45, distance: 25.0
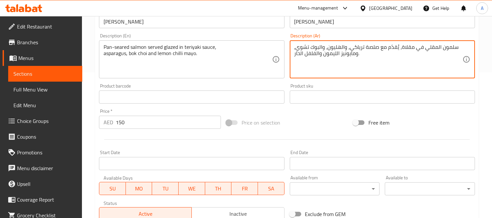
click at [431, 45] on textarea "سلمون المقلي في مقلاة، يُقدّم مع صلصة ترياكي، والهليون، والبوك تشوي، ومايونيز ا…" at bounding box center [378, 59] width 168 height 31
paste textarea "مشوي"
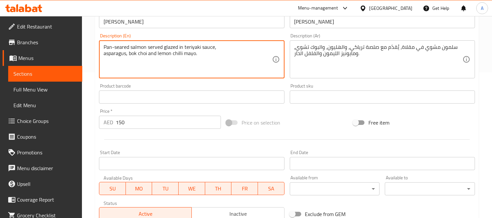
click at [172, 46] on textarea "Pan-seared salmon served glazed in teriyaki sauce, asparagus, bok choi and lemo…" at bounding box center [188, 59] width 168 height 31
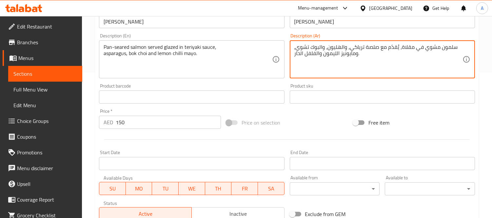
paste textarea "جليزد"
type textarea "سلمون مشوي في مقلاة، يُقدّم جليزد مع صلصة ترياكي، والهليون، والبوك تشوي، ومايون…"
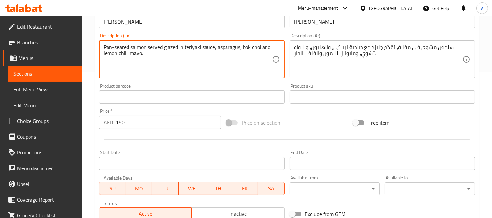
type textarea "Pan-seared salmon served glazed in teriyaki sauce, asparagus, bok choi and lemo…"
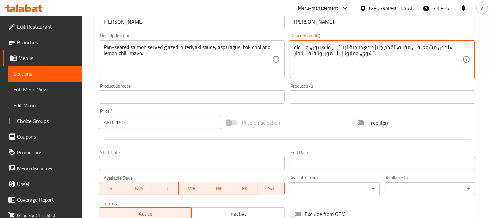
click at [324, 46] on textarea "سلمون مشوي في مقلاة، يُقدّم جليزد مع صلصة ترياكي، والهليون، والبوك تشوي، ومايون…" at bounding box center [378, 59] width 168 height 31
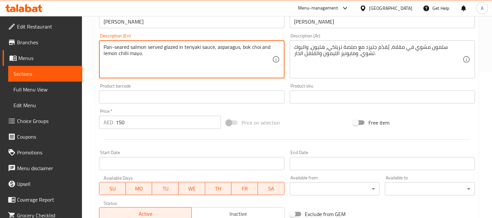
click at [232, 46] on textarea "Pan-seared salmon served glazed in teriyaki sauce, asparagus, bok choi and lemo…" at bounding box center [188, 59] width 168 height 31
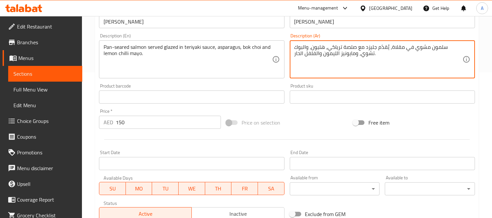
click at [333, 49] on textarea "سلمون مشوي في مقلاة، يُقدّم جليزد مع صلصة ترياكي، هليون، والبوك تشوي، ومايونيز …" at bounding box center [378, 59] width 168 height 31
paste textarea "اسبارجوس"
click at [303, 47] on textarea "سلمون مشوي في مقلاة، يُقدّم جليزد مع صلصة ترياكي، اسبارجوس، والبوك تشوي، ومايون…" at bounding box center [378, 59] width 168 height 31
click at [315, 55] on textarea "سلمون مشوي في مقلاة، يُقدّم جليزد مع صلصة ترياكي، اسبارجوس، بوك تشوي، ومايونيز …" at bounding box center [378, 59] width 168 height 31
click at [335, 55] on textarea "سلمون مشوي في مقلاة، يُقدّم جليزد مع صلصة ترياكي، اسبارجوس، بوك تشوي، ومايونيز …" at bounding box center [378, 59] width 168 height 31
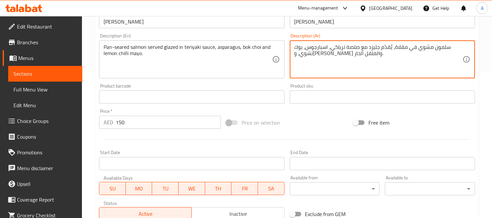
click at [321, 54] on textarea "سلمون مشوي في مقلاة، يُقدّم جليزد مع صلصة ترياكي، اسبارجوس، بوك تشوي، ومايونيز …" at bounding box center [378, 59] width 168 height 31
type textarea "[PERSON_NAME] في مقلاة، يُقدّم جليزد مع صلصة ترياكي، اسبارجوس، بوك تشوي، ومايون…"
click at [164, 18] on input "[PERSON_NAME]" at bounding box center [191, 21] width 185 height 13
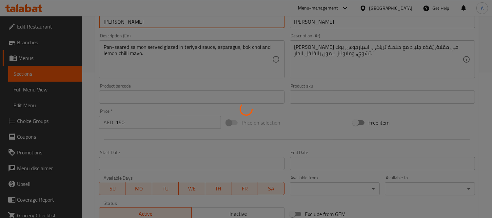
type input "0"
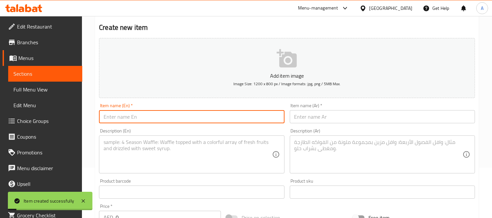
scroll to position [0, 0]
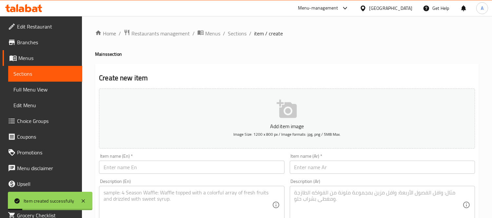
click at [233, 36] on span "Sections" at bounding box center [237, 33] width 19 height 8
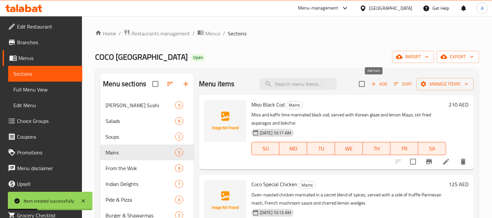
click at [370, 84] on span "Add" at bounding box center [379, 84] width 18 height 8
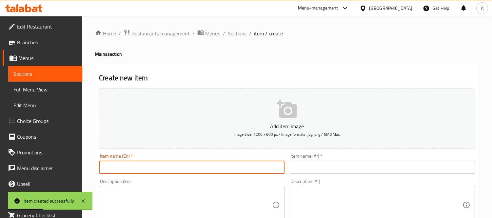
click at [143, 169] on input "text" at bounding box center [191, 167] width 185 height 13
paste input "Spicy Shrimp Linguine"
type input "Spicy Shrimp Linguine"
click at [318, 173] on input "text" at bounding box center [382, 167] width 185 height 13
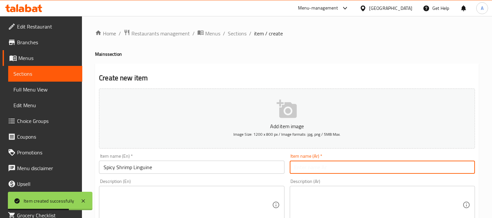
paste input "لينجويني الروبيان الحار"
click at [316, 166] on input "لينجويني الروبيان الحار" at bounding box center [382, 167] width 185 height 13
click at [300, 168] on input "لينجويني روبيان الحار" at bounding box center [382, 167] width 185 height 13
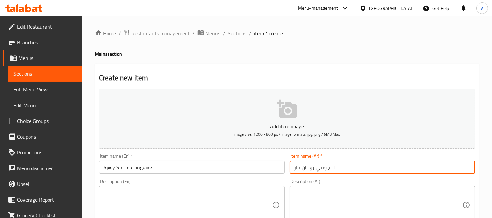
type input "لينجويني روبيان حار"
click at [163, 186] on div "Description (En)" at bounding box center [191, 205] width 185 height 38
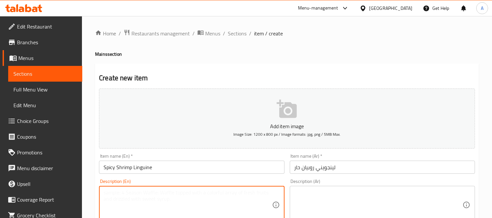
paste textarea "Al dente linguine tossed in a chilli-garlic tomato sauce, with juicy shrimps an…"
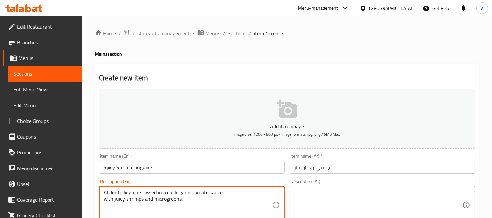
type textarea "Al dente linguine tossed in a chilli-garlic tomato sauce, with juicy shrimps an…"
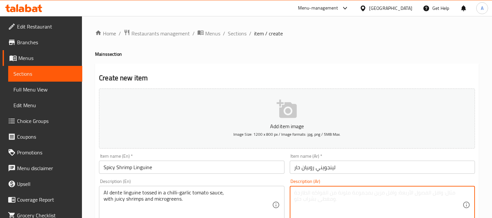
click at [329, 201] on textarea at bounding box center [378, 204] width 168 height 31
paste textarea "لينجويني مطبوخة على نار هادئة في صلصة طماطم بالثوم والفلفل الحار، مع روبيان شهي…"
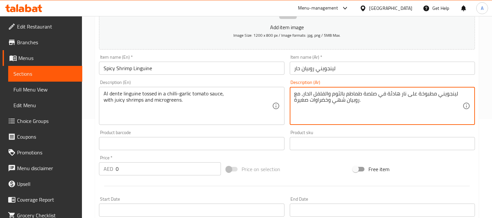
scroll to position [109, 0]
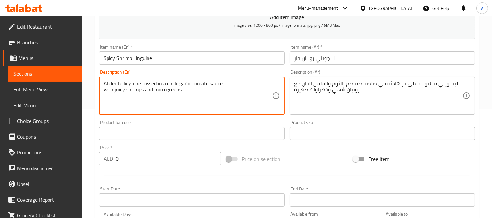
drag, startPoint x: 122, startPoint y: 84, endPoint x: 99, endPoint y: 82, distance: 22.7
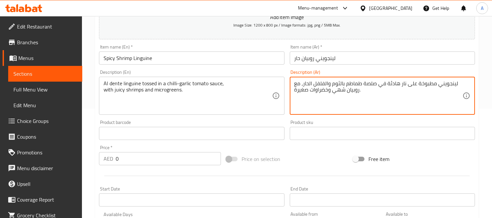
click at [423, 86] on textarea "لينجويني مطبوخة على نار هادئة في صلصة طماطم بالثوم والفلفل الحار، مع روبيان شهي…" at bounding box center [378, 95] width 168 height 31
click at [441, 92] on textarea "لينجويني مطبوخة على نار هادئة في صلصة طماطم بالثوم والفلفل الحار، مع روبيان شهي…" at bounding box center [378, 95] width 168 height 31
click at [434, 81] on textarea "لينجويني مطبوخة على نار هادئة في صلصة طماطم بالثوم والفلفل الحار، مع روبيان شهي…" at bounding box center [378, 95] width 168 height 31
paste textarea "آل دينت"
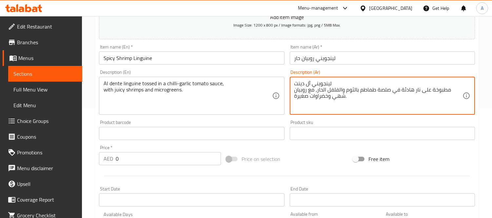
click at [295, 93] on textarea "لينجويني آل دينت مطبوخة على نار هادئة في صلصة طماطم بالثوم والفلفل الحار، مع رو…" at bounding box center [378, 95] width 168 height 31
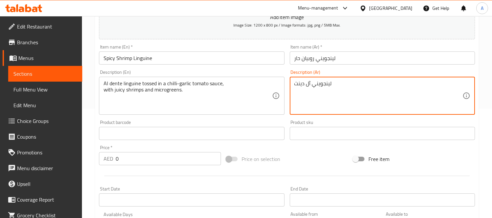
click at [355, 84] on textarea "لينجويني آل دينت" at bounding box center [378, 95] width 168 height 31
paste textarea "مطبوخة على نار هادئة في صلصة طماطم بالثوم والفلفل الحار، مع روبيان شهي وخضراوات…"
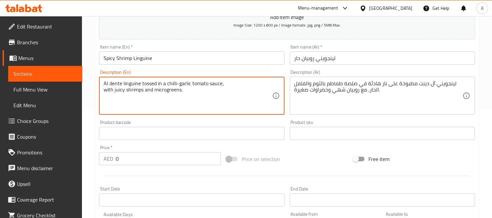
click at [149, 87] on textarea "Al dente linguine tossed in a chilli-garlic tomato sauce, with juicy shrimps an…" at bounding box center [188, 95] width 168 height 31
click at [149, 83] on textarea "Al dente linguine tossed in a chilli-garlic tomato sauce, with juicy shrimps an…" at bounding box center [188, 95] width 168 height 31
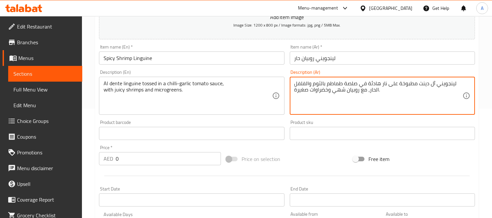
click at [409, 84] on textarea "لينجويني آل دينت مطبوخة على نار هادئة في صلصة طماطم بالثوم والفلفل الحار، مع رو…" at bounding box center [378, 95] width 168 height 31
click at [397, 97] on textarea "لينجويني آل دينت مطبوخة على نار هادئة في صلصة طماطم بالثوم والفلفل الحار، مع رو…" at bounding box center [378, 95] width 168 height 31
drag, startPoint x: 416, startPoint y: 85, endPoint x: 376, endPoint y: 116, distance: 51.1
click at [376, 116] on div "Description (Ar) لينجويني آل دينت مطبوخة على نار هادئة في صلصة طماطم بالثوم وال…" at bounding box center [382, 92] width 190 height 50
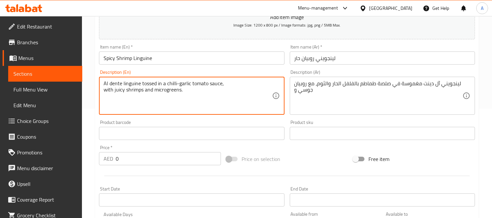
click at [165, 88] on textarea "Al dente linguine tossed in a chilli-garlic tomato sauce, with juicy shrimps an…" at bounding box center [188, 95] width 168 height 31
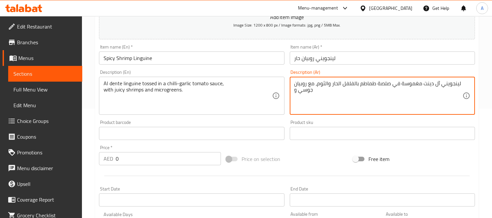
paste textarea "ميكروغرين"
drag, startPoint x: 302, startPoint y: 89, endPoint x: 292, endPoint y: 90, distance: 9.6
click at [292, 90] on div "لينجويني آل دينت مغموسة في صلصة طماطم بالفلفل الحار والثوم، مع روبيان جوسي وميك…" at bounding box center [382, 96] width 185 height 38
type textarea "لينجويني آل دينت مغموسة في صلصة طماطم بالفلفل الحار والثوم، مع [PERSON_NAME] وم…"
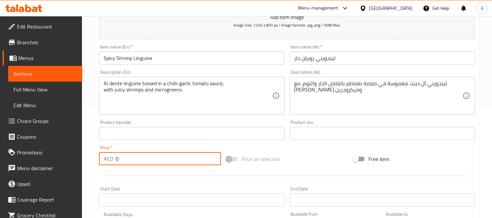
drag, startPoint x: 123, startPoint y: 162, endPoint x: 45, endPoint y: 148, distance: 78.4
click at [45, 148] on div "Edit Restaurant Branches Menus Sections Full Menu View Edit Menu Choice Groups …" at bounding box center [246, 130] width 492 height 447
paste input "125"
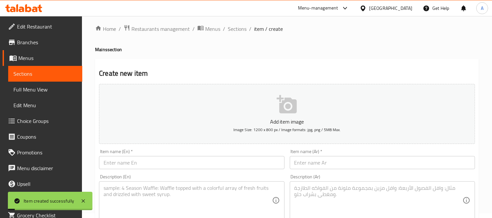
scroll to position [0, 0]
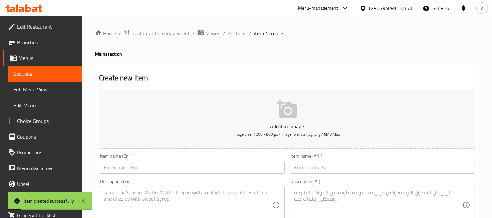
click at [153, 164] on input "text" at bounding box center [191, 167] width 185 height 13
paste input "Beef Short Ribs"
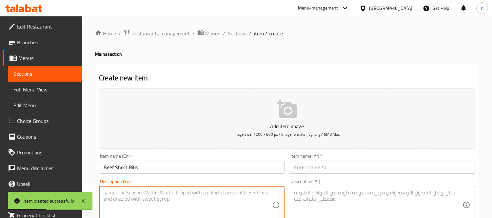
click at [142, 190] on textarea at bounding box center [188, 204] width 168 height 31
paste textarea "6 hour braised beef ribs, tender and juicy, served with Asian blend cola sauce …"
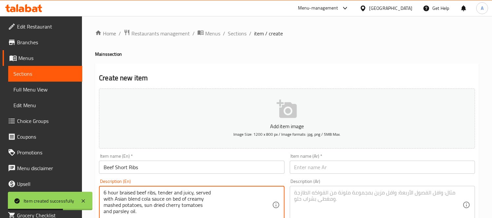
click at [103, 200] on div "6 hour braised beef ribs, tender and juicy, served with Asian blend cola sauce …" at bounding box center [191, 205] width 185 height 38
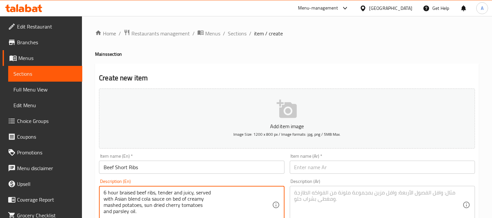
click at [113, 206] on textarea "6 hour braised beef ribs, tender and juicy, served with Asian blend cola sauce …" at bounding box center [188, 204] width 168 height 31
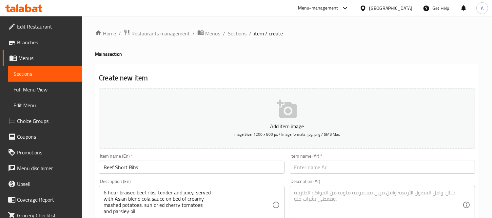
click at [103, 201] on div "6 hour braised beef ribs, tender and juicy, served with Asian blend cola sauce …" at bounding box center [191, 205] width 185 height 38
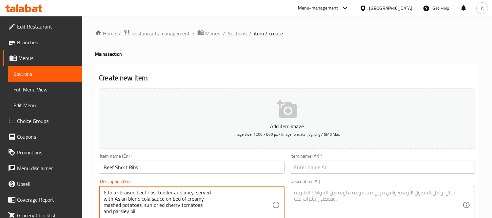
click at [104, 200] on textarea "6 hour braised beef ribs, tender and juicy, served with Asian blend cola sauce …" at bounding box center [188, 204] width 168 height 31
click at [105, 198] on textarea "6 hour braised beef ribs, tender and juicy, served with Asian blend cola sauce …" at bounding box center [188, 204] width 168 height 31
click at [104, 198] on textarea "6 hour braised beef ribs, tender and juicy, served with Asian blend cola sauce …" at bounding box center [188, 204] width 168 height 31
click at [104, 199] on textarea "6 hour braised beef ribs, tender and juicy, served with Asian blend cola sauce …" at bounding box center [188, 204] width 168 height 31
click at [103, 206] on div "6 hour braised beef ribs, tender and juicy, served with Asian blend cola sauce …" at bounding box center [191, 205] width 185 height 38
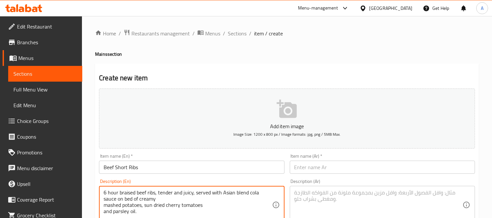
click at [104, 206] on textarea "6 hour braised beef ribs, tender and juicy, served with Asian blend cola sauce …" at bounding box center [188, 204] width 168 height 31
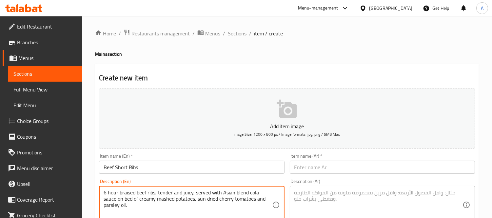
click at [138, 196] on textarea "6 hour braised beef ribs, tender and juicy, served with Asian blend cola sauce …" at bounding box center [188, 204] width 168 height 31
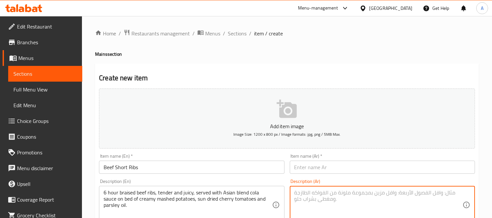
click at [330, 211] on textarea at bounding box center [378, 204] width 168 height 31
paste textarea "ضلوع لحم بقري مطهوة لمدة 6 ساعات، طرية وعصيرة، تقدم مع صلصة الكولا الآسيوية على…"
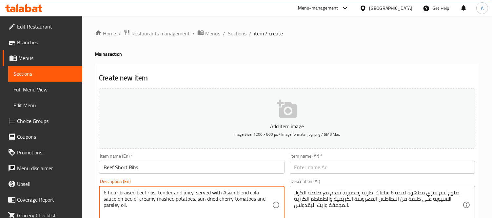
click at [151, 193] on textarea "6 hour braised beef ribs, tender and juicy, served with Asian blend cola sauce …" at bounding box center [188, 204] width 168 height 31
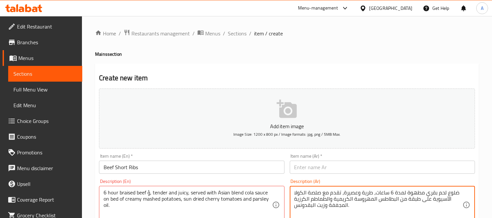
click at [453, 193] on textarea "ضلوع لحم بقري مطهوة لمدة 6 ساعات، طرية وعصيرة، تقدم مع صلصة الكولا الآسيوية على…" at bounding box center [378, 204] width 168 height 31
paste textarea "يش"
click at [455, 195] on textarea "ضلوع لحم بقري مطهوة لمدة 6 ساعات، طرية وعصيرة، تقدم مع صلصة الكولا الآسيوية على…" at bounding box center [378, 204] width 168 height 31
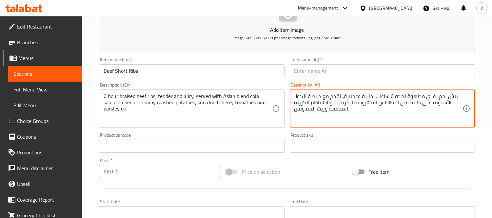
scroll to position [109, 0]
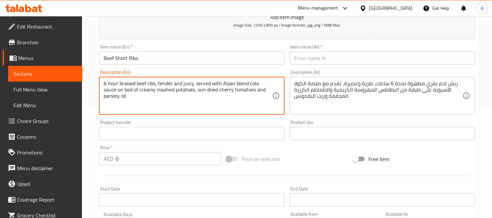
click at [129, 81] on textarea "6 hour braised beef ribs, tender and juicy, served with Asian blend cola sauce …" at bounding box center [188, 95] width 168 height 31
click at [415, 80] on div "ريش لحم بقري مطهوة لمدة 6 ساعات، طرية وعصيرة، تقدم مع صلصة الكولا الآسيوية على …" at bounding box center [382, 96] width 185 height 38
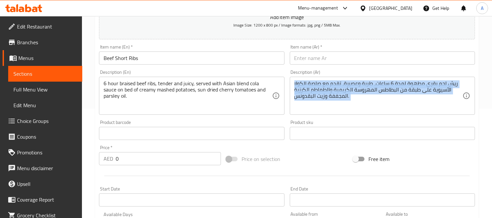
click at [415, 80] on div "ريش لحم بقري مطهوة لمدة 6 ساعات، طرية وعصيرة، تقدم مع صلصة الكولا الآسيوية على …" at bounding box center [382, 96] width 185 height 38
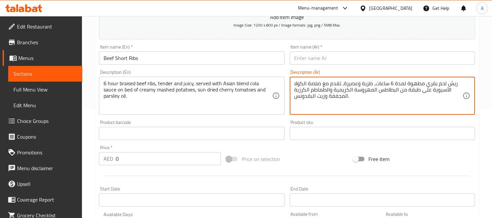
click at [415, 85] on textarea "ريش لحم بقري مطهوة لمدة 6 ساعات، طرية وعصيرة، تقدم مع صلصة الكولا الآسيوية على …" at bounding box center [378, 95] width 168 height 31
paste
click at [388, 82] on textarea "ريش لحم بقري مطهو ببطء لمدة 6 ساعات، طرية وعصيرة، تقدم مع صلصة الكولا الآسيوية …" at bounding box center [378, 95] width 168 height 31
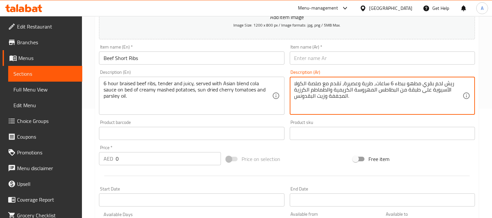
click at [370, 84] on textarea "ريش لحم بقري مطهو ببطء 6 ساعات، طرية وعصيرة، تقدم مع صلصة الكولا الآسيوية على ط…" at bounding box center [378, 95] width 168 height 31
drag, startPoint x: 372, startPoint y: 84, endPoint x: 342, endPoint y: 84, distance: 29.8
click at [342, 84] on textarea "ريش لحم بقري مطهو ببطء 6 ساعات، طرية وعصيرة، تقدم مع صلصة الكولا الآسيوية على ط…" at bounding box center [378, 95] width 168 height 31
click at [321, 81] on textarea "ريش لحم بقري مطهو ببطء 6 ساعات، تندر وجوسي، تقدم مع صلصة الكولا الآسيوية على طب…" at bounding box center [378, 95] width 168 height 31
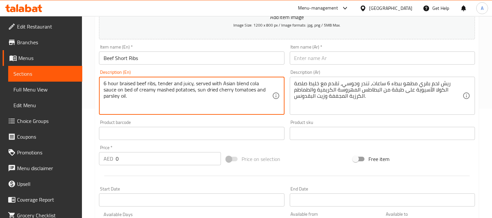
drag, startPoint x: 230, startPoint y: 92, endPoint x: 226, endPoint y: 93, distance: 3.3
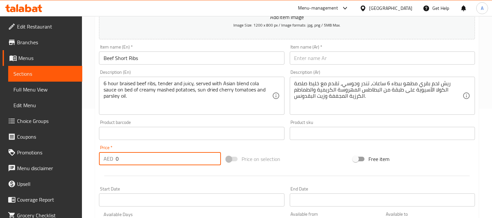
click at [150, 163] on input "0" at bounding box center [168, 158] width 105 height 13
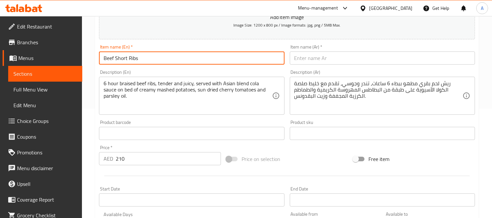
click at [152, 64] on input "Beef Short Ribs" at bounding box center [191, 57] width 185 height 13
click at [306, 48] on div "Item name (Ar)   * Item name (Ar) *" at bounding box center [382, 55] width 185 height 20
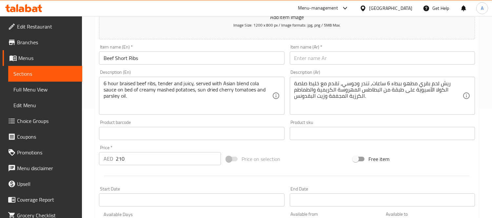
click at [301, 60] on input "text" at bounding box center [382, 57] width 185 height 13
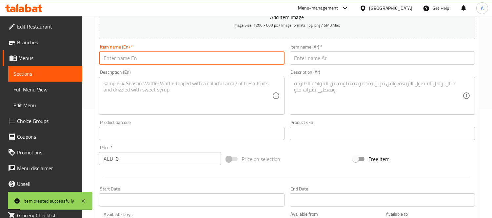
click at [150, 62] on input "text" at bounding box center [191, 57] width 185 height 13
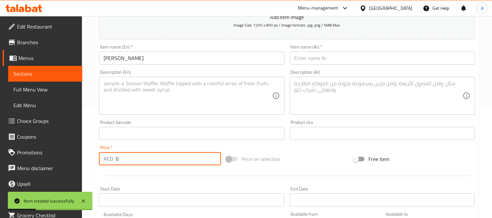
drag, startPoint x: 128, startPoint y: 161, endPoint x: 99, endPoint y: 156, distance: 30.0
click at [99, 156] on div "AED 0 Price *" at bounding box center [160, 158] width 122 height 13
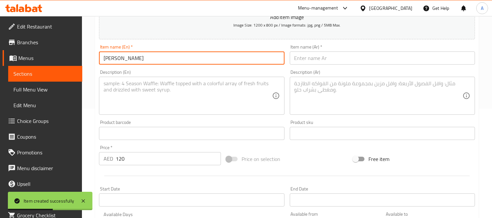
click at [138, 59] on input "[PERSON_NAME]" at bounding box center [191, 57] width 185 height 13
click at [139, 60] on input "[PERSON_NAME]" at bounding box center [191, 57] width 185 height 13
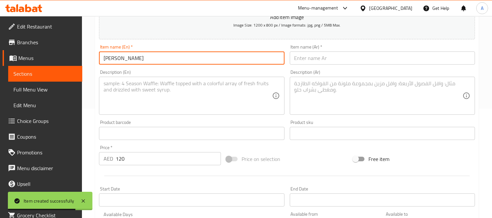
click at [327, 60] on input "text" at bounding box center [382, 57] width 185 height 13
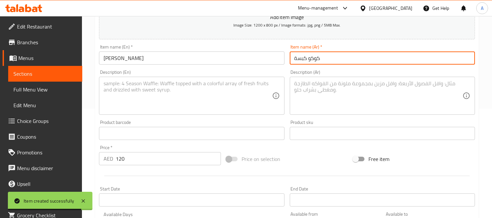
click at [313, 61] on input "كوكو كبسة" at bounding box center [382, 57] width 185 height 13
click at [317, 63] on input "كبسة" at bounding box center [382, 57] width 185 height 13
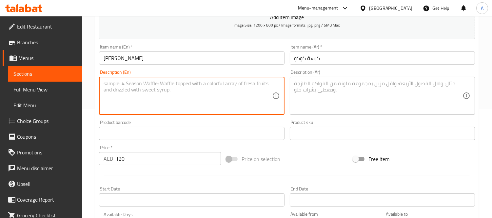
click at [208, 97] on textarea at bounding box center [188, 95] width 168 height 31
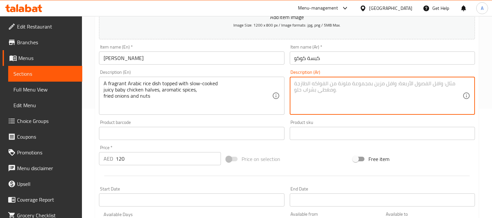
click at [363, 106] on textarea at bounding box center [378, 95] width 168 height 31
click at [348, 105] on textarea at bounding box center [378, 95] width 168 height 31
click at [398, 85] on textarea "طبق أرز عربي عطري، يعلوه أنصاف دجاج صغيرة طرية مطهوة ببطء، وتوابل عطرية، وبصل م…" at bounding box center [378, 95] width 168 height 31
click at [362, 83] on textarea "طبق أرز عربي عطري، مغطة بأنصاف دجاج صغيرة طرية مطهوة ببطء، وتوابل عطرية، وبصل م…" at bounding box center [378, 95] width 168 height 31
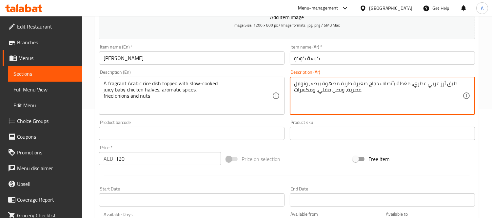
click at [362, 83] on textarea "طبق أرز عربي عطري، مغطة بأنصاف دجاج صغيرة طرية مطهوة ببطء، وتوابل عطرية، وبصل م…" at bounding box center [378, 95] width 168 height 31
click at [347, 84] on textarea "طبق أرز عربي عطري، مغطة بأنصاف دجاج بيبي طرية مطهوة ببطء، وتوابل عطرية، وبصل مق…" at bounding box center [378, 95] width 168 height 31
click at [306, 84] on textarea "طبق أرز عربي عطري، مغطة بأنصاف دجاج بيبي جوسي مطهوة ببطء، وتوابل عطرية، وبصل مق…" at bounding box center [378, 95] width 168 height 31
click at [342, 89] on textarea "طبق أرز عربي عطري، مغطة بأنصاف دجاج بيبي جوسي مطهوة ببطء، توابل عطرية، وبصل مقل…" at bounding box center [378, 95] width 168 height 31
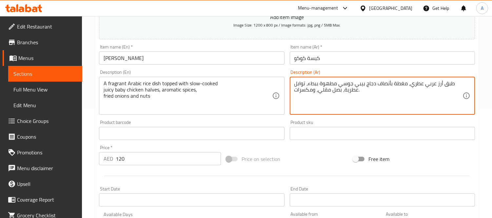
click at [103, 94] on div "A fragrant Arabic rice dish topped with slow-cooked juicy baby chicken halves, …" at bounding box center [191, 96] width 185 height 38
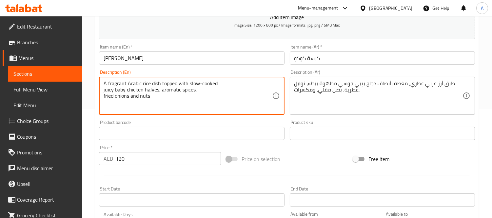
click at [104, 96] on textarea "A fragrant Arabic rice dish topped with slow-cooked juicy baby chicken halves, …" at bounding box center [188, 95] width 168 height 31
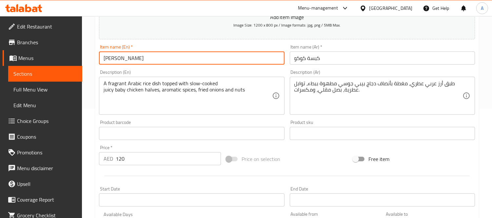
click at [155, 58] on input "[PERSON_NAME]" at bounding box center [191, 57] width 185 height 13
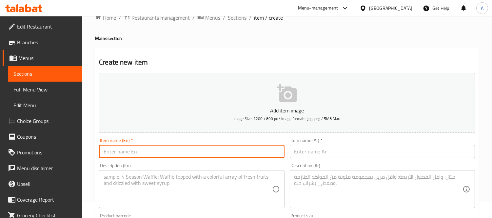
scroll to position [0, 0]
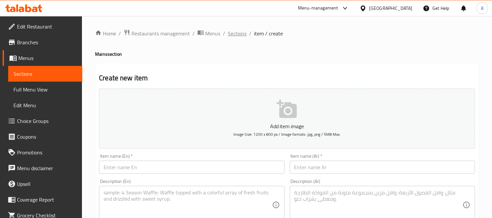
click at [235, 35] on span "Sections" at bounding box center [237, 33] width 19 height 8
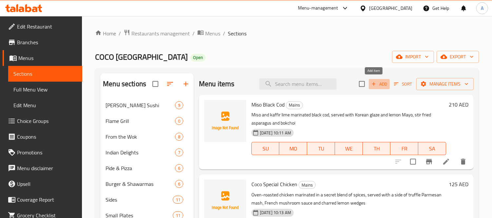
click at [371, 82] on span "Add" at bounding box center [379, 84] width 18 height 8
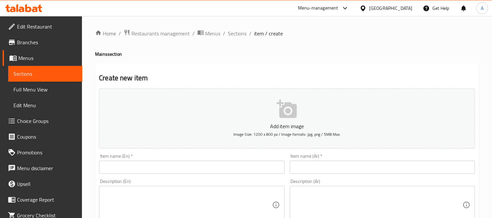
click at [142, 160] on div "Item name (En)   * Item name (En) *" at bounding box center [191, 164] width 185 height 20
click at [140, 163] on input "text" at bounding box center [191, 167] width 185 height 13
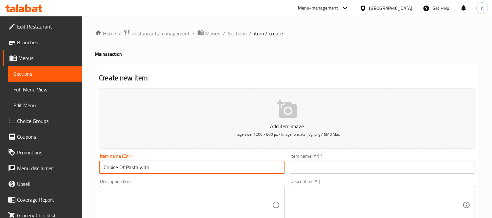
click at [295, 175] on div "Item name (Ar)   * Item name (Ar) *" at bounding box center [382, 163] width 190 height 25
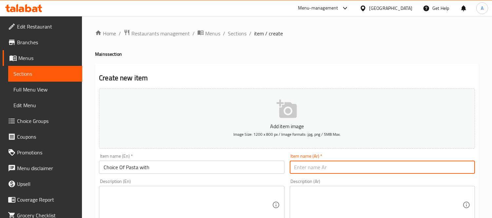
click at [334, 163] on input "text" at bounding box center [382, 167] width 185 height 13
click at [153, 198] on textarea at bounding box center [188, 204] width 168 height 31
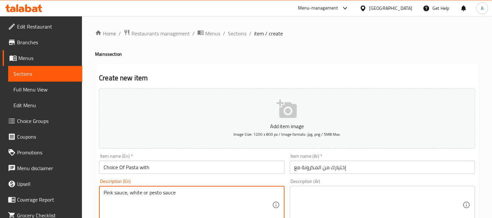
click at [200, 198] on textarea "Pink sauce, white or pesto sauce" at bounding box center [188, 204] width 168 height 31
click at [239, 204] on textarea "Pink sauce, white or pesto sauce, (Penne/Fusilli/Linguine), With Chicken | Shri…" at bounding box center [188, 204] width 168 height 31
click at [294, 195] on textarea at bounding box center [378, 204] width 168 height 31
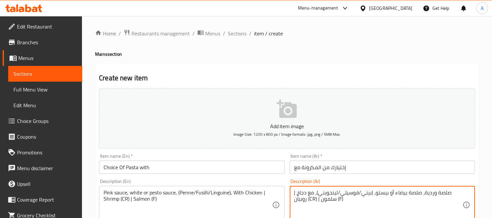
click at [432, 192] on textarea "صلصة وردية، صلصة بيضاء أو بيستو، (بيني/فوسيلي/لينجويني)، مع دجاج | روبيان (CR) …" at bounding box center [378, 204] width 168 height 31
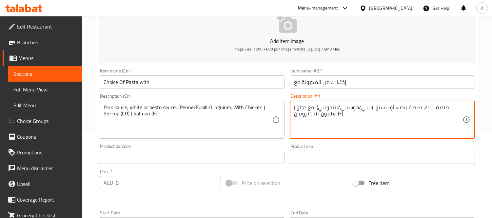
scroll to position [109, 0]
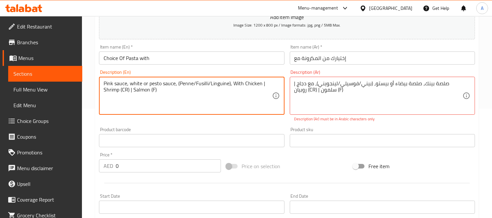
click at [202, 85] on textarea "Pink sauce, white or pesto sauce, (Penne/Fusilli/Linguine), With Chicken | Shri…" at bounding box center [188, 95] width 168 height 31
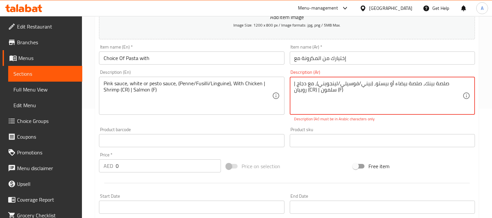
click at [363, 83] on textarea "صلصة بينك، صلصة بيضاء أو بيستو، (بيني/فوسيلي/لينجويني)، مع دجاج | روبيان (CR) |…" at bounding box center [378, 95] width 168 height 31
click at [310, 84] on textarea "صلصة بينك، صلصة بيضاء أو بيستو، (بيني/فوسيلي/لينجويني)، مع دجاج | روبيان (CR) |…" at bounding box center [378, 95] width 168 height 31
click at [319, 91] on textarea "صلصة بينك، صلصة بيضاء أو بيستو، (بيني/فوسيلي/لينجويني)، مع دجاج، روبيان (CR) | …" at bounding box center [378, 95] width 168 height 31
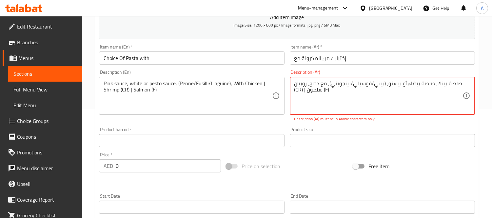
click at [333, 90] on textarea "صلصة بينك، صلصة بيضاء أو بيستو، (بيني/فوسيلي/لينجويني)، مع دجاج، روبيان (CR) | …" at bounding box center [378, 95] width 168 height 31
drag, startPoint x: 341, startPoint y: 92, endPoint x: 295, endPoint y: 93, distance: 45.2
click at [295, 93] on textarea "صلصة بينك، صلصة بيضاء أو بيستو، (بيني/فوسيلي/لينجويني)، مع دجاج، روبيان (CR) | …" at bounding box center [378, 95] width 168 height 31
drag, startPoint x: 302, startPoint y: 97, endPoint x: 297, endPoint y: 93, distance: 6.8
click at [297, 93] on textarea "صلصة بينك، صلصة بيضاء أو بيستو، (بيني/فوسيلي/لينجويني)، مع دجاج، روبيان (" at bounding box center [378, 95] width 168 height 31
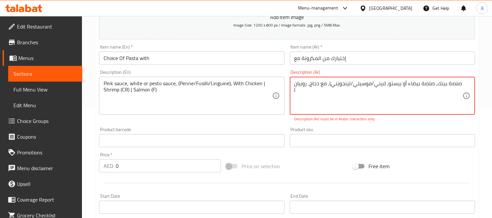
click at [294, 91] on textarea "صلصة بينك، صلصة بيضاء أو بيستو، (بيني/فوسيلي/لينجويني)، مع دجاج، روبيان (" at bounding box center [378, 95] width 168 height 31
click at [342, 105] on textarea "صلصة بينك، صلصة بيضاء أو بيستو، (بيني/فوسيلي/لينجويني)، مع دجاج، روبيان أو سلمون" at bounding box center [378, 95] width 168 height 31
click at [383, 86] on textarea "صلصة بينك، صلصة بيضاء أو بيستو، (بيني/فوسيلي/لينجويني)، مع دجاج، روبيان أو سلمون" at bounding box center [378, 95] width 168 height 31
click at [371, 84] on textarea "صلصة بينك، صلصة بيضاء أو بيستو، بيني/فوسيلي/لينجويني)، مع دجاج، روبيان أو سلمون" at bounding box center [378, 95] width 168 height 31
click at [351, 84] on textarea "صلصة بينك، صلصة بيضاء أو بيستو، بيني، فوسيلي/لينجويني)، مع دجاج، روبيان أو سلمون" at bounding box center [378, 95] width 168 height 31
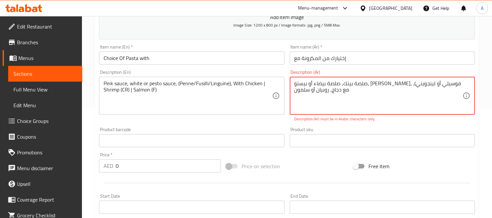
click at [316, 81] on textarea "صلصة بينك، صلصة بيضاء أو بيستو، بيني، فوسيلي أو لينجويني)، مع دجاج، روبيان أو س…" at bounding box center [378, 95] width 168 height 31
click at [315, 84] on textarea "صلصة بينك، صلصة بيضاء أو بيستو، بيني، فوسيلي أو لينجويني)، مع دجاج، روبيان أو س…" at bounding box center [378, 95] width 168 height 31
click at [321, 109] on textarea "صلصة بينك، صلصة بيضاء أو بيستو، بيني، فوسيلي أو لينجويني، مع دجاج، روبيان أو سل…" at bounding box center [378, 95] width 168 height 31
click at [364, 102] on textarea "صلصة بينك، صلصة بيضاء أو بيستو، بيني، فوسيلي أو لينجويني، مع دجاج، روبيان أو سل…" at bounding box center [378, 95] width 168 height 31
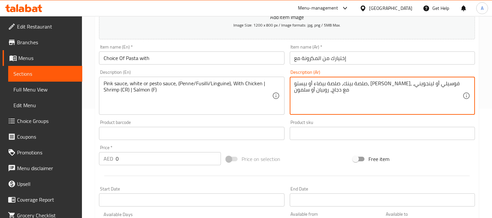
drag, startPoint x: 136, startPoint y: 160, endPoint x: 102, endPoint y: 153, distance: 35.1
click at [102, 153] on div "AED 0 Price *" at bounding box center [160, 158] width 122 height 13
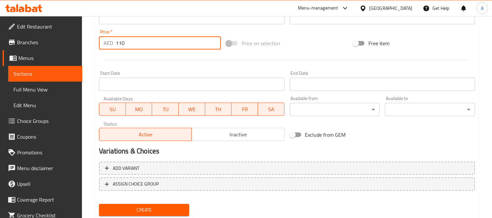
scroll to position [244, 0]
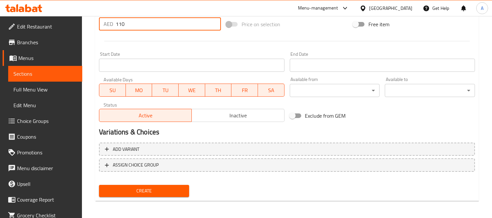
click at [156, 188] on span "Create" at bounding box center [144, 191] width 80 height 8
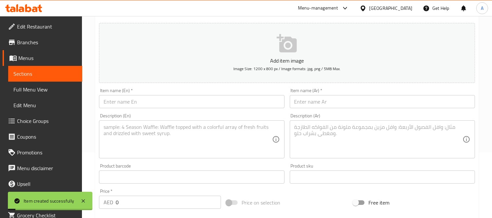
scroll to position [62, 0]
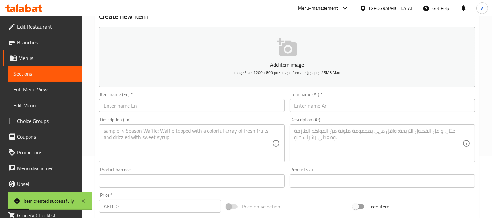
click at [150, 108] on input "text" at bounding box center [191, 105] width 185 height 13
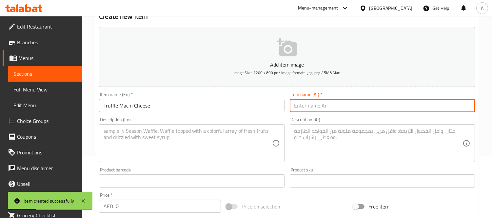
click at [337, 106] on input "text" at bounding box center [382, 105] width 185 height 13
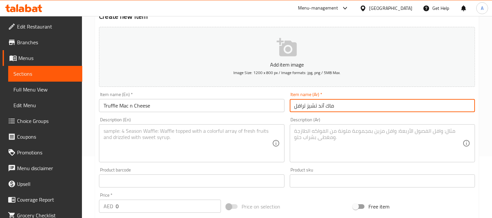
click at [168, 195] on div "Price   * AED 0 Price *" at bounding box center [160, 203] width 122 height 20
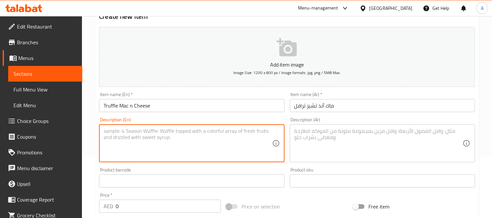
click at [171, 142] on textarea at bounding box center [188, 143] width 168 height 31
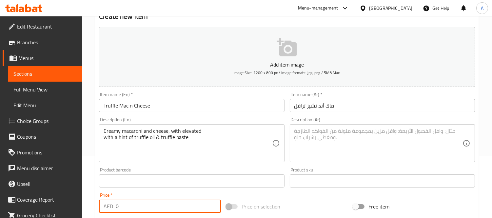
drag, startPoint x: 127, startPoint y: 201, endPoint x: 89, endPoint y: 205, distance: 37.6
click at [89, 205] on div "Home / Restaurants management / Menus / Sections / item / create Mains section …" at bounding box center [287, 177] width 410 height 447
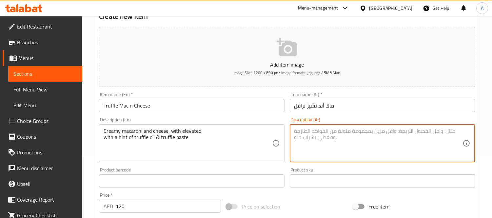
click at [333, 135] on textarea at bounding box center [378, 143] width 168 height 31
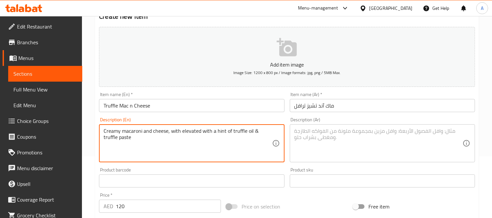
click at [214, 130] on textarea "Creamy macaroni and cheese, with elevated with a hint of truffle oil & truffle …" at bounding box center [188, 143] width 168 height 31
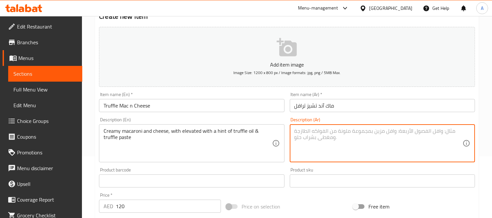
click at [337, 143] on textarea at bounding box center [378, 143] width 168 height 31
click at [428, 131] on textarea "معكرونة كريمية بالجبن، مع لمسة من زيت الكمأة ومعجون الكمأة" at bounding box center [378, 143] width 168 height 31
click at [392, 132] on textarea "مكرونة كريمية بالجبن، مع لمسة من زيت الكمأة ومعجون الكمأة" at bounding box center [378, 143] width 168 height 31
click at [335, 133] on textarea "مكرونة كريمية وجبنة، مع لمسة من زيت الكمأة ومعجون الكمأة" at bounding box center [378, 143] width 168 height 31
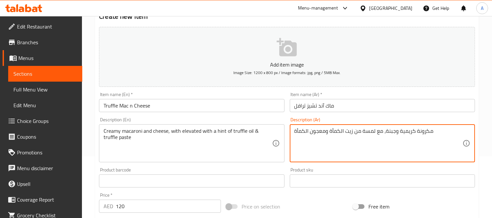
click at [335, 133] on textarea "مكرونة كريمية وجبنة، مع لمسة من زيت الكمأة ومعجون الكمأة" at bounding box center [378, 143] width 168 height 31
click at [304, 132] on textarea "مكرونة كريمية وجبنة، مع لمسة من زيت تروفل ومعجون الكمأة" at bounding box center [378, 143] width 168 height 31
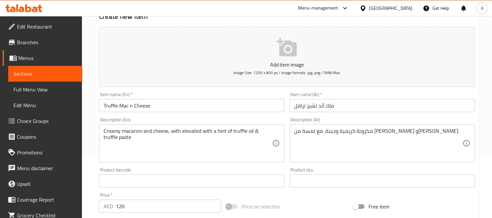
click at [188, 109] on input "Truffle Mac n Cheese" at bounding box center [191, 105] width 185 height 13
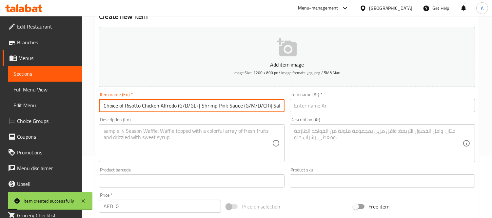
scroll to position [0, 124]
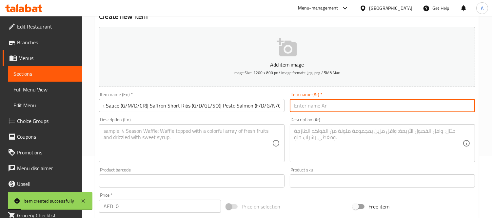
click at [330, 104] on input "text" at bounding box center [382, 105] width 185 height 13
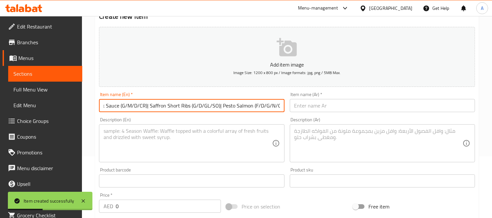
drag, startPoint x: 143, startPoint y: 106, endPoint x: 308, endPoint y: 95, distance: 165.8
click at [308, 95] on div "Add item image Image Size: 1200 x 800 px / Image formats: jpg, png / 5MB Max. I…" at bounding box center [286, 165] width 381 height 282
click at [310, 107] on input "text" at bounding box center [382, 105] width 185 height 13
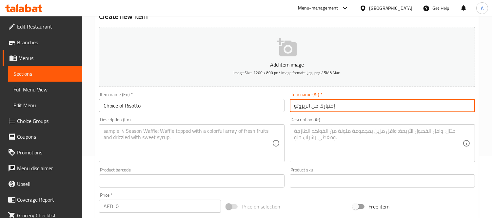
click at [135, 106] on input "Choice of Risotto" at bounding box center [191, 105] width 185 height 13
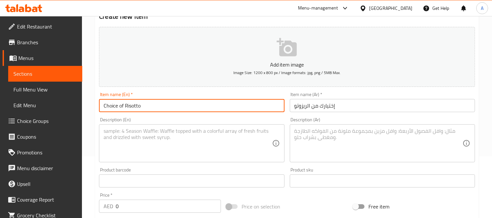
click at [135, 106] on input "Choice of Risotto" at bounding box center [191, 105] width 185 height 13
click at [185, 160] on div "Description (En)" at bounding box center [191, 143] width 185 height 38
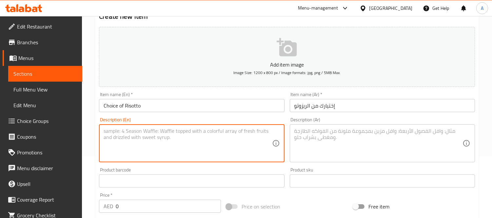
click at [165, 140] on textarea at bounding box center [188, 143] width 168 height 31
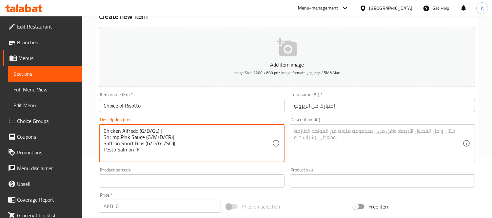
drag, startPoint x: 169, startPoint y: 129, endPoint x: 140, endPoint y: 130, distance: 29.2
click at [140, 130] on textarea "Chicken Alfredo (G/D/GL) | Shrimp Pink Sauce (G/M/D/CR)| Saffron Short Ribs (G/…" at bounding box center [188, 143] width 168 height 31
click at [184, 139] on textarea "Chicken Alfredo Shrimp Pink Sauce (G/M/D/CR)| Saffron Short Ribs (G/D/GL/SO)| P…" at bounding box center [188, 143] width 168 height 31
click at [175, 136] on textarea "Chicken Alfredo Shrimp Pink Sauce (G/M/D/CR)| Saffron Short Ribs (G/D/GL/SO)| P…" at bounding box center [188, 143] width 168 height 31
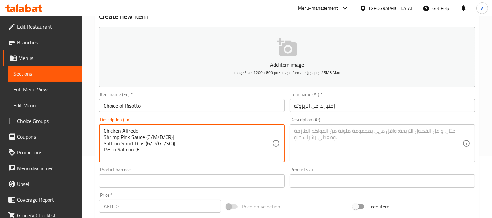
drag, startPoint x: 179, startPoint y: 135, endPoint x: 145, endPoint y: 137, distance: 34.1
click at [145, 137] on textarea "Chicken Alfredo Shrimp Pink Sauce (G/M/D/CR)| Saffron Short Ribs (G/D/GL/SO)| P…" at bounding box center [188, 143] width 168 height 31
drag, startPoint x: 181, startPoint y: 143, endPoint x: 145, endPoint y: 143, distance: 35.7
click at [145, 143] on textarea "Chicken Alfredo Shrimp Pink Sauce Saffron Short Ribs (G/D/GL/SO)| Pesto Salmon …" at bounding box center [188, 143] width 168 height 31
drag, startPoint x: 139, startPoint y: 151, endPoint x: 135, endPoint y: 152, distance: 4.3
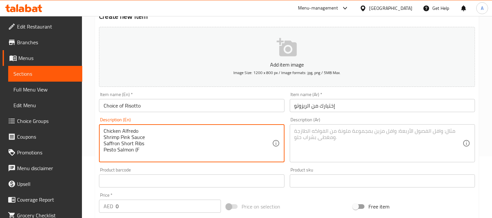
click at [135, 152] on textarea "Chicken Alfredo Shrimp Pink Sauce Saffron Short Ribs Pesto Salmon (F" at bounding box center [188, 143] width 168 height 31
click at [104, 136] on textarea "Chicken Alfredo Shrimp Pink Sauce Saffron Short Ribs Pesto Salmon" at bounding box center [188, 143] width 168 height 31
click at [104, 137] on textarea "Chicken Alfredo, Shrimp Pink Sauce, Saffron Short Ribs Pesto Salmon" at bounding box center [188, 143] width 168 height 31
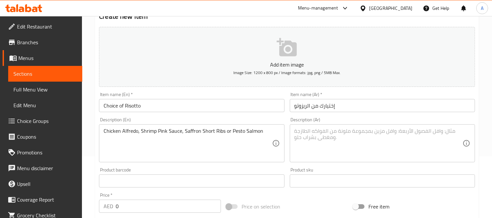
click at [246, 149] on textarea "Chicken Alfredo, Shrimp Pink Sauce, Saffron Short Ribs or Pesto Salmon" at bounding box center [188, 143] width 168 height 31
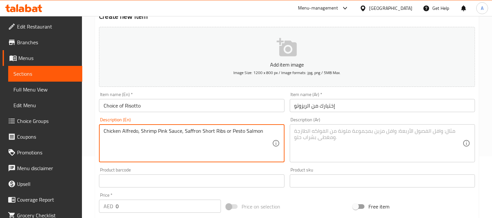
click at [246, 149] on textarea "Chicken Alfredo, Shrimp Pink Sauce, Saffron Short Ribs or Pesto Salmon" at bounding box center [188, 143] width 168 height 31
click at [122, 132] on textarea "Chicken alfredo, shrimp pink sauce, saffron short ribs or pesto salmon" at bounding box center [188, 143] width 168 height 31
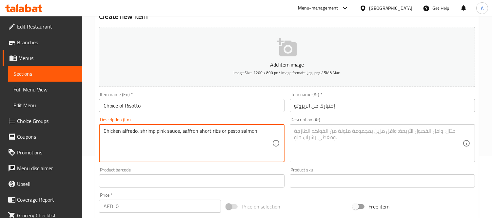
click at [355, 135] on textarea at bounding box center [378, 143] width 168 height 31
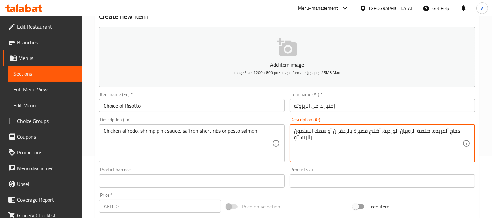
click at [411, 133] on textarea "دجاج ألفريدو، صلصة الروبيان الوردية، أضلاع قصيرة بالزعفران أو سمك السلمون بالبي…" at bounding box center [378, 143] width 168 height 31
click at [393, 131] on textarea "دجاج ألفريدو، صلصة روبيان الوردية، أضلاع قصيرة بالزعفران أو سمك السلمون بالبيستو" at bounding box center [378, 143] width 168 height 31
click at [374, 130] on textarea "دجاج ألفريدو، صلصة روبيان بينك، أضلاع قصيرة بالزعفران أو سمك السلمون بالبيستو" at bounding box center [378, 143] width 168 height 31
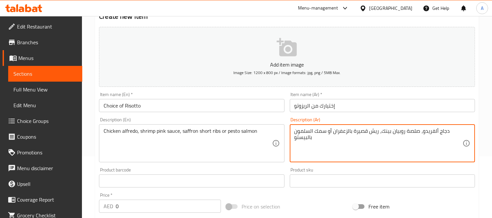
click at [320, 132] on textarea "دجاج ألفريدو، صلصة روبيان بينك، ريش قصيرة بالزعفران أو سمك السلمون بالبيستو" at bounding box center [378, 143] width 168 height 31
click at [307, 132] on textarea "دجاج ألفريدو، صلصة روبيان بينك، ريش قصيرة بالزعفران أو السلمون بالبيستو" at bounding box center [378, 143] width 168 height 31
click at [327, 131] on textarea "دجاج ألفريدو، صلصة روبيان بينك، ريش قصيرة بالزعفران أو السلمون بابيستو" at bounding box center [378, 143] width 168 height 31
click at [306, 132] on textarea "دجاج ألفريدو، صلصة روبيان بينك، ريش قصيرة بالزعفران أو سلمون بابيستو" at bounding box center [378, 143] width 168 height 31
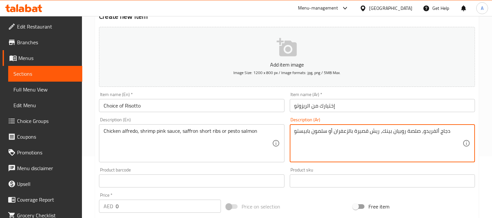
click at [307, 133] on textarea "دجاج ألفريدو، صلصة روبيان بينك، ريش قصيرة بالزعفران أو سلمون بابيستو" at bounding box center [378, 143] width 168 height 31
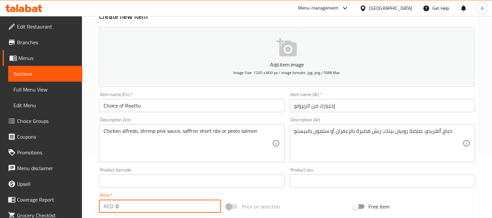
drag, startPoint x: 133, startPoint y: 207, endPoint x: 76, endPoint y: 204, distance: 56.8
click at [76, 204] on div "Edit Restaurant Branches Menus Sections Full Menu View Edit Menu Choice Groups …" at bounding box center [246, 177] width 492 height 447
click at [181, 100] on input "Choice of Risotto" at bounding box center [191, 105] width 185 height 13
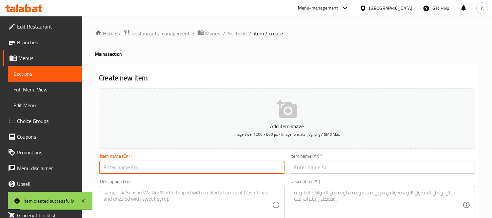
click at [238, 36] on span "Sections" at bounding box center [237, 33] width 19 height 8
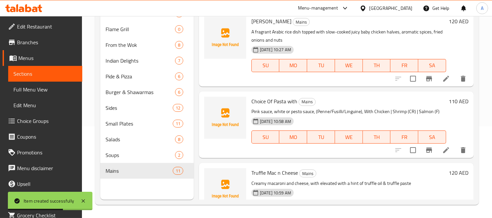
scroll to position [525, 0]
click at [442, 154] on icon at bounding box center [446, 150] width 8 height 8
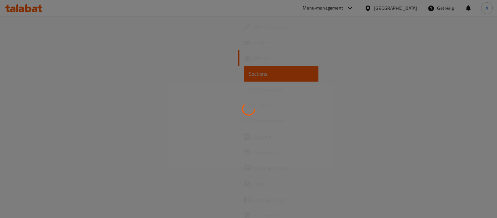
click at [49, 110] on div at bounding box center [248, 109] width 497 height 218
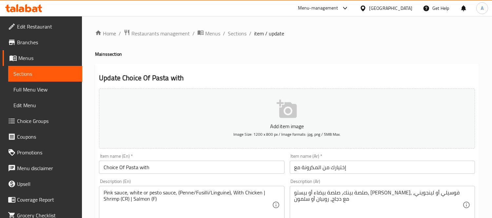
click at [27, 125] on span "Choice Groups" at bounding box center [47, 121] width 60 height 8
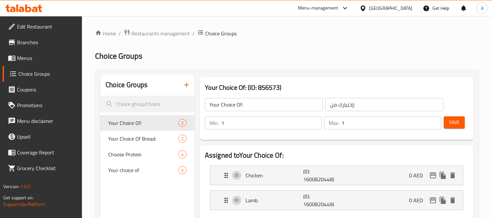
click at [187, 79] on button "button" at bounding box center [187, 85] width 16 height 16
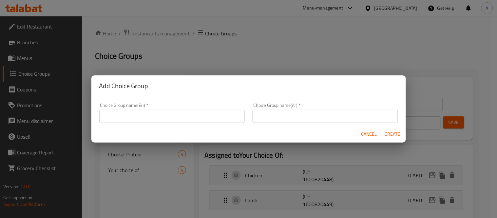
click at [138, 124] on div "Choice Group name(En)   * Choice Group name(En) *" at bounding box center [171, 113] width 153 height 28
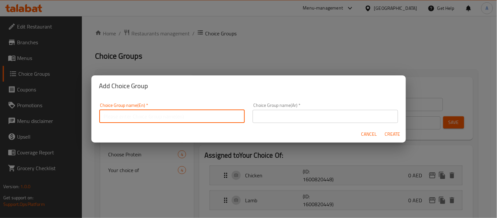
click at [142, 117] on input "text" at bounding box center [171, 116] width 145 height 13
click at [142, 116] on input "}" at bounding box center [171, 116] width 145 height 13
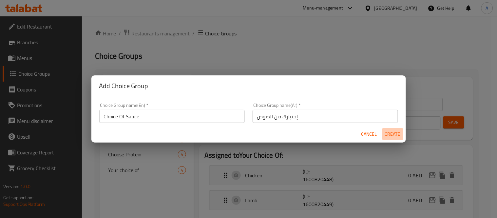
click at [399, 133] on span "Create" at bounding box center [393, 134] width 16 height 8
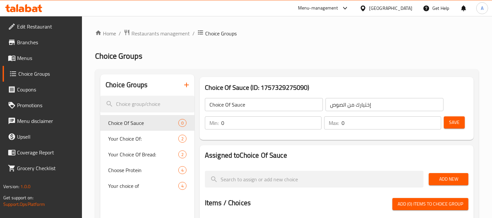
click at [454, 182] on span "Add New" at bounding box center [448, 179] width 29 height 8
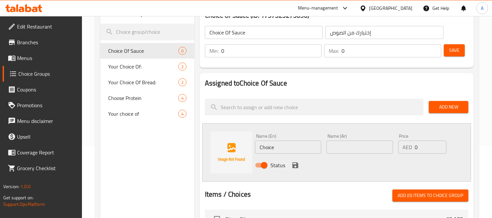
scroll to position [73, 0]
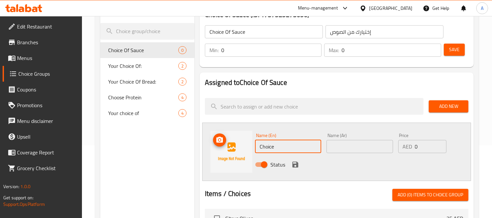
drag, startPoint x: 283, startPoint y: 149, endPoint x: 243, endPoint y: 146, distance: 40.8
click at [243, 146] on div "Name (En) Choice Name (En) Name (Ar) Name (Ar) Price AED 0 Price Status" at bounding box center [336, 152] width 269 height 58
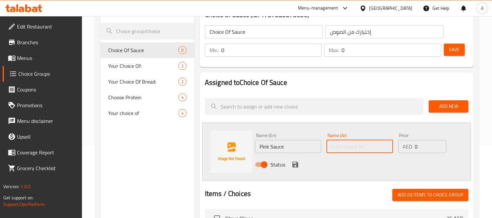
click at [341, 149] on input "text" at bounding box center [359, 146] width 66 height 13
click at [296, 164] on icon "save" at bounding box center [295, 165] width 6 height 6
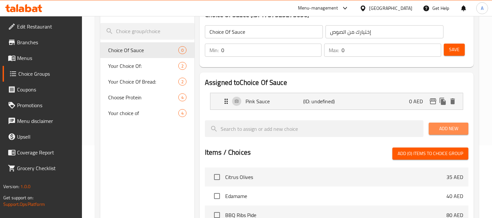
click at [446, 133] on button "Add New" at bounding box center [448, 129] width 40 height 12
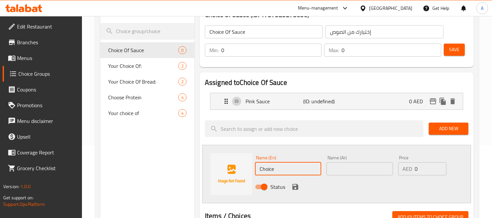
drag, startPoint x: 279, startPoint y: 170, endPoint x: 246, endPoint y: 167, distance: 33.6
click at [246, 166] on div "Name (En) Choice Name (En) Name (Ar) Name (Ar) Price AED 0 Price Status" at bounding box center [336, 174] width 269 height 58
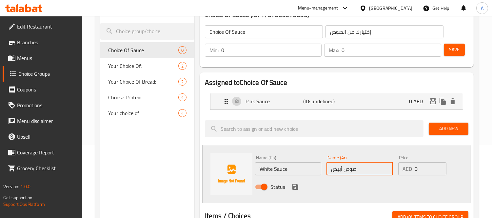
click at [296, 187] on icon "save" at bounding box center [295, 187] width 6 height 6
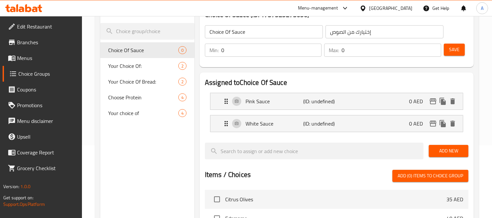
click at [446, 151] on span "Add New" at bounding box center [448, 151] width 29 height 8
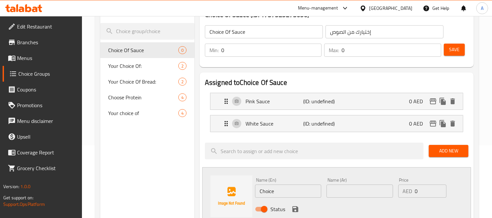
click at [270, 190] on input "Choice" at bounding box center [288, 190] width 66 height 13
click at [364, 189] on input "text" at bounding box center [359, 190] width 66 height 13
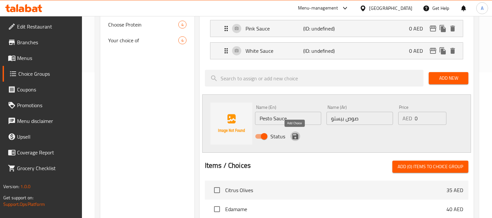
click at [294, 140] on button "save" at bounding box center [295, 136] width 10 height 10
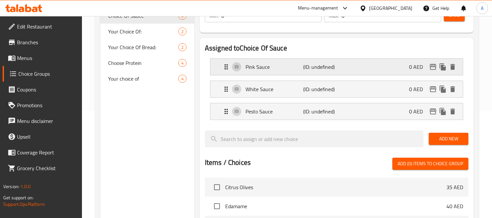
scroll to position [36, 0]
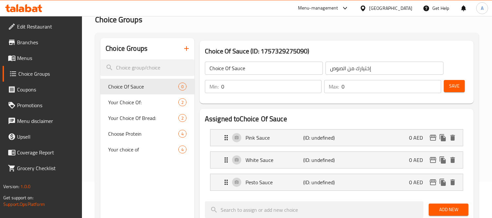
click at [231, 93] on div "Min: 0 ​ Max: 0 ​" at bounding box center [322, 86] width 241 height 18
drag, startPoint x: 219, startPoint y: 85, endPoint x: 204, endPoint y: 86, distance: 15.1
click at [203, 85] on div "Min: 0 ​" at bounding box center [263, 87] width 120 height 16
drag, startPoint x: 357, startPoint y: 87, endPoint x: 339, endPoint y: 88, distance: 18.4
click at [327, 87] on div "Max: 0 ​" at bounding box center [382, 86] width 117 height 13
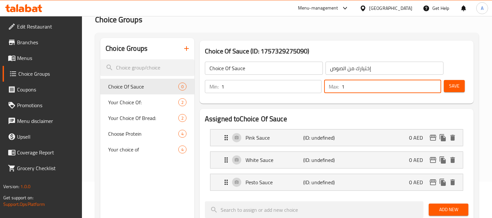
click at [444, 89] on button "Save" at bounding box center [454, 86] width 21 height 12
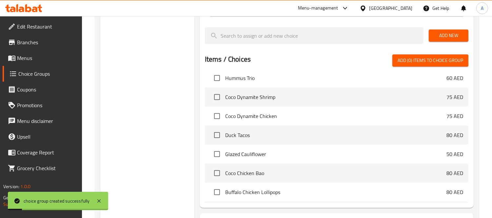
scroll to position [218, 0]
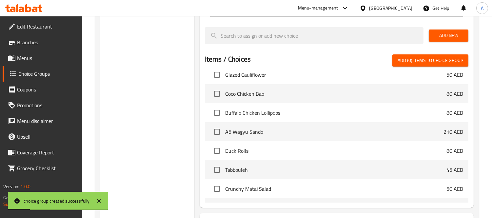
click at [447, 37] on span "Add New" at bounding box center [448, 35] width 29 height 8
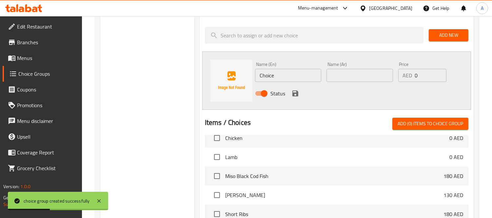
scroll to position [338, 0]
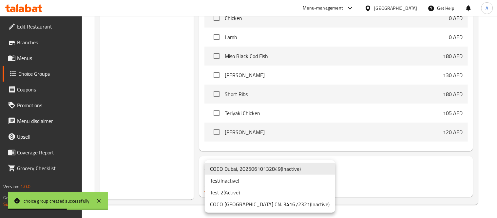
click at [279, 169] on li "COCO Dubai, 20250610132849 ( Inactive )" at bounding box center [270, 169] width 130 height 12
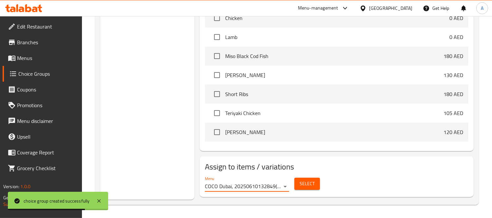
click at [310, 182] on span "Select" at bounding box center [306, 184] width 15 height 8
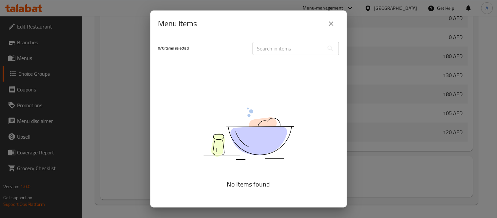
click at [275, 46] on input "text" at bounding box center [288, 48] width 71 height 13
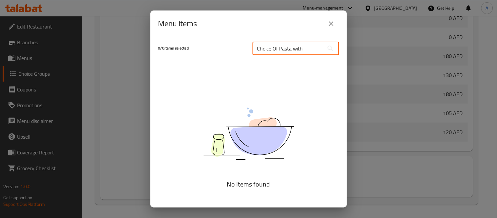
click at [301, 46] on input "Choice Of Pasta with" at bounding box center [288, 48] width 71 height 13
click at [334, 25] on icon "close" at bounding box center [331, 24] width 8 height 8
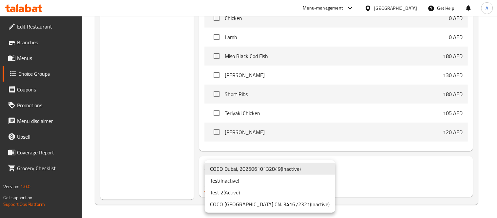
click at [267, 201] on li "COCO Dubai CN. 341672321 ( Inactive )" at bounding box center [270, 204] width 130 height 12
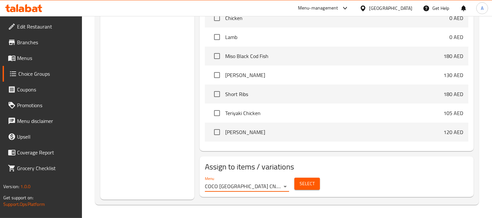
click at [311, 187] on span "Select" at bounding box center [306, 184] width 15 height 8
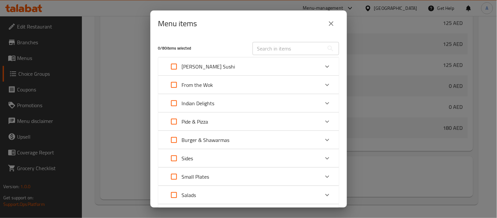
click at [274, 47] on input "text" at bounding box center [288, 48] width 71 height 13
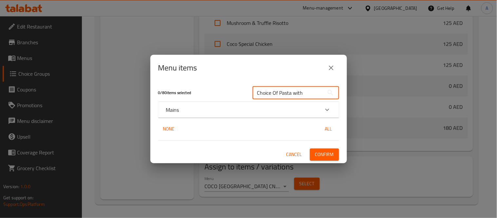
click at [197, 108] on div "Mains" at bounding box center [242, 110] width 153 height 8
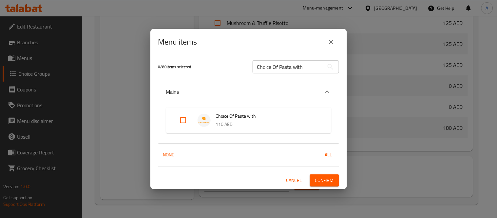
click at [180, 119] on input "Expand" at bounding box center [183, 120] width 16 height 16
click at [318, 180] on span "Confirm" at bounding box center [324, 180] width 19 height 8
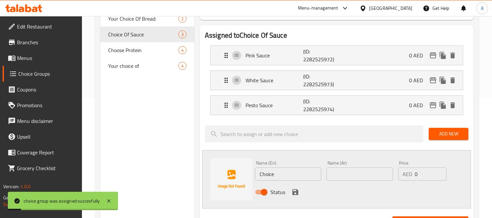
scroll to position [11, 0]
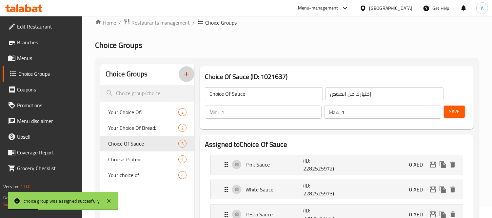
click at [187, 75] on icon "button" at bounding box center [186, 74] width 8 height 8
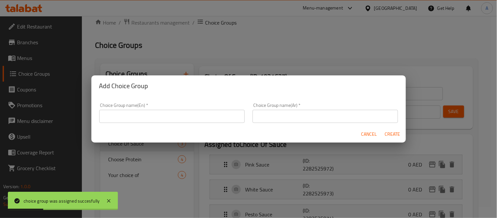
drag, startPoint x: 133, startPoint y: 107, endPoint x: 133, endPoint y: 119, distance: 11.8
click at [133, 111] on div "Choice Group name(En)   * Choice Group name(En) *" at bounding box center [171, 113] width 145 height 20
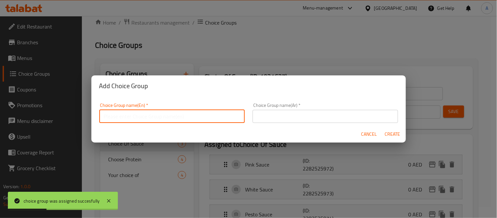
click at [133, 119] on input "text" at bounding box center [171, 116] width 145 height 13
click at [135, 119] on input "}" at bounding box center [171, 116] width 145 height 13
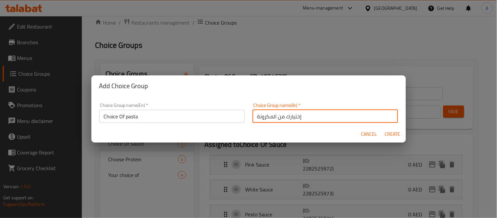
click at [129, 117] on input "Choice Of pasta" at bounding box center [171, 116] width 145 height 13
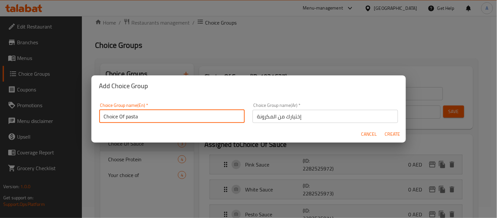
click at [129, 117] on input "Choice Of pasta" at bounding box center [171, 116] width 145 height 13
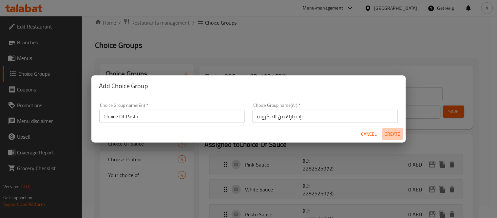
click at [392, 133] on span "Create" at bounding box center [393, 134] width 16 height 8
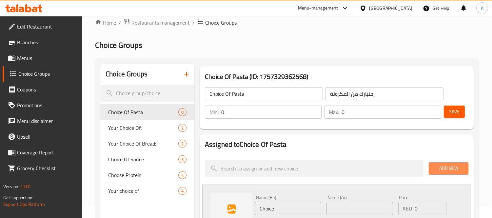
click at [450, 167] on span "Add New" at bounding box center [448, 168] width 29 height 8
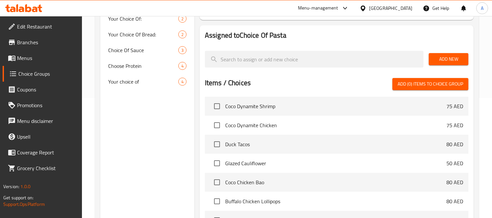
scroll to position [0, 0]
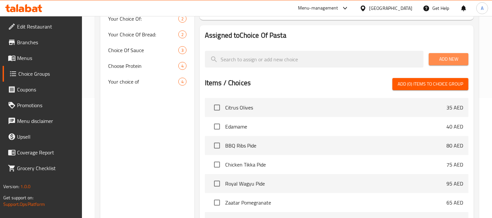
click at [444, 58] on span "Add New" at bounding box center [448, 59] width 29 height 8
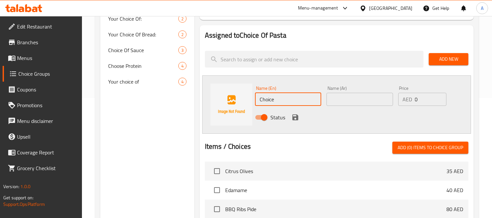
drag, startPoint x: 276, startPoint y: 96, endPoint x: 228, endPoint y: 92, distance: 47.6
click at [230, 92] on div "Name (En) Choice Name (En) Name (Ar) Name (Ar) Price AED 0 Price Status" at bounding box center [336, 104] width 269 height 58
click at [353, 94] on input "text" at bounding box center [359, 99] width 66 height 13
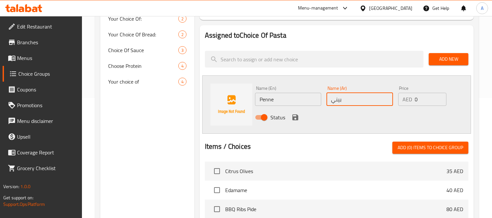
click at [291, 116] on icon "save" at bounding box center [295, 117] width 8 height 8
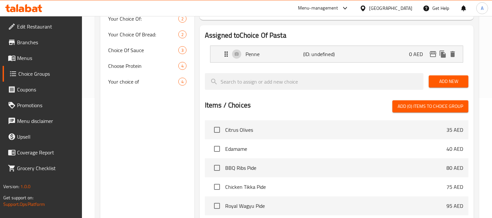
click at [437, 80] on span "Add New" at bounding box center [448, 81] width 29 height 8
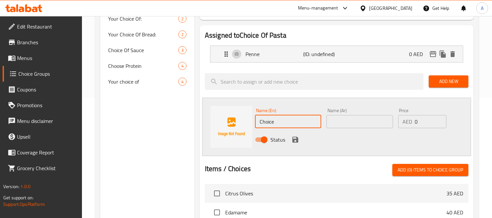
click at [271, 120] on input "Choice" at bounding box center [288, 121] width 66 height 13
click at [361, 122] on input "text" at bounding box center [359, 121] width 66 height 13
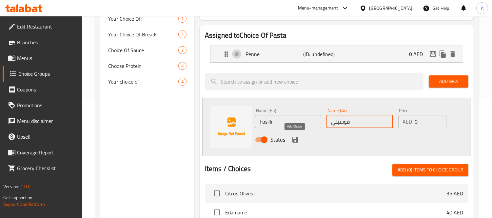
click at [297, 138] on icon "save" at bounding box center [295, 140] width 6 height 6
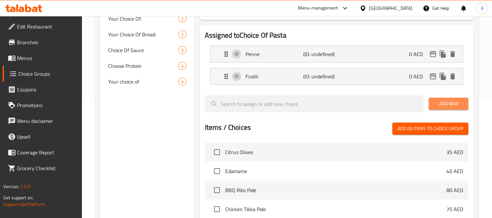
click at [460, 104] on span "Add New" at bounding box center [448, 104] width 29 height 8
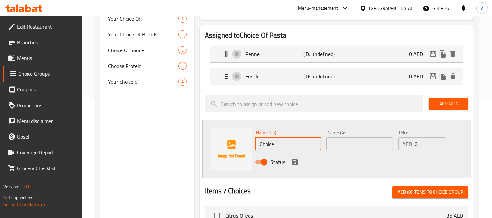
drag, startPoint x: 274, startPoint y: 142, endPoint x: 268, endPoint y: 140, distance: 6.1
click at [268, 140] on input "Choice" at bounding box center [288, 143] width 66 height 13
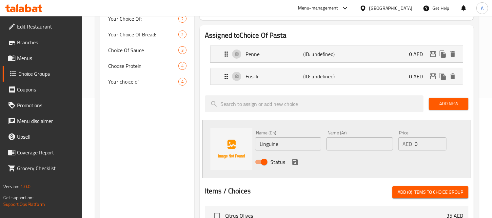
click at [337, 136] on div "Name (Ar) Name (Ar)" at bounding box center [359, 140] width 66 height 20
click at [338, 141] on input "text" at bounding box center [359, 143] width 66 height 13
click at [295, 162] on icon "save" at bounding box center [295, 162] width 8 height 8
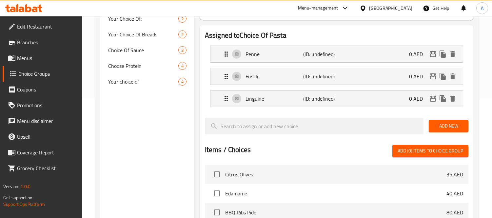
scroll to position [11, 0]
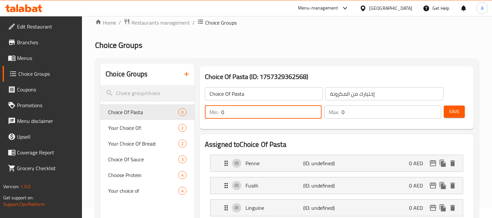
drag, startPoint x: 242, startPoint y: 109, endPoint x: 198, endPoint y: 114, distance: 44.8
click at [198, 114] on div "Choice Of Pasta (ID: 1757329362568) Choice Of Pasta ​ إختيارك من المكرونة ​ Min…" at bounding box center [336, 98] width 279 height 68
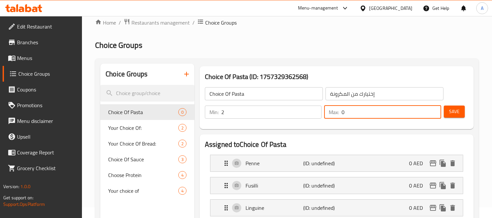
drag, startPoint x: 378, startPoint y: 114, endPoint x: 301, endPoint y: 114, distance: 76.3
click at [302, 114] on div "Min: 2 ​ Max: 0 ​" at bounding box center [322, 112] width 241 height 18
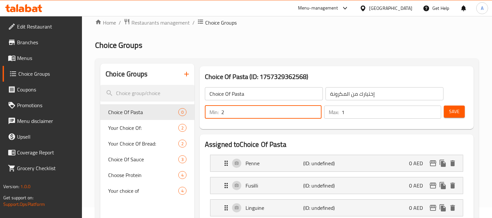
drag, startPoint x: 260, startPoint y: 111, endPoint x: 205, endPoint y: 120, distance: 55.8
click at [205, 120] on div "Min: 2 ​ Max: 1 ​" at bounding box center [322, 112] width 241 height 18
click at [461, 113] on button "Save" at bounding box center [454, 111] width 21 height 12
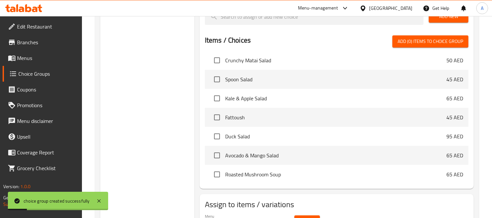
scroll to position [275, 0]
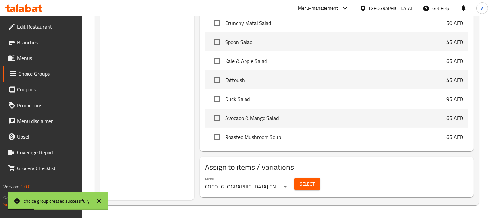
click at [303, 182] on span "Select" at bounding box center [306, 184] width 15 height 8
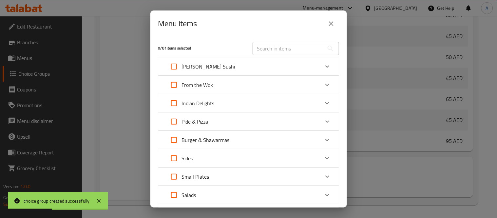
drag, startPoint x: 329, startPoint y: 21, endPoint x: 332, endPoint y: 23, distance: 3.5
click at [330, 22] on icon "close" at bounding box center [331, 24] width 8 height 8
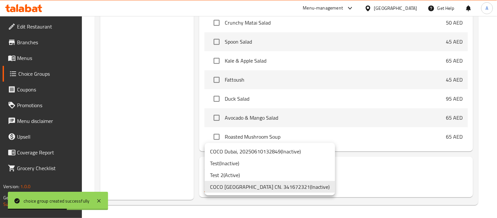
click at [257, 188] on li "COCO Dubai CN. 341672321 ( Inactive )" at bounding box center [270, 187] width 130 height 12
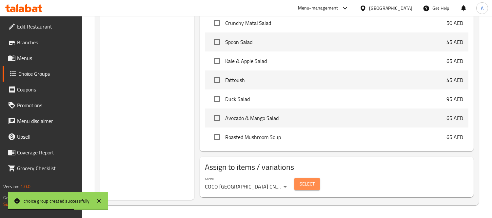
click at [312, 183] on span "Select" at bounding box center [306, 184] width 15 height 8
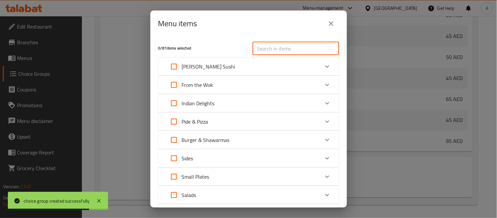
click at [267, 51] on input "text" at bounding box center [288, 48] width 71 height 13
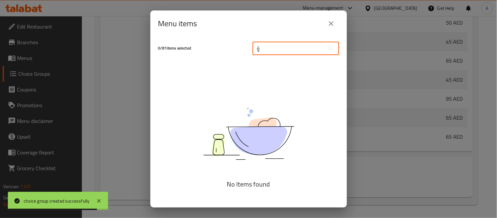
click at [267, 47] on input "ؤ" at bounding box center [288, 48] width 71 height 13
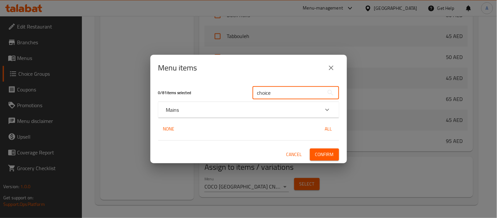
click at [208, 109] on div "Mains" at bounding box center [242, 110] width 153 height 8
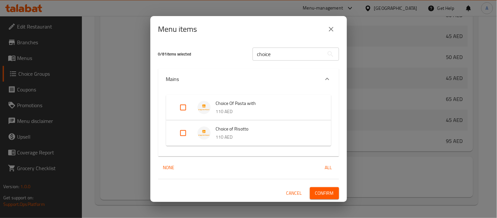
click at [181, 107] on input "Expand" at bounding box center [183, 108] width 16 height 16
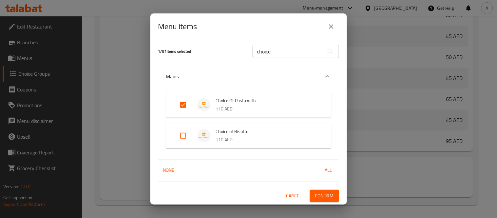
click at [324, 195] on span "Confirm" at bounding box center [324, 196] width 19 height 8
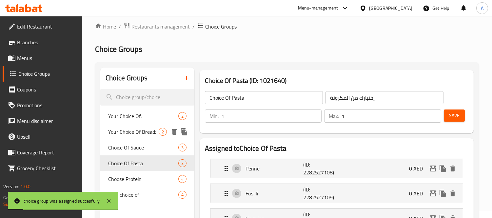
scroll to position [0, 0]
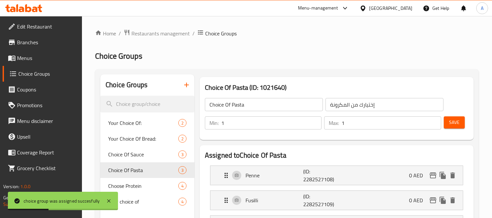
click at [189, 87] on icon "button" at bounding box center [186, 85] width 8 height 8
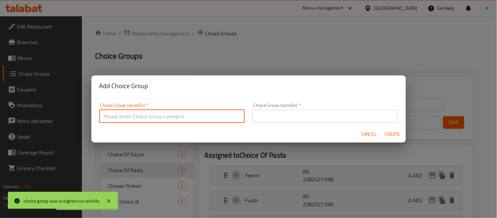
click at [142, 121] on input "text" at bounding box center [171, 116] width 145 height 13
click at [136, 117] on input "Choice Of Sauce" at bounding box center [171, 116] width 145 height 13
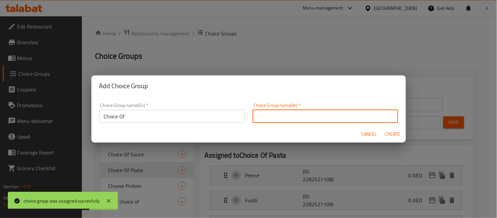
click at [297, 116] on input "text" at bounding box center [325, 116] width 145 height 13
click at [263, 116] on input "إختيارك من الصوص" at bounding box center [325, 116] width 145 height 13
click at [392, 135] on span "Create" at bounding box center [393, 134] width 16 height 8
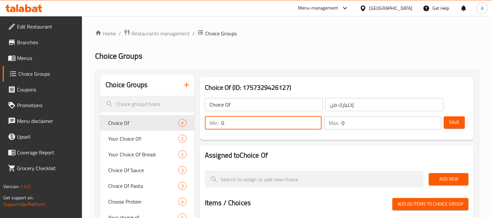
drag, startPoint x: 365, startPoint y: 121, endPoint x: 316, endPoint y: 125, distance: 48.6
click at [316, 125] on div "Min: 1 ​ Max: 0 ​" at bounding box center [322, 123] width 241 height 18
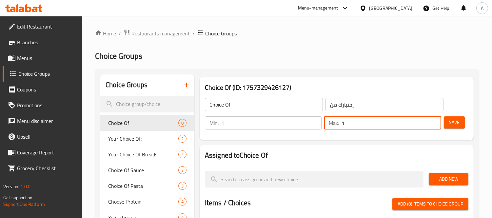
click at [447, 180] on span "Add New" at bounding box center [448, 179] width 29 height 8
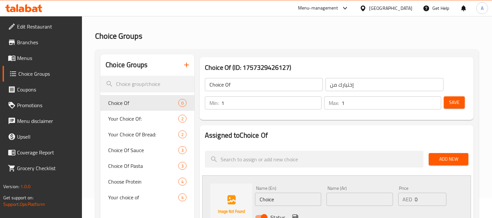
scroll to position [36, 0]
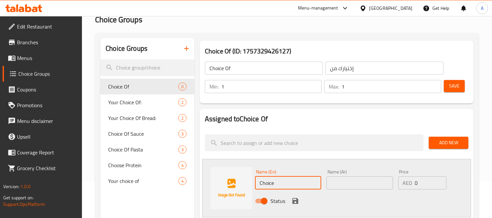
drag, startPoint x: 271, startPoint y: 176, endPoint x: 247, endPoint y: 180, distance: 24.4
click at [247, 180] on div "Name (En) Choice Name (En) Name (Ar) Name (Ar) Price AED 0 Price Status" at bounding box center [336, 188] width 269 height 58
click at [301, 183] on input "Chickene" at bounding box center [288, 182] width 66 height 13
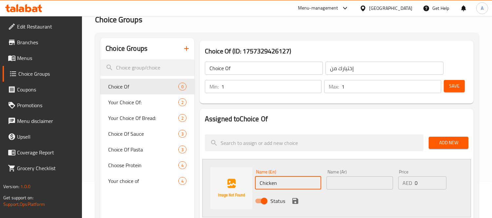
click at [361, 179] on input "text" at bounding box center [359, 182] width 66 height 13
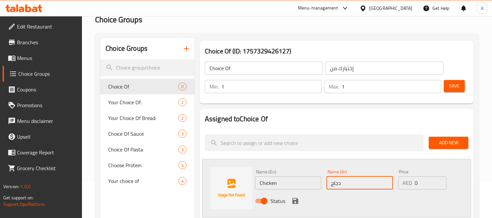
click at [294, 202] on icon "save" at bounding box center [295, 201] width 6 height 6
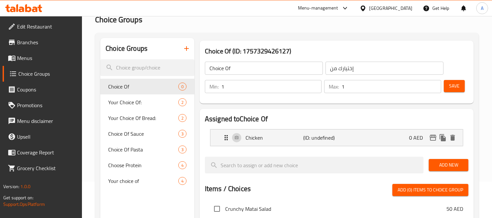
click at [450, 167] on span "Add New" at bounding box center [448, 165] width 29 height 8
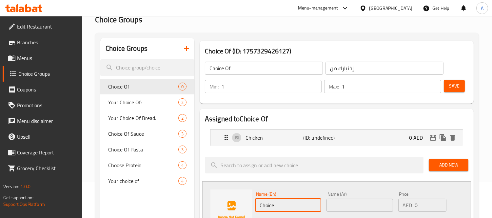
drag, startPoint x: 269, startPoint y: 205, endPoint x: 247, endPoint y: 204, distance: 22.0
click at [247, 204] on div "Name (En) Choice Name (En) Name (Ar) Name (Ar) Price AED 0 Price Status" at bounding box center [336, 210] width 269 height 58
click at [276, 207] on input "Shrimpce" at bounding box center [288, 205] width 66 height 13
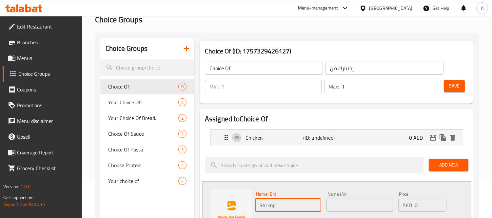
click at [360, 203] on input "text" at bounding box center [359, 205] width 66 height 13
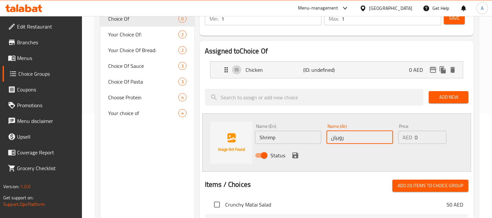
scroll to position [109, 0]
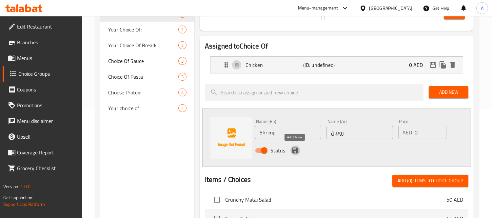
click at [293, 148] on icon "save" at bounding box center [295, 150] width 8 height 8
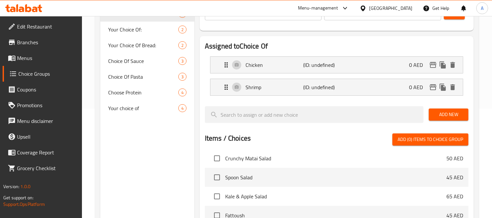
click at [451, 111] on span "Add New" at bounding box center [448, 114] width 29 height 8
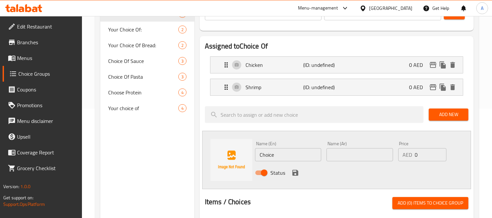
click at [279, 158] on input "Choice" at bounding box center [288, 154] width 66 height 13
click at [352, 149] on input "text" at bounding box center [359, 154] width 66 height 13
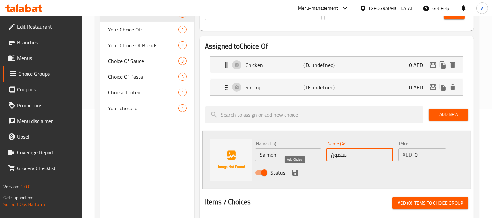
click at [296, 176] on icon "save" at bounding box center [295, 173] width 8 height 8
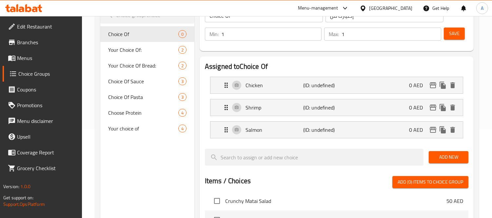
scroll to position [73, 0]
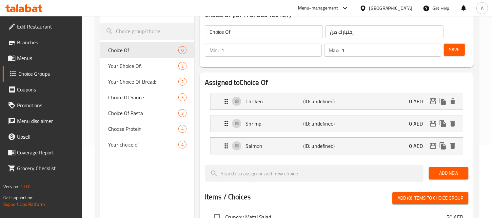
click at [454, 46] on span "Save" at bounding box center [454, 50] width 10 height 8
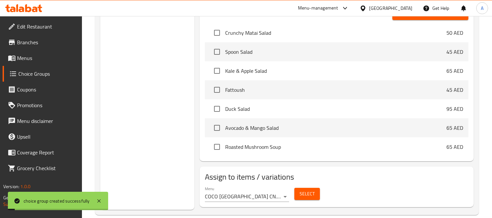
scroll to position [275, 0]
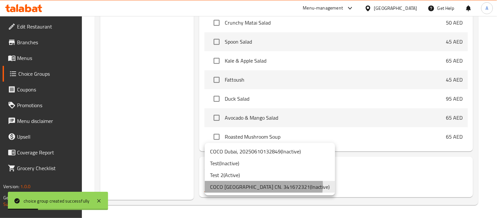
click at [263, 185] on li "COCO Dubai CN. 341672321 ( Inactive )" at bounding box center [270, 187] width 130 height 12
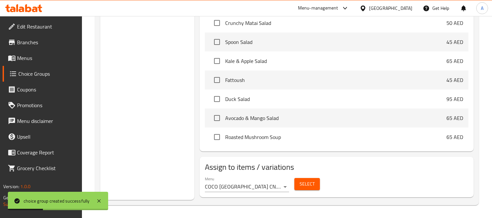
click at [320, 183] on div "Select" at bounding box center [307, 183] width 31 height 17
click at [310, 182] on span "Select" at bounding box center [306, 184] width 15 height 8
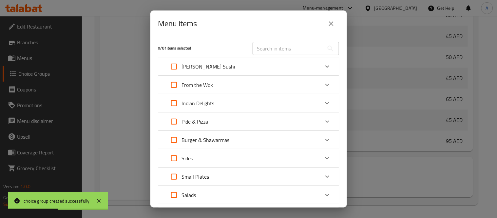
click at [292, 47] on div at bounding box center [248, 109] width 497 height 218
click at [292, 47] on input "text" at bounding box center [288, 48] width 71 height 13
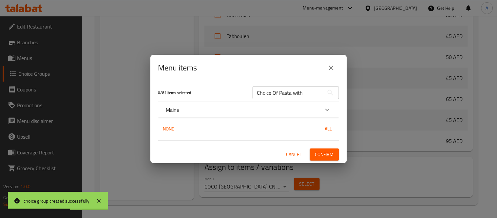
click at [185, 108] on div "Mains" at bounding box center [242, 110] width 153 height 8
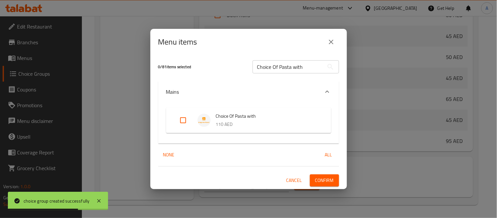
drag, startPoint x: 180, startPoint y: 119, endPoint x: 211, endPoint y: 139, distance: 36.5
click at [181, 119] on input "Expand" at bounding box center [183, 120] width 16 height 16
click at [313, 176] on button "Confirm" at bounding box center [324, 180] width 29 height 12
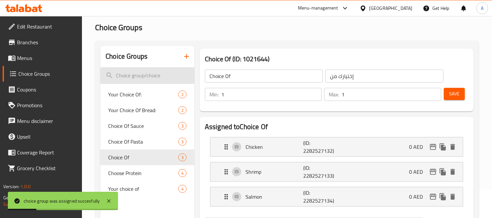
scroll to position [0, 0]
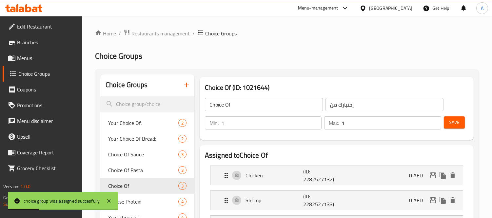
click at [185, 86] on icon "button" at bounding box center [186, 85] width 8 height 8
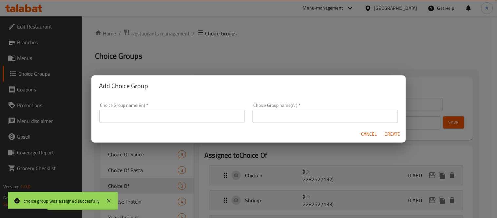
click at [183, 111] on input "text" at bounding box center [171, 116] width 145 height 13
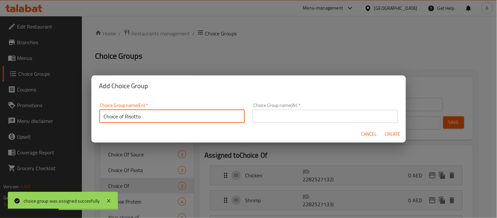
click at [104, 119] on input "Choice of Risotto" at bounding box center [171, 116] width 145 height 13
click at [293, 101] on div "Choice Group name(Ar)   * Choice Group name(Ar) *" at bounding box center [325, 113] width 153 height 28
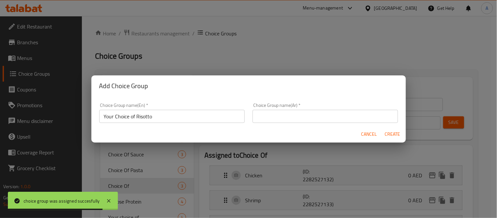
click at [279, 109] on div "Choice Group name(Ar)   * Choice Group name(Ar) *" at bounding box center [325, 113] width 145 height 20
click at [278, 110] on input "text" at bounding box center [325, 116] width 145 height 13
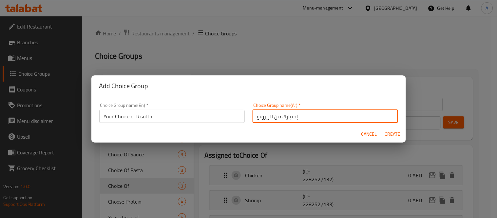
click at [390, 134] on span "Create" at bounding box center [393, 134] width 16 height 8
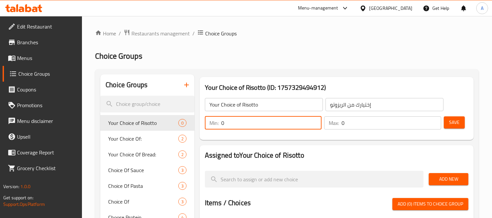
drag, startPoint x: 253, startPoint y: 126, endPoint x: 236, endPoint y: 133, distance: 18.0
click at [202, 125] on div "Min: 0 ​ Max: 0 ​" at bounding box center [322, 123] width 241 height 18
drag, startPoint x: 353, startPoint y: 125, endPoint x: 302, endPoint y: 116, distance: 51.6
click at [302, 116] on div "Min: 1 ​ Max: 0 ​" at bounding box center [322, 123] width 241 height 18
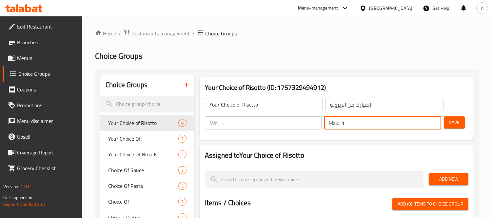
click at [253, 107] on input "Your Choice of Risotto" at bounding box center [264, 104] width 118 height 13
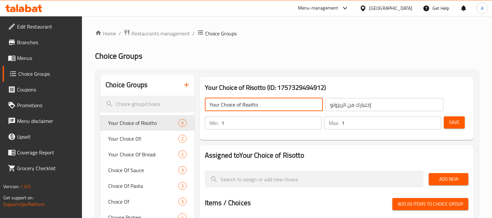
click at [253, 107] on input "Your Choice of Risotto" at bounding box center [264, 104] width 118 height 13
click at [456, 125] on span "Save" at bounding box center [454, 122] width 10 height 8
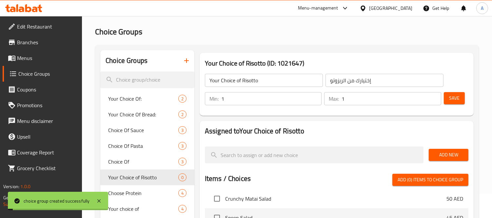
scroll to position [36, 0]
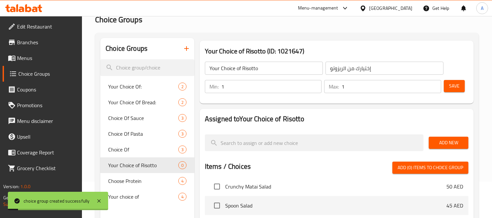
click at [451, 142] on span "Add New" at bounding box center [448, 143] width 29 height 8
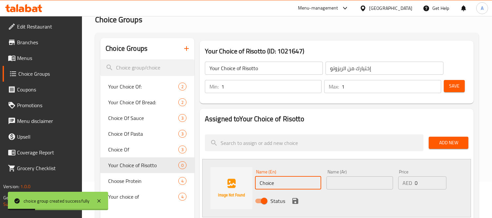
drag, startPoint x: 277, startPoint y: 181, endPoint x: 253, endPoint y: 186, distance: 24.4
click at [254, 185] on div "Name (En) Choice Name (En)" at bounding box center [287, 179] width 71 height 25
click at [387, 182] on input "text" at bounding box center [359, 182] width 66 height 13
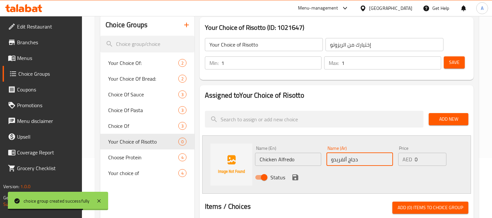
scroll to position [73, 0]
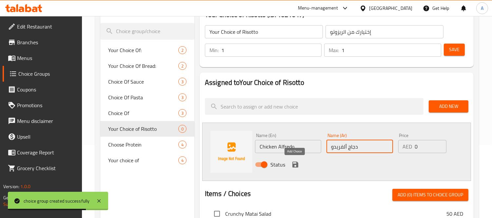
click at [294, 160] on button "save" at bounding box center [295, 165] width 10 height 10
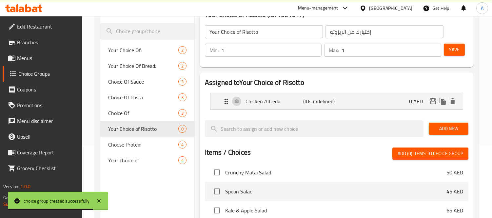
click at [444, 127] on span "Add New" at bounding box center [448, 128] width 29 height 8
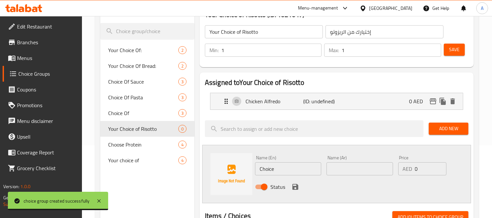
click at [279, 166] on input "Choice" at bounding box center [288, 168] width 66 height 13
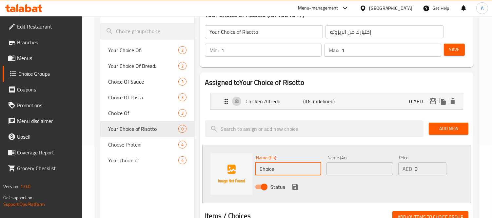
click at [279, 166] on input "Choice" at bounding box center [288, 168] width 66 height 13
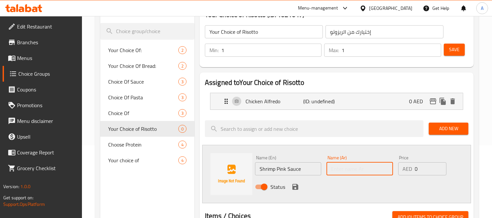
click at [350, 165] on input "text" at bounding box center [359, 168] width 66 height 13
click at [293, 186] on icon "save" at bounding box center [295, 187] width 6 height 6
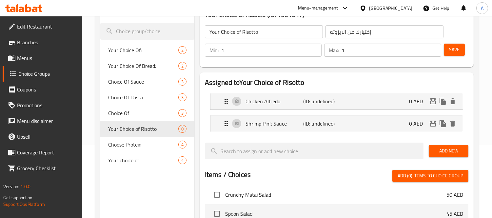
click at [445, 151] on span "Add New" at bounding box center [448, 151] width 29 height 8
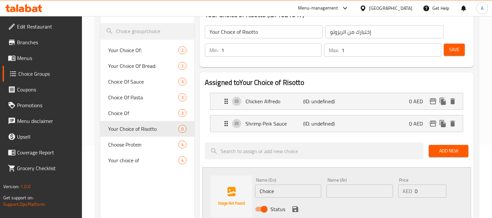
click at [268, 189] on input "Choice" at bounding box center [288, 190] width 66 height 13
click at [374, 191] on input "text" at bounding box center [359, 190] width 66 height 13
click at [283, 189] on input "Shrimp Pink Sauce" at bounding box center [288, 190] width 66 height 13
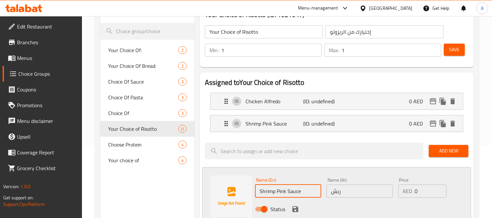
click at [283, 189] on input "Shrimp Pink Sauce" at bounding box center [288, 190] width 66 height 13
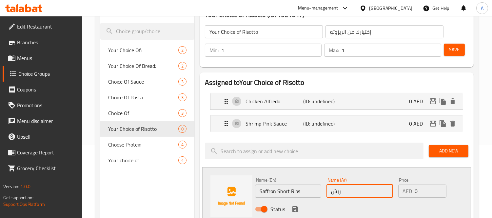
click at [344, 189] on input "ربش" at bounding box center [359, 190] width 66 height 13
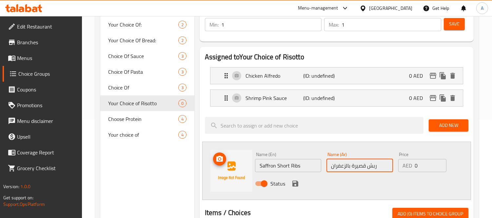
scroll to position [109, 0]
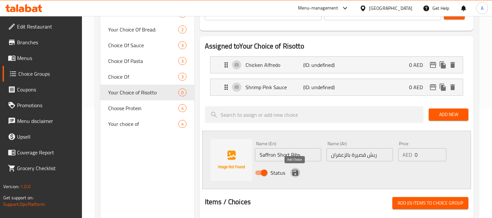
click at [292, 170] on icon "save" at bounding box center [295, 173] width 6 height 6
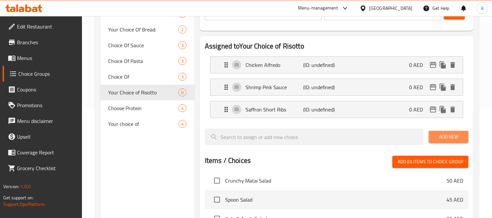
click at [456, 139] on span "Add New" at bounding box center [448, 137] width 29 height 8
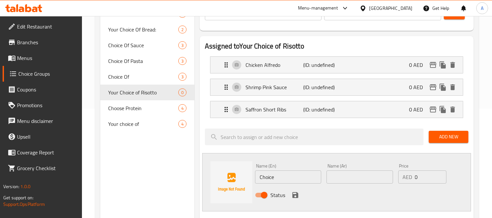
click at [273, 178] on input "Choice" at bounding box center [288, 176] width 66 height 13
click at [358, 169] on div "Name (Ar) Name (Ar)" at bounding box center [359, 173] width 66 height 20
click at [356, 175] on input "text" at bounding box center [359, 176] width 66 height 13
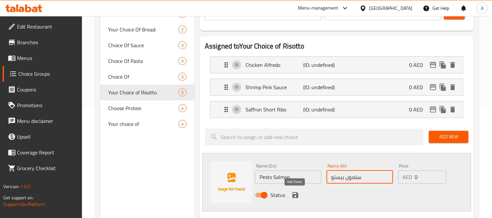
click at [295, 194] on icon "save" at bounding box center [295, 195] width 6 height 6
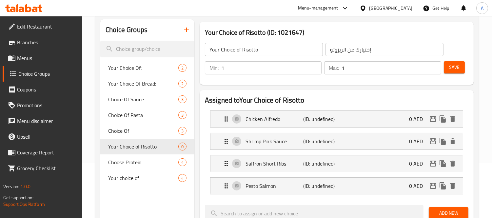
scroll to position [0, 0]
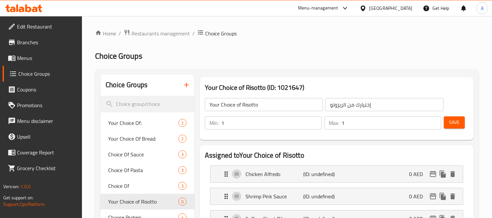
click at [449, 123] on span "Save" at bounding box center [454, 122] width 10 height 8
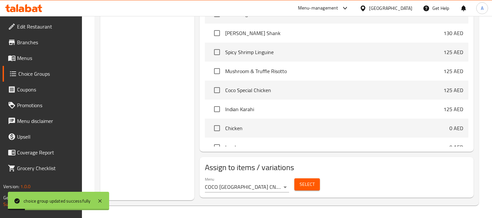
scroll to position [300, 0]
click at [309, 186] on span "Select" at bounding box center [306, 184] width 15 height 8
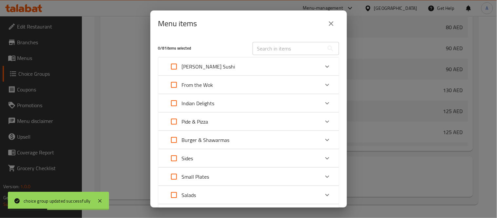
click at [280, 47] on input "text" at bounding box center [288, 48] width 71 height 13
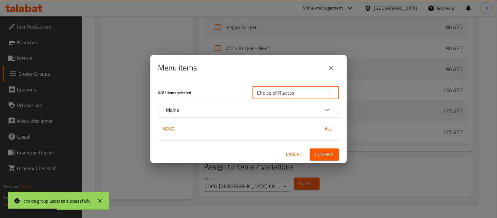
click at [176, 111] on p "Mains" at bounding box center [172, 110] width 13 height 8
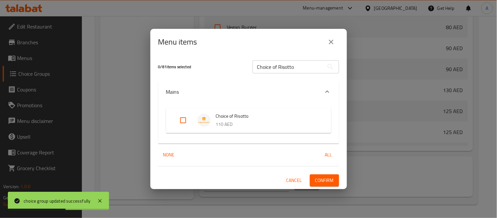
click at [187, 124] on input "Expand" at bounding box center [183, 120] width 16 height 16
click at [333, 181] on span "Confirm" at bounding box center [324, 180] width 19 height 8
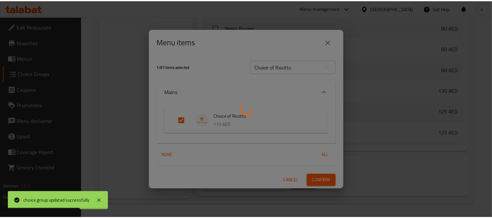
scroll to position [497, 0]
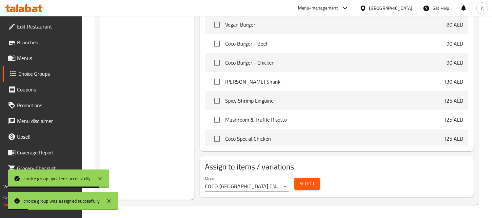
click at [28, 56] on span "Menus" at bounding box center [47, 58] width 60 height 8
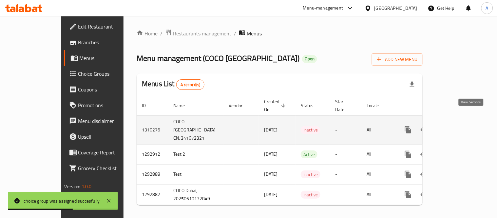
click at [459, 126] on icon "enhanced table" at bounding box center [455, 130] width 8 height 8
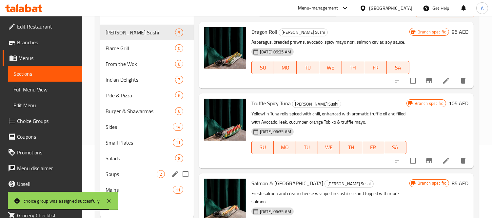
scroll to position [92, 0]
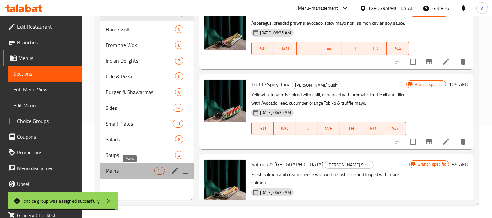
click at [126, 169] on span "Mains" at bounding box center [129, 171] width 48 height 8
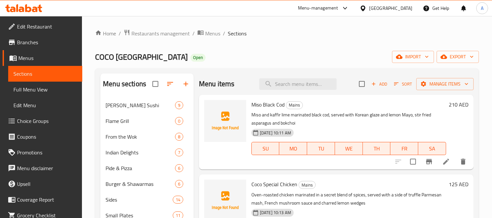
click at [48, 90] on span "Full Menu View" at bounding box center [45, 90] width 64 height 8
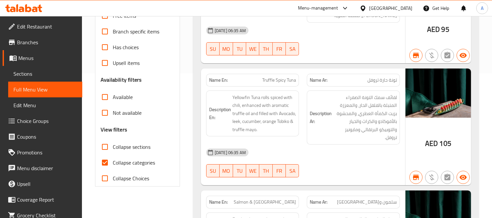
scroll to position [182, 0]
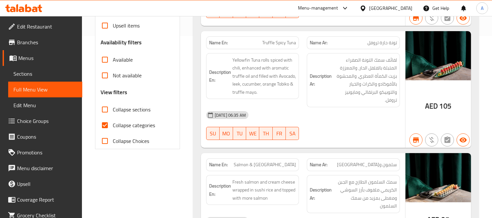
click at [144, 129] on span "Collapse categories" at bounding box center [134, 125] width 42 height 8
click at [113, 129] on input "Collapse categories" at bounding box center [105, 125] width 16 height 16
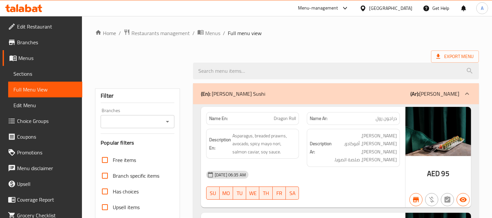
scroll to position [0, 0]
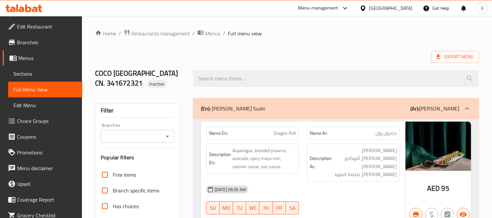
click at [226, 105] on p "(En): Coco's Sushi" at bounding box center [233, 109] width 64 height 8
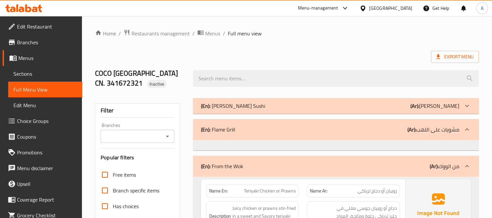
click at [226, 128] on p "(En): Flame Grill" at bounding box center [218, 129] width 34 height 8
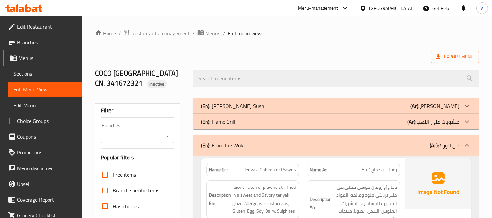
click at [224, 151] on div "(En): From the Wok (Ar): من الووك" at bounding box center [336, 145] width 286 height 21
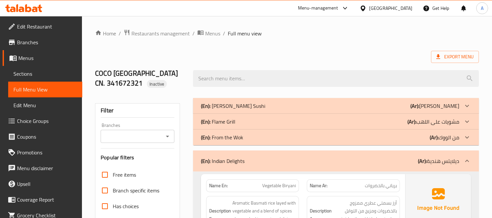
click at [223, 159] on p "(En): Indian Delights" at bounding box center [223, 161] width 44 height 8
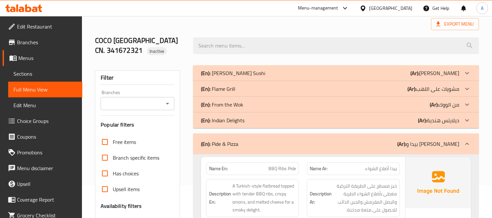
scroll to position [36, 0]
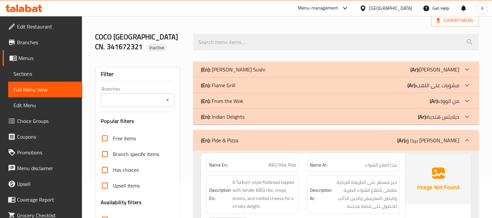
click at [229, 136] on p "(En): Pide & Pizza" at bounding box center [219, 140] width 37 height 8
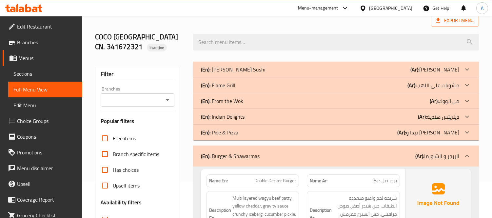
click at [244, 155] on p "(En): Burger & Shawarmas" at bounding box center [230, 156] width 59 height 8
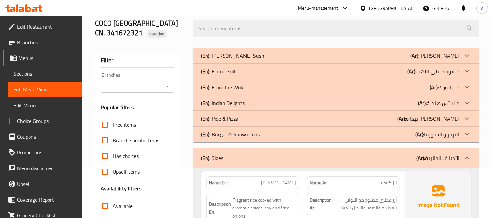
scroll to position [109, 0]
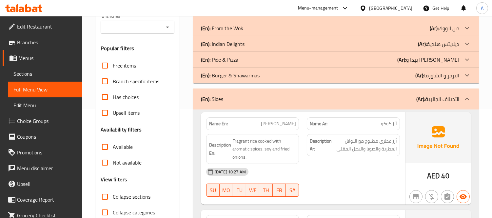
click at [234, 97] on div "(En): Sides (Ar): الأصناف الجانبية" at bounding box center [330, 99] width 258 height 8
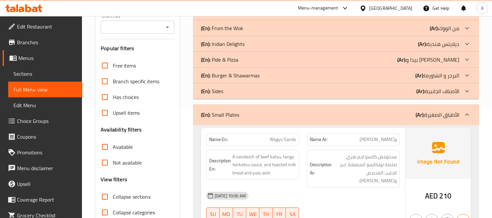
click at [240, 111] on div "(En): Small Plates (Ar): الأطباق الصغيرة" at bounding box center [330, 115] width 258 height 8
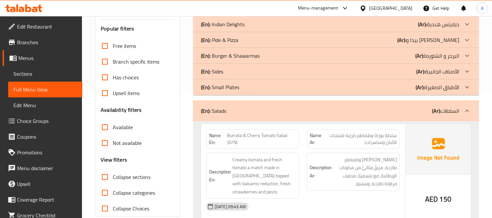
scroll to position [145, 0]
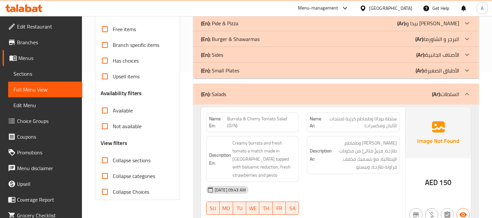
click at [267, 117] on span "Burrata & Cherry Tomato Salad (D/N)" at bounding box center [261, 122] width 69 height 14
copy span "Burrata & Cherry Tomato Salad (D/N)"
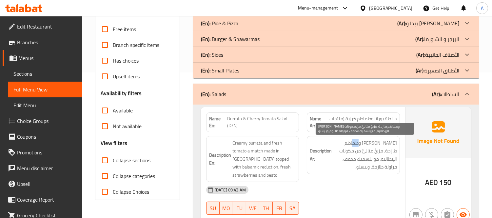
drag, startPoint x: 366, startPoint y: 143, endPoint x: 361, endPoint y: 142, distance: 5.2
click at [361, 142] on span "[PERSON_NAME] وطماطم طازجة، مزيجٌ مثاليٌّ من مكونات الإيطالية، مع بلسميك مخفف، …" at bounding box center [365, 155] width 64 height 32
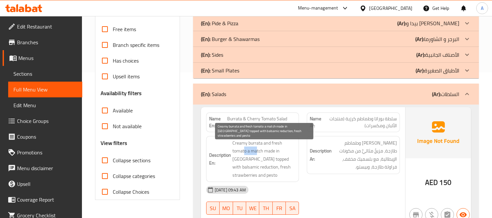
drag, startPoint x: 244, startPoint y: 150, endPoint x: 256, endPoint y: 150, distance: 12.1
click at [256, 150] on span "Creamy burrata and fresh tomato a match made in [GEOGRAPHIC_DATA] topped with b…" at bounding box center [264, 159] width 64 height 40
drag, startPoint x: 273, startPoint y: 149, endPoint x: 282, endPoint y: 149, distance: 8.8
click at [282, 149] on span "Creamy burrata and fresh tomato a match made in [GEOGRAPHIC_DATA] topped with b…" at bounding box center [264, 159] width 64 height 40
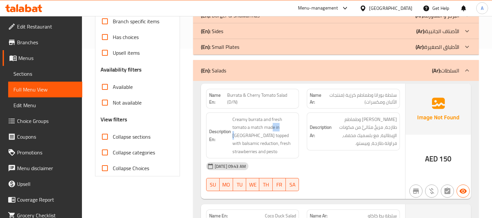
scroll to position [182, 0]
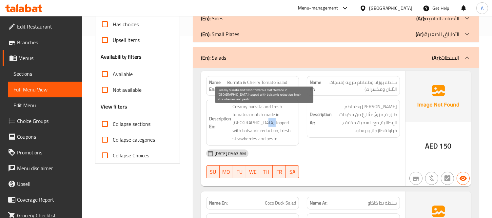
drag, startPoint x: 248, startPoint y: 126, endPoint x: 256, endPoint y: 125, distance: 7.9
click at [256, 125] on span "Creamy burrata and fresh tomato a match made in [GEOGRAPHIC_DATA] topped with b…" at bounding box center [264, 123] width 64 height 40
drag, startPoint x: 266, startPoint y: 124, endPoint x: 275, endPoint y: 124, distance: 9.2
click at [275, 124] on span "Creamy burrata and fresh tomato a match made in [GEOGRAPHIC_DATA] topped with b…" at bounding box center [264, 123] width 64 height 40
drag, startPoint x: 240, startPoint y: 132, endPoint x: 248, endPoint y: 132, distance: 7.5
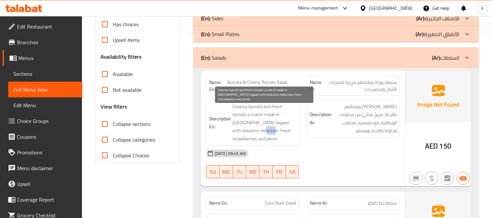
click at [248, 132] on span "Creamy burrata and fresh tomato a match made in [GEOGRAPHIC_DATA] topped with b…" at bounding box center [264, 123] width 64 height 40
drag, startPoint x: 277, startPoint y: 131, endPoint x: 288, endPoint y: 132, distance: 10.9
click at [280, 131] on span "Creamy burrata and fresh tomato a match made in [GEOGRAPHIC_DATA] topped with b…" at bounding box center [264, 123] width 64 height 40
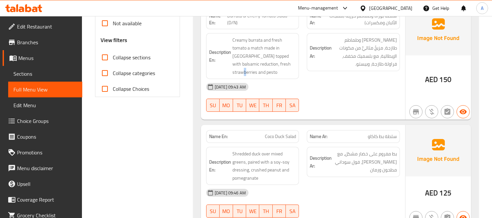
scroll to position [255, 0]
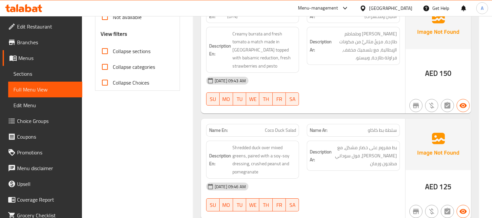
click at [276, 127] on span "Coco Duck Salad" at bounding box center [280, 130] width 31 height 7
copy span "Coco Duck Salad"
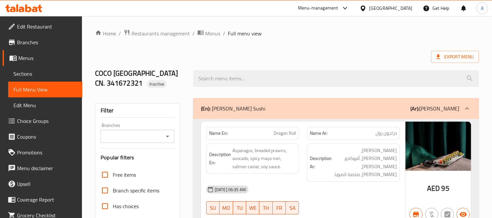
click at [33, 74] on span "Sections" at bounding box center [45, 74] width 64 height 8
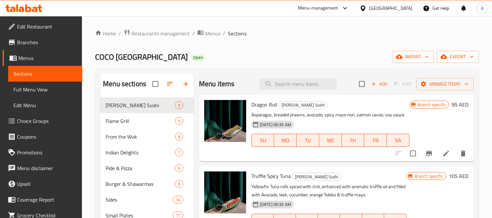
click at [293, 90] on div "Menu items Add Sort Manage items" at bounding box center [336, 83] width 275 height 21
click at [305, 79] on input "search" at bounding box center [297, 83] width 77 height 11
paste input "Burrata & Cherry Tomato Salad (D/N)"
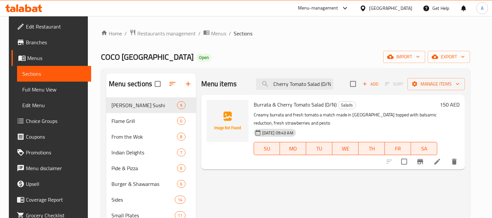
type input "Burrata & Cherry Tomato Salad (D/N)"
click at [444, 157] on li at bounding box center [437, 162] width 18 height 12
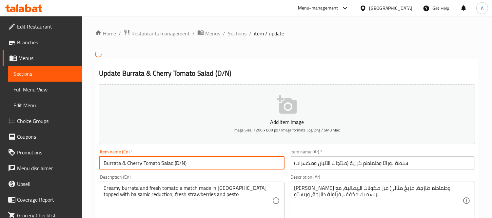
drag, startPoint x: 186, startPoint y: 162, endPoint x: 172, endPoint y: 166, distance: 14.5
click at [172, 166] on input "Burrata & Cherry Tomato Salad (D/N)" at bounding box center [191, 162] width 185 height 13
type input "Burrata & Cherry Tomato Salad"
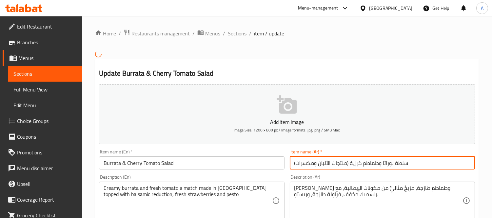
drag, startPoint x: 349, startPoint y: 163, endPoint x: 275, endPoint y: 176, distance: 75.1
type input "سلطة بوراتا وطماطم كرزية"
click at [238, 166] on input "Burrata & Cherry Tomato Salad" at bounding box center [191, 162] width 185 height 13
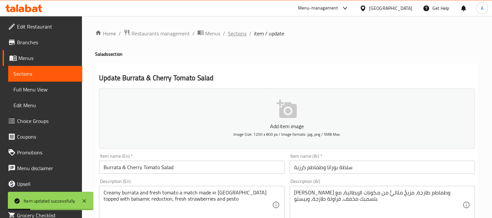
click at [244, 33] on span "Sections" at bounding box center [237, 33] width 19 height 8
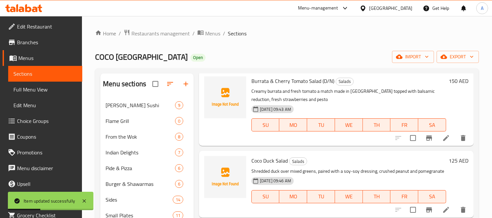
scroll to position [36, 0]
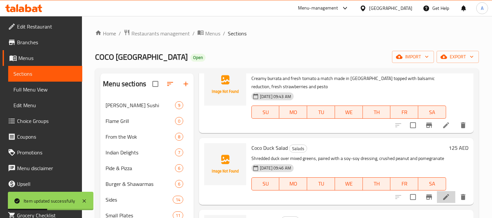
click at [443, 200] on icon at bounding box center [446, 197] width 6 height 6
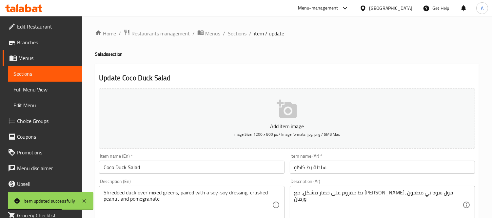
click at [296, 168] on input "سلطة بط كاكاو" at bounding box center [382, 167] width 185 height 13
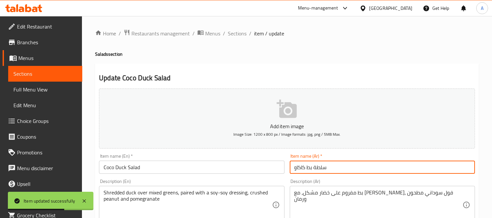
click at [296, 168] on input "سلطة بط كاكاو" at bounding box center [382, 167] width 185 height 13
type input "سلطة بط كوكو"
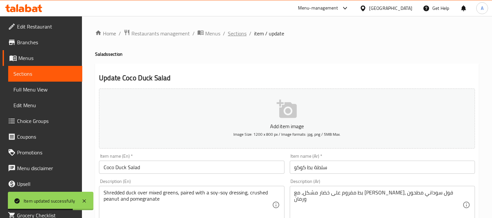
click at [237, 30] on span "Sections" at bounding box center [237, 33] width 19 height 8
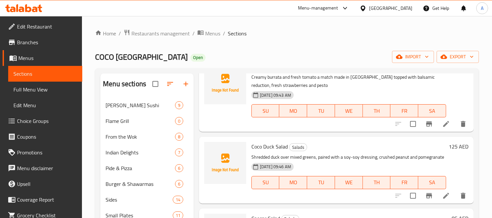
scroll to position [73, 0]
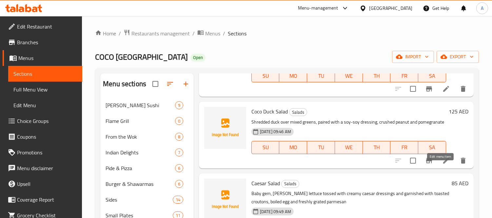
click at [443, 163] on icon at bounding box center [446, 161] width 6 height 6
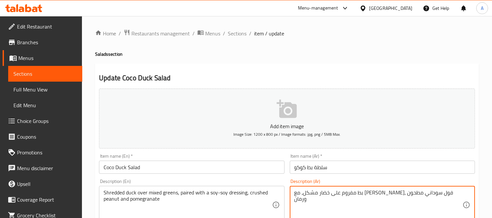
click at [440, 197] on textarea "بط مفروم على خضار مشكل، مع دريسنج صويا، فول سوداني مطحون ورمان" at bounding box center [378, 204] width 168 height 31
paste textarea "بشور"
type textarea "بط مبشور على خضار مشكل، مع دريسنج صويا، فول سوداني مطحون ورمان"
click at [163, 164] on input "Coco Duck Salad" at bounding box center [191, 167] width 185 height 13
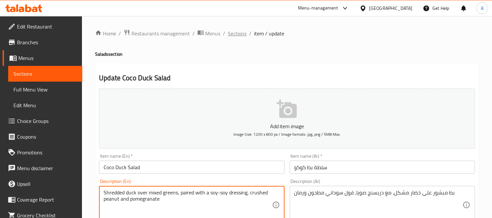
click at [241, 33] on span "Sections" at bounding box center [237, 33] width 19 height 8
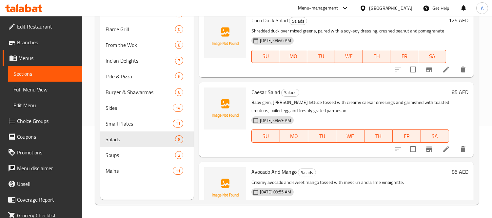
scroll to position [73, 0]
click at [442, 152] on icon at bounding box center [446, 148] width 8 height 8
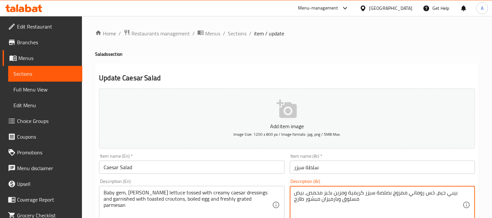
click at [384, 194] on textarea "بيبي جيم، خس روماني ممزوج بصلصة سيزر كريمية ومزين بخبز محمص، بيض مسلوق وبارميزا…" at bounding box center [378, 204] width 168 height 31
click at [349, 193] on textarea "بيبي جيم، خس روماني ممزوج بدريسنج سيزر كريمية ومزين بخبز محمص، بيض مسلوق وبارمي…" at bounding box center [378, 204] width 168 height 31
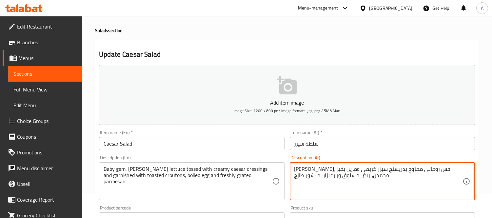
scroll to position [36, 0]
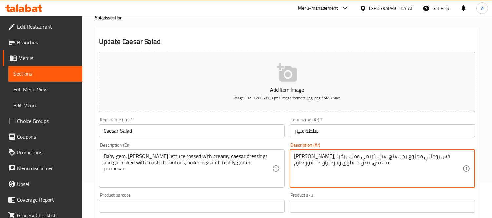
type textarea "[PERSON_NAME]، خس روماني ممزوج بدريسنج سيزر كريمي ومزين بخبز محمص، بيض مسلوق وب…"
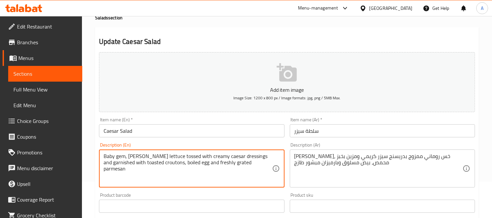
drag, startPoint x: 169, startPoint y: 171, endPoint x: 162, endPoint y: 169, distance: 8.2
click at [181, 165] on textarea "Baby gem, [PERSON_NAME] lettuce tossed with creamy caesar dressings and garnish…" at bounding box center [188, 168] width 168 height 31
click at [258, 164] on textarea "Baby gem, [PERSON_NAME] lettuce tossed with creamy caesar dressings and garnish…" at bounding box center [188, 168] width 168 height 31
drag, startPoint x: 238, startPoint y: 165, endPoint x: 224, endPoint y: 165, distance: 13.8
click at [224, 165] on textarea "Baby gem, [PERSON_NAME] lettuce tossed with creamy caesar dressings and garnish…" at bounding box center [188, 168] width 168 height 31
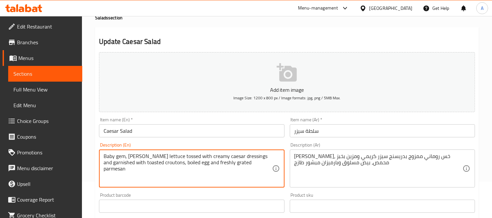
click at [212, 126] on input "Caesar Salad" at bounding box center [191, 130] width 185 height 13
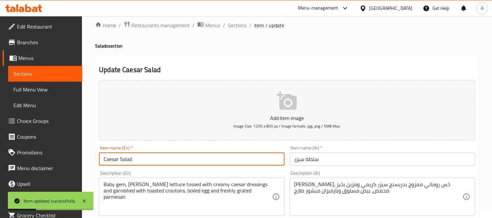
scroll to position [0, 0]
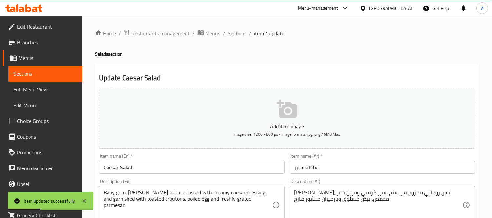
click at [240, 35] on span "Sections" at bounding box center [237, 33] width 19 height 8
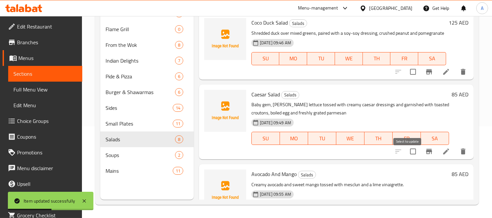
scroll to position [73, 0]
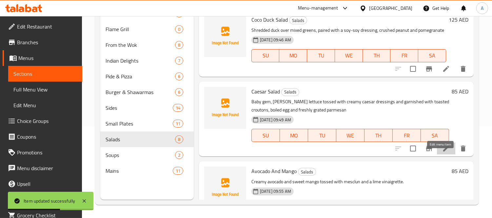
click at [442, 152] on icon at bounding box center [446, 148] width 8 height 8
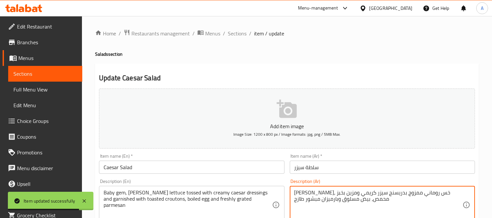
click at [402, 195] on textarea "[PERSON_NAME]، خس روماني ممزوج بدريسنج سيزر كريمي ومزين بخبز محمص، بيض مسلوق وب…" at bounding box center [378, 204] width 168 height 31
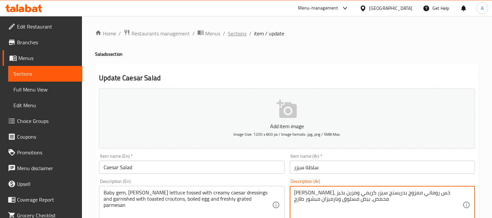
click at [231, 33] on span "Sections" at bounding box center [237, 33] width 19 height 8
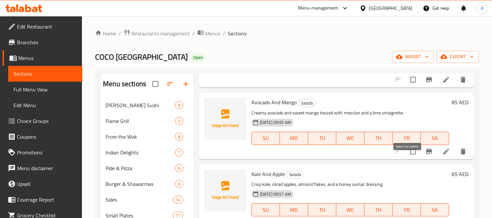
scroll to position [234, 0]
click at [442, 155] on icon at bounding box center [446, 151] width 8 height 8
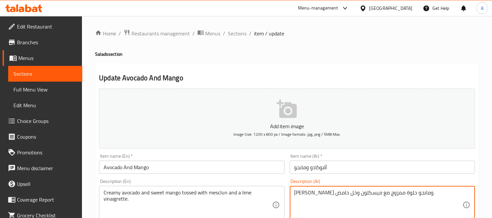
type textarea "[PERSON_NAME] ومانجو حلوة ممزوج مع ميسكلون وخل حامض."
click at [223, 166] on input "Avocado And Mango" at bounding box center [191, 167] width 185 height 13
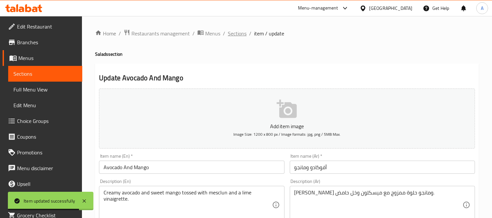
click at [231, 29] on span "Sections" at bounding box center [237, 33] width 19 height 8
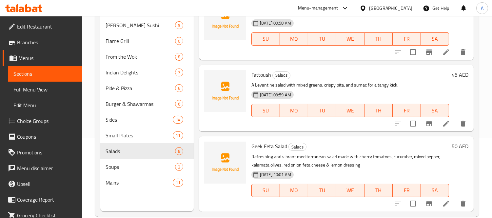
scroll to position [92, 0]
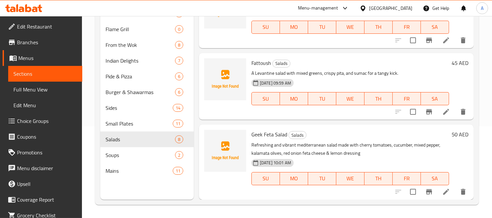
click at [282, 135] on span "Geek Feta Salad" at bounding box center [269, 134] width 36 height 10
copy h6 "Salad"
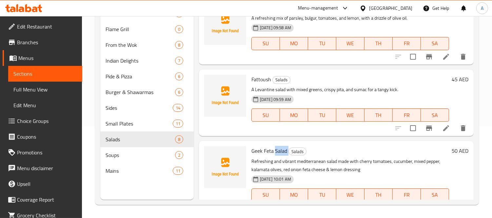
scroll to position [367, 0]
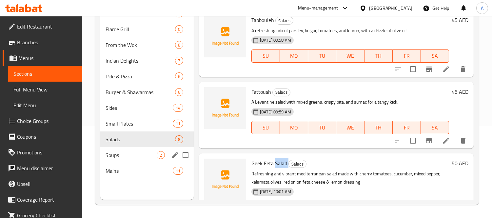
click at [127, 155] on span "Soups" at bounding box center [130, 155] width 51 height 8
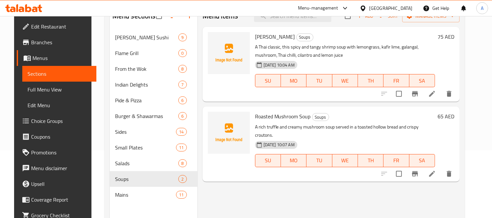
scroll to position [55, 0]
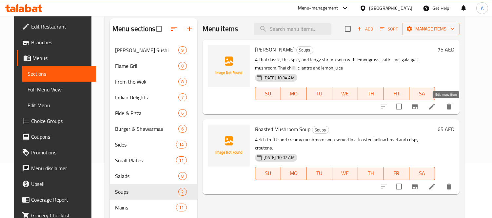
click at [435, 106] on icon at bounding box center [432, 107] width 6 height 6
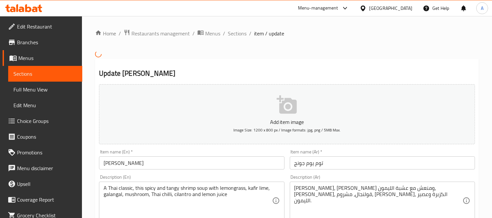
click at [187, 162] on input "Tom Yum Goong" at bounding box center [191, 162] width 185 height 13
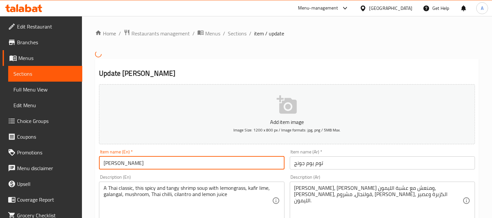
paste input "Tom Yum Goong"
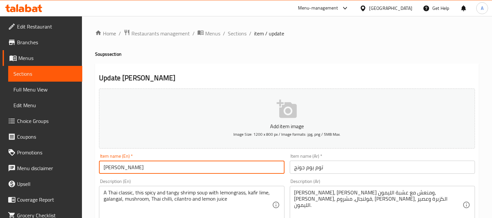
type input "[PERSON_NAME]"
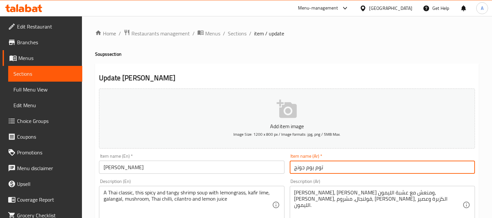
click at [294, 167] on input "توم يوم جونج" at bounding box center [382, 167] width 185 height 13
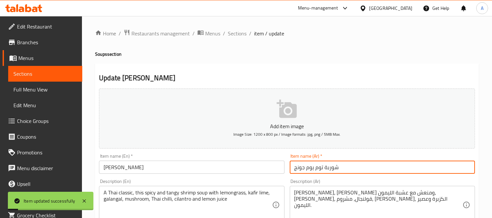
drag, startPoint x: 333, startPoint y: 169, endPoint x: 341, endPoint y: 169, distance: 8.5
click at [341, 169] on input "شوربة توم يوم جونج" at bounding box center [382, 167] width 185 height 13
type input "شوربة توم يوم جونج"
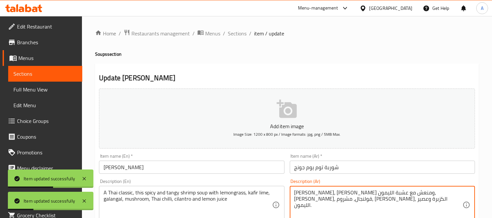
click at [411, 193] on textarea "تايلاندي كلاسيكي، حساء روبيان حار ومنعش مع عشبة الليمون، حامض كفيري، قولنجال، م…" at bounding box center [378, 204] width 168 height 31
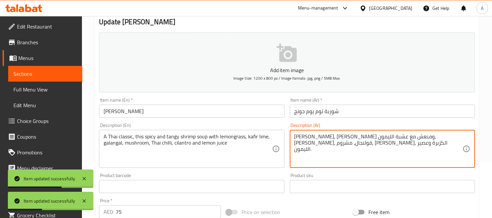
scroll to position [73, 0]
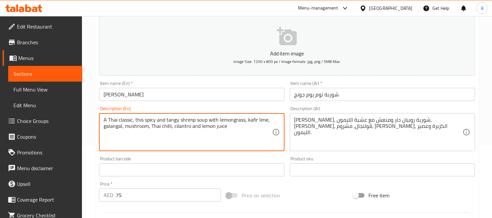
drag, startPoint x: 230, startPoint y: 117, endPoint x: 233, endPoint y: 117, distance: 3.6
click at [233, 117] on textarea "A Thai classic, this spicy and tangy shrimp soup with lemongrass, kafir lime, g…" at bounding box center [188, 132] width 168 height 31
drag, startPoint x: 251, startPoint y: 120, endPoint x: 263, endPoint y: 120, distance: 11.8
click at [263, 120] on textarea "A Thai classic, this spicy and tangy shrimp soup with lemongrass, kafir lime, g…" at bounding box center [188, 132] width 168 height 31
drag, startPoint x: 107, startPoint y: 132, endPoint x: 112, endPoint y: 132, distance: 5.2
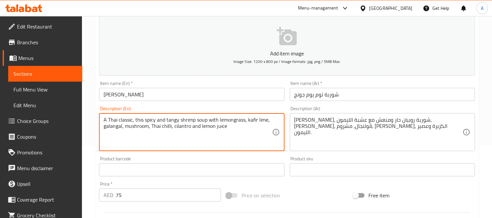
click at [112, 132] on textarea "A Thai classic, this spicy and tangy shrimp soup with lemongrass, kafir lime, g…" at bounding box center [188, 132] width 168 height 31
click at [136, 131] on textarea "A Thai classic, this spicy and tangy shrimp soup with lemongrass, kafir lime, g…" at bounding box center [188, 132] width 168 height 31
drag, startPoint x: 157, startPoint y: 127, endPoint x: 169, endPoint y: 125, distance: 12.9
click at [169, 125] on textarea "A Thai classic, this spicy and tangy shrimp soup with lemongrass, kafir lime, g…" at bounding box center [188, 132] width 168 height 31
drag, startPoint x: 181, startPoint y: 126, endPoint x: 190, endPoint y: 128, distance: 9.1
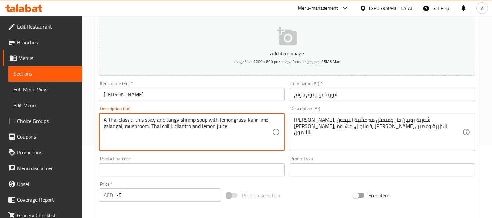
click at [190, 128] on textarea "A Thai classic, this spicy and tangy shrimp soup with lemongrass, kafir lime, g…" at bounding box center [188, 132] width 168 height 31
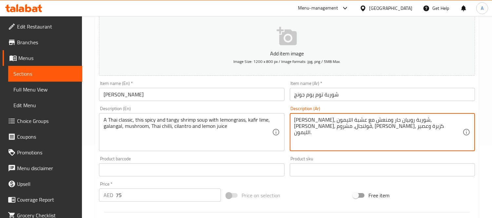
click at [308, 130] on textarea "تايلاندي كلاسيكي، شوربة روبيان حار ومنعش مع عشبة الليمون، حامض كفيري، قولنجال، …" at bounding box center [378, 132] width 168 height 31
type textarea "[PERSON_NAME]، شوربة روبيان حار ومنعش مع عشبة الليمون، [PERSON_NAME]، [PERSON_N…"
click at [162, 94] on input "[PERSON_NAME]" at bounding box center [191, 94] width 185 height 13
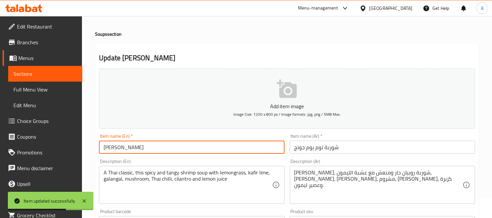
scroll to position [0, 0]
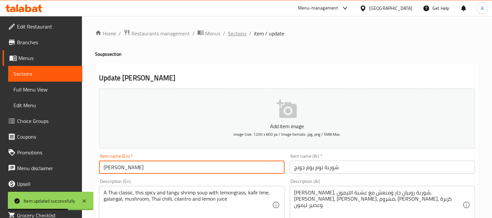
click at [235, 29] on span "Sections" at bounding box center [237, 33] width 19 height 8
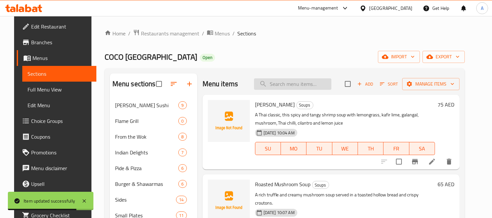
click at [293, 89] on input "search" at bounding box center [292, 83] width 77 height 11
type input "ة"
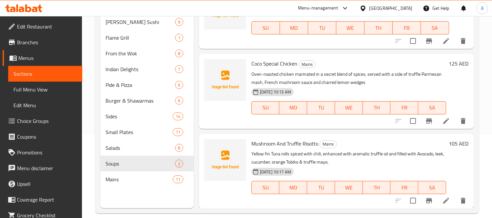
scroll to position [92, 0]
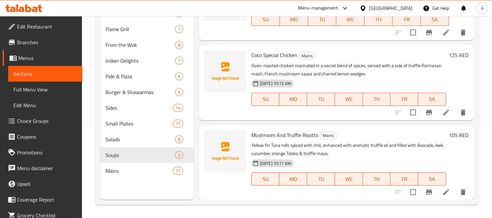
type input "mushroom"
click at [449, 134] on h6 "105 AED" at bounding box center [458, 134] width 20 height 9
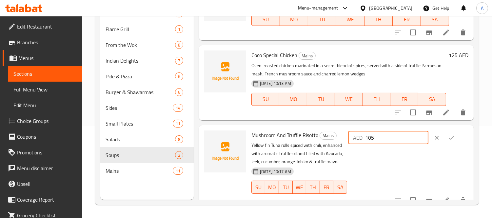
drag, startPoint x: 396, startPoint y: 133, endPoint x: 362, endPoint y: 131, distance: 34.7
click at [363, 131] on div "AED 105 ​" at bounding box center [388, 137] width 80 height 13
paste input "2"
type input "125"
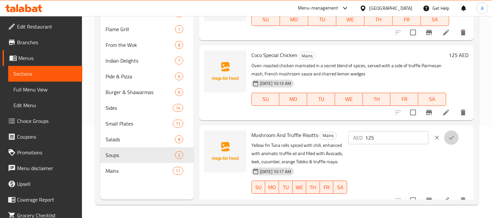
click at [450, 140] on icon "ok" at bounding box center [451, 137] width 7 height 7
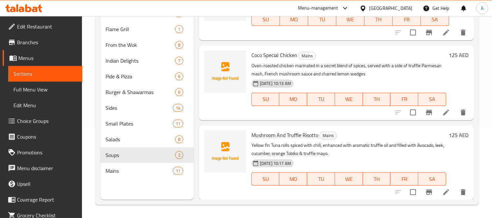
click at [442, 190] on icon at bounding box center [446, 192] width 8 height 8
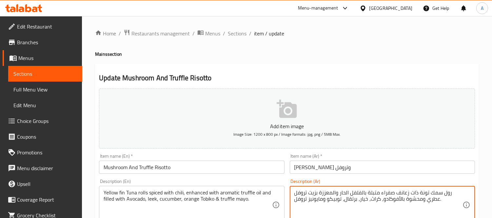
click at [436, 194] on textarea "رول سمك تونة ذات زعانف صفراء متبلة بالفلفل الحار والمعززة بزيت تروفل عطري ومحشو…" at bounding box center [378, 204] width 168 height 31
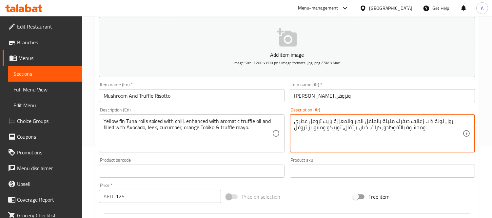
scroll to position [73, 0]
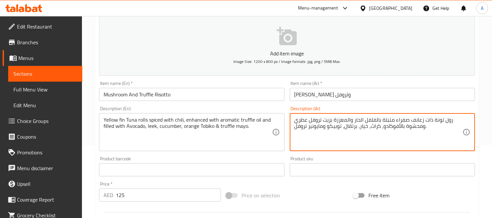
type textarea "رول تونة ذات زعانف صفراء متبلة بالفلفل الحار والمعززة بزيت تروفل عطري ومحشوة با…"
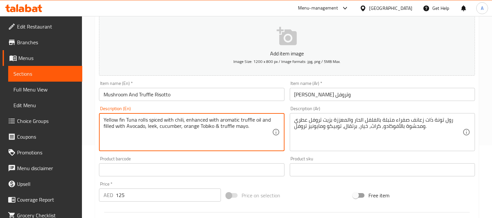
drag, startPoint x: 138, startPoint y: 120, endPoint x: 131, endPoint y: 120, distance: 6.9
drag, startPoint x: 124, startPoint y: 121, endPoint x: 117, endPoint y: 120, distance: 6.9
click at [117, 120] on textarea "Yellow fin Tuna rolls spiced with chili, enhanced with aromatic truffle oil and…" at bounding box center [188, 132] width 168 height 31
drag, startPoint x: 193, startPoint y: 122, endPoint x: 203, endPoint y: 122, distance: 10.2
click at [203, 122] on textarea "Yellow fin Tuna rolls spiced with chili, enhanced with aromatic truffle oil and…" at bounding box center [188, 132] width 168 height 31
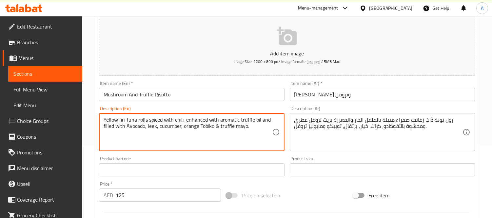
drag, startPoint x: 231, startPoint y: 121, endPoint x: 248, endPoint y: 122, distance: 17.7
click at [248, 122] on textarea "Yellow fin Tuna rolls spiced with chili, enhanced with aromatic truffle oil and…" at bounding box center [188, 132] width 168 height 31
drag, startPoint x: 117, startPoint y: 126, endPoint x: 128, endPoint y: 127, distance: 11.2
click at [128, 127] on textarea "Yellow fin Tuna rolls spiced with chili, enhanced with aromatic truffle oil and…" at bounding box center [188, 132] width 168 height 31
click at [161, 128] on textarea "Yellow fin Tuna rolls spiced with chili, enhanced with aromatic truffle oil and…" at bounding box center [188, 132] width 168 height 31
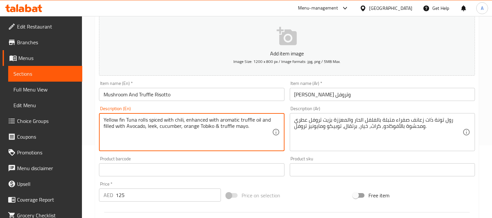
drag, startPoint x: 237, startPoint y: 130, endPoint x: 233, endPoint y: 131, distance: 4.8
click at [233, 131] on textarea "Yellow fin Tuna rolls spiced with chili, enhanced with aromatic truffle oil and…" at bounding box center [188, 132] width 168 height 31
click at [182, 96] on input "Mushroom And Truffle Risotto" at bounding box center [191, 94] width 185 height 13
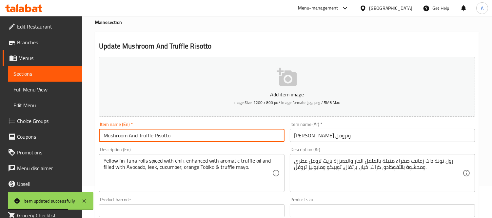
scroll to position [0, 0]
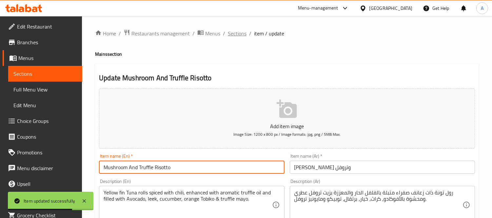
click at [241, 37] on span "Sections" at bounding box center [237, 33] width 19 height 8
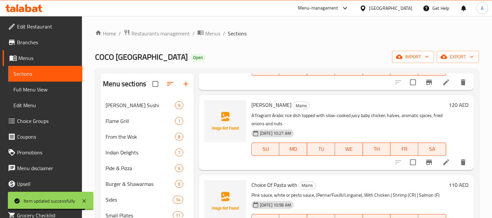
scroll to position [536, 0]
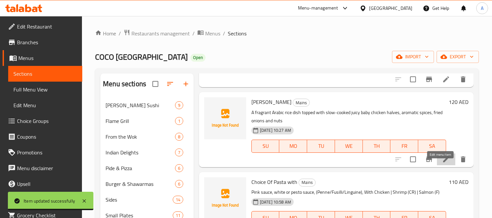
click at [443, 162] on icon at bounding box center [446, 159] width 6 height 6
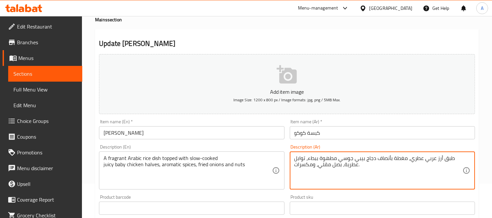
scroll to position [36, 0]
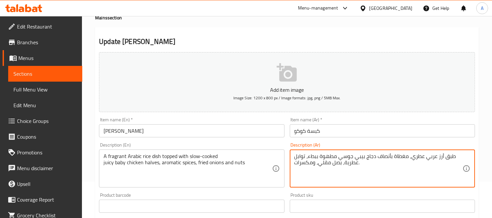
type textarea "طبق أرز عربي عطري، مغطاة بأنصاف دجاج بيبي جوسي مطهوة ببطء، توابل عطرية، بصل مقل…"
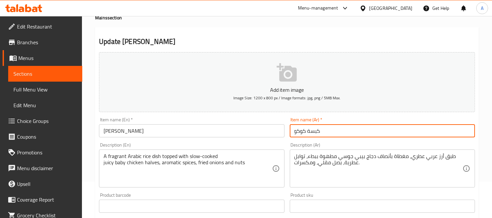
click at [353, 127] on input "كبسة كوكو" at bounding box center [382, 130] width 185 height 13
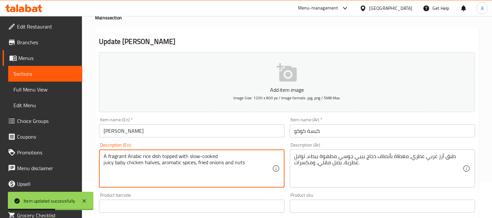
drag, startPoint x: 204, startPoint y: 165, endPoint x: 223, endPoint y: 164, distance: 18.7
click at [218, 164] on textarea "A fragrant Arabic rice dish topped with slow-cooked juicy baby chicken halves, …" at bounding box center [188, 168] width 168 height 31
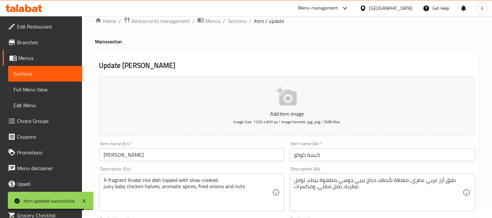
scroll to position [0, 0]
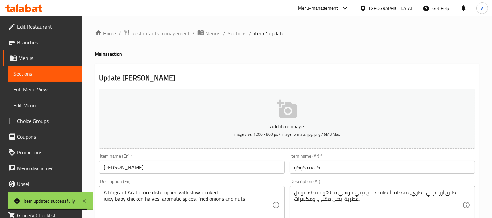
click at [240, 34] on span "Sections" at bounding box center [237, 33] width 19 height 8
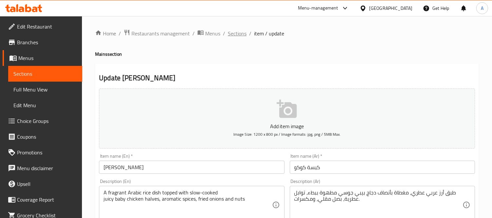
click at [237, 37] on span "Sections" at bounding box center [237, 33] width 19 height 8
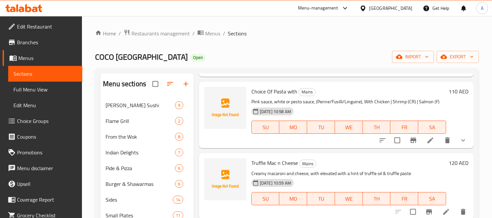
scroll to position [634, 0]
click at [426, 137] on icon at bounding box center [430, 140] width 8 height 8
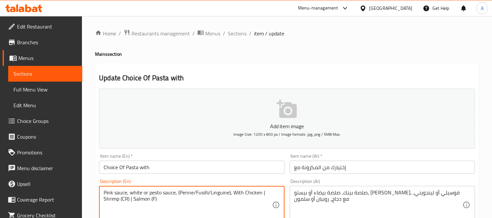
drag, startPoint x: 130, startPoint y: 199, endPoint x: 124, endPoint y: 208, distance: 11.0
click at [120, 201] on textarea "Pink sauce, white or pesto sauce, (Penne/Fusilli/Linguine), With Chicken | Shri…" at bounding box center [188, 204] width 168 height 31
click at [121, 203] on textarea "Pink sauce, white or pesto sauce, (Penne/Fusilli/Linguine), With Chicken | Shri…" at bounding box center [188, 204] width 168 height 31
click at [155, 198] on textarea "Pink sauce, white or pesto sauce, (Penne/Fusilli/Linguine), With Chicken | Shri…" at bounding box center [188, 204] width 168 height 31
click at [179, 195] on textarea "Pink sauce, white or pesto sauce, (Penne/Fusilli/Linguine), With Chicken | Shri…" at bounding box center [188, 204] width 168 height 31
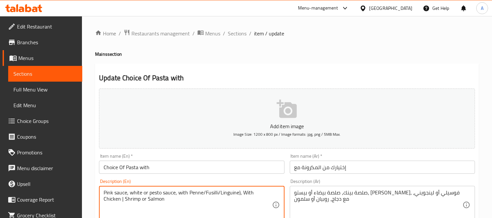
click at [205, 193] on textarea "Pink sauce, white or pesto sauce, with Penne/Fusilli/Linguine), With Chicken | …" at bounding box center [188, 204] width 168 height 31
click at [204, 192] on textarea "Pink sauce, white or pesto sauce, with Penne/Fusilli/Linguine), With Chicken | …" at bounding box center [188, 204] width 168 height 31
click at [203, 193] on textarea "Pink sauce, white or pesto sauce, with Penne/Fusilli/Linguine), With Chicken | …" at bounding box center [188, 204] width 168 height 31
drag, startPoint x: 220, startPoint y: 191, endPoint x: 217, endPoint y: 192, distance: 3.3
click at [217, 192] on textarea "Pink sauce, white or pesto sauce, with Penne, fusilli/Linguine), With Chicken |…" at bounding box center [188, 204] width 168 height 31
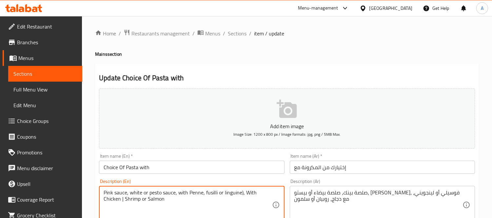
click at [240, 194] on textarea "Pink sauce, white or pesto sauce, with Penne, fusilli or linguine), With Chicke…" at bounding box center [188, 204] width 168 height 31
click at [241, 194] on textarea "Pink sauce, white or pesto sauce, with Penne, fusilli or linguine), With Chicke…" at bounding box center [188, 204] width 168 height 31
click at [104, 200] on textarea "Pink sauce, white or pesto sauce, with Penne, fusilli or linguine, With Chicken…" at bounding box center [188, 204] width 168 height 31
click at [156, 199] on textarea "Pink sauce, white or pesto sauce, with Penne, fusilli or linguine, With Chicken…" at bounding box center [188, 204] width 168 height 31
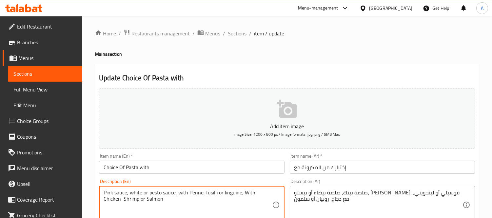
click at [156, 199] on textarea "Pink sauce, white or pesto sauce, with Penne, fusilli or linguine, With Chicken…" at bounding box center [188, 204] width 168 height 31
type textarea "Pink sauce, white or pesto sauce, with penne, fusilli or linguine, with chicken…"
click at [175, 181] on div "Description (En) Pink sauce, white or pesto sauce, with penne, fusilli or lingu…" at bounding box center [191, 201] width 185 height 45
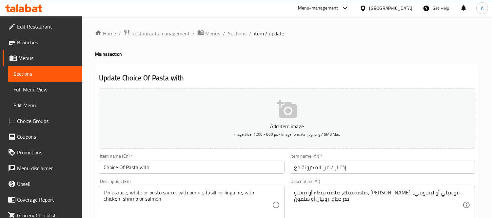
click at [182, 177] on div "Description (En) Pink sauce, white or pesto sauce, with penne, fusilli or lingu…" at bounding box center [191, 201] width 190 height 50
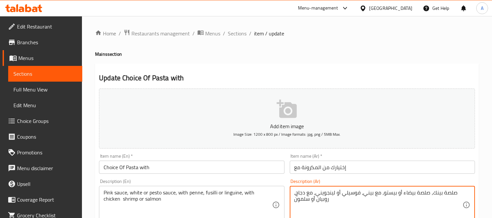
type textarea "صلصة بينك، صلصة بيضاء أو بيستو، مع بيني، فوسيلي أو لينجويني، مع دجاج، روبيان أو…"
click at [255, 167] on input "Choice Of Pasta with" at bounding box center [191, 167] width 185 height 13
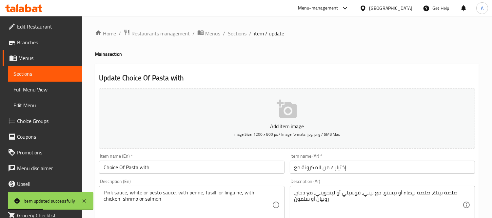
click at [230, 35] on span "Sections" at bounding box center [237, 33] width 19 height 8
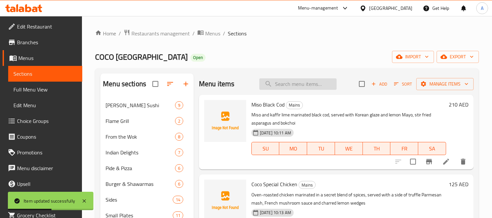
click at [294, 85] on input "search" at bounding box center [297, 83] width 77 height 11
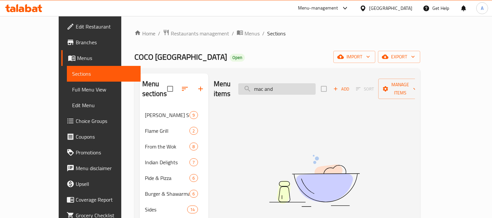
click at [303, 86] on input "mac and" at bounding box center [276, 88] width 77 height 11
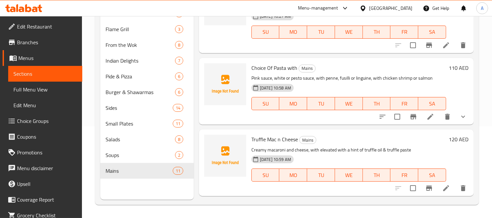
scroll to position [631, 0]
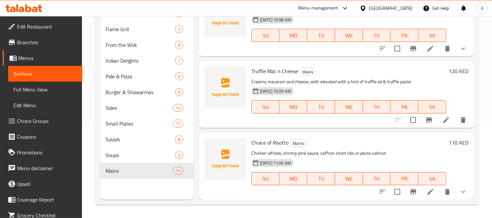
type input "mac"
click at [444, 124] on icon at bounding box center [446, 120] width 8 height 8
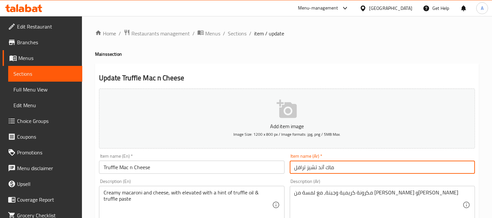
click at [303, 168] on input "ماك آند تشيز ترافل" at bounding box center [382, 167] width 185 height 13
paste input "و"
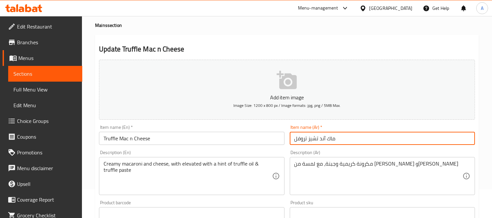
scroll to position [73, 0]
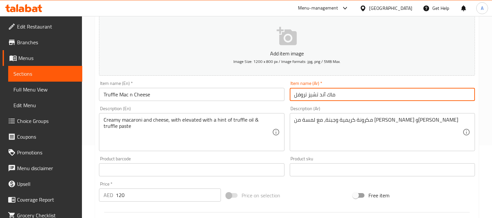
type input "ماك آند تشيز تروفل"
click at [165, 89] on input "Truffle Mac n Cheese" at bounding box center [191, 94] width 185 height 13
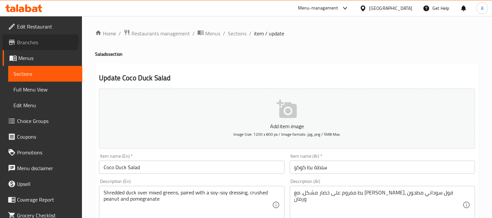
click at [40, 40] on span "Branches" at bounding box center [47, 42] width 60 height 8
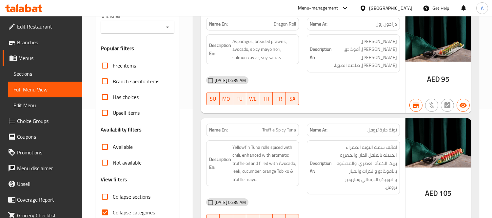
scroll to position [7292, 0]
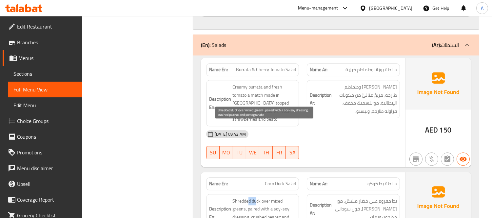
drag, startPoint x: 256, startPoint y: 127, endPoint x: 248, endPoint y: 128, distance: 7.6
click at [248, 197] on span "Shredded duck over mixed greens, paired with a soy-soy dressing, crushed peanut…" at bounding box center [264, 213] width 64 height 32
click at [242, 197] on span "Shredded duck over mixed greens, paired with a soy-soy dressing, crushed peanut…" at bounding box center [264, 213] width 64 height 32
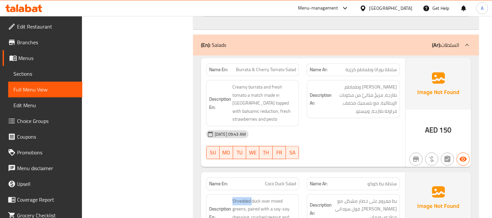
copy span "Shredded"
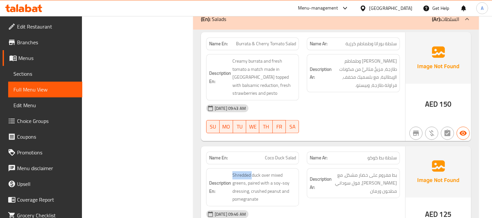
scroll to position [7365, 0]
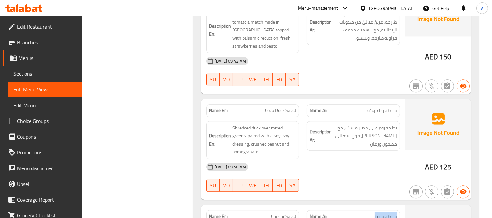
drag, startPoint x: 361, startPoint y: 144, endPoint x: 328, endPoint y: 146, distance: 32.8
click at [328, 210] on div "Name Ar: سلطة سيزر" at bounding box center [353, 216] width 93 height 13
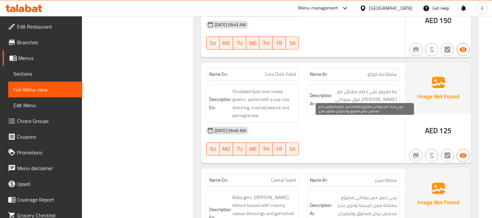
click at [372, 193] on span "بيبي جيم، خس روماني ممزوج بصلصة سيزر كريمية ومزين بخبز محمص، بيض مسلوق وبارميزا…" at bounding box center [365, 209] width 64 height 32
click at [291, 177] on span "Caesar Salad" at bounding box center [283, 180] width 25 height 7
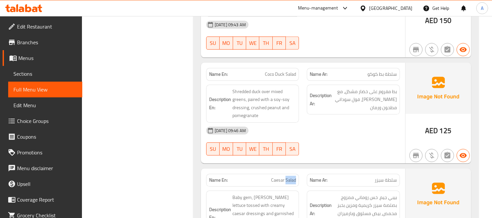
click at [291, 177] on span "Caesar Salad" at bounding box center [283, 180] width 25 height 7
copy span "Caesar Salad"
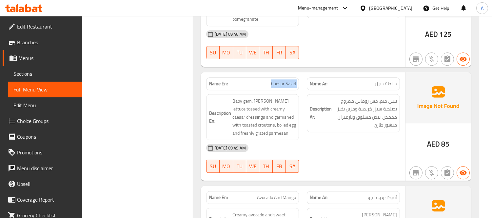
scroll to position [7510, 0]
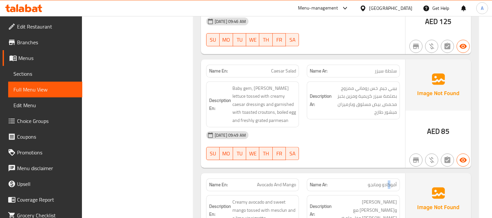
drag, startPoint x: 388, startPoint y: 113, endPoint x: 383, endPoint y: 115, distance: 5.9
click at [388, 181] on span "أفوكادو ومانجو" at bounding box center [382, 184] width 29 height 7
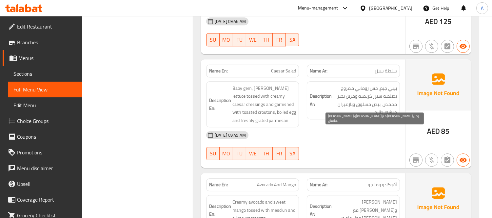
click at [389, 198] on span "كريمي أفوكادو ومانجو حلوة مع ميسكلون وخل حامض." at bounding box center [365, 210] width 64 height 24
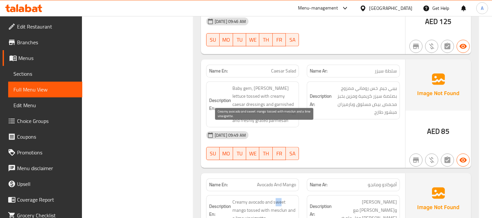
drag, startPoint x: 276, startPoint y: 125, endPoint x: 282, endPoint y: 125, distance: 5.9
click at [282, 198] on span "Creamy avocado and sweet mango tossed with mesclun and a lime vinaigrette." at bounding box center [264, 210] width 64 height 24
drag, startPoint x: 249, startPoint y: 141, endPoint x: 253, endPoint y: 140, distance: 4.1
click at [253, 198] on span "Creamy avocado and sweet mango tossed with mesclun and a lime vinaigrette." at bounding box center [264, 210] width 64 height 24
click at [246, 198] on span "Creamy avocado and sweet mango tossed with mesclun and a lime vinaigrette." at bounding box center [264, 210] width 64 height 24
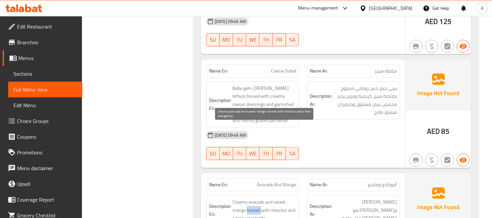
click at [246, 198] on span "Creamy avocado and sweet mango tossed with mesclun and a lime vinaigrette." at bounding box center [264, 210] width 64 height 24
copy span "Creamy avocado and sweet mango tossed with mesclun and a lime vinaigrette."
click at [252, 198] on span "Creamy avocado and sweet mango tossed with mesclun and a lime vinaigrette." at bounding box center [264, 210] width 64 height 24
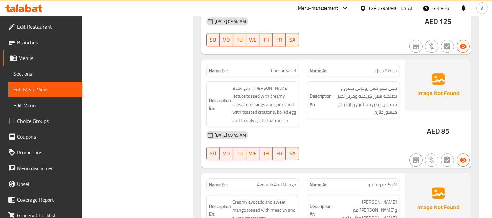
click at [264, 181] on span "Avocado And Mango" at bounding box center [276, 184] width 39 height 7
copy span "Avocado And Mango"
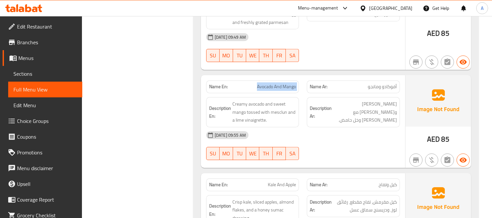
scroll to position [7619, 0]
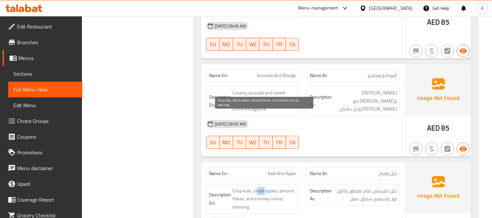
drag, startPoint x: 257, startPoint y: 119, endPoint x: 265, endPoint y: 119, distance: 8.8
click at [265, 187] on span "Crisp kale, sliced apples, almond flakes, and a honey sumac dressing" at bounding box center [264, 199] width 64 height 24
drag, startPoint x: 285, startPoint y: 117, endPoint x: 293, endPoint y: 118, distance: 7.3
click at [293, 187] on span "Crisp kale, sliced apples, almond flakes, and a honey sumac dressing" at bounding box center [264, 199] width 64 height 24
click at [247, 187] on span "Crisp kale, sliced apples, almond flakes, and a honey sumac dressing" at bounding box center [264, 199] width 64 height 24
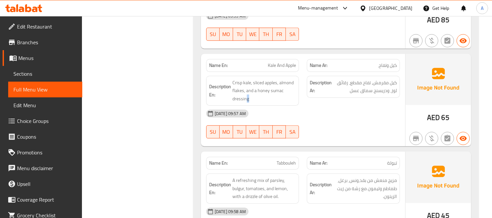
scroll to position [7729, 0]
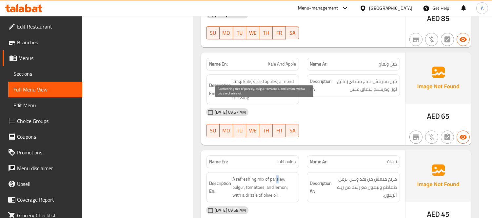
click at [275, 175] on span "A refreshing mix of parsley, bulgur, tomatoes, and lemon, with a drizzle of oli…" at bounding box center [264, 187] width 64 height 24
click at [237, 175] on span "A refreshing mix of parsley, bulgur, tomatoes, and lemon, with a drizzle of oli…" at bounding box center [264, 187] width 64 height 24
drag, startPoint x: 249, startPoint y: 113, endPoint x: 253, endPoint y: 112, distance: 4.0
click at [253, 175] on span "A refreshing mix of parsley, bulgur, tomatoes, and lemon, with a drizzle of oli…" at bounding box center [264, 187] width 64 height 24
drag, startPoint x: 283, startPoint y: 115, endPoint x: 290, endPoint y: 116, distance: 7.0
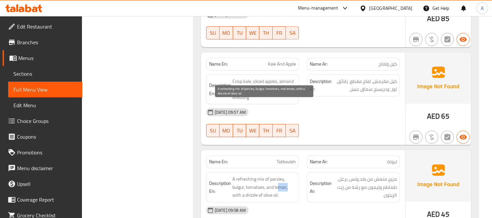
click at [290, 175] on span "A refreshing mix of parsley, bulgur, tomatoes, and lemon, with a drizzle of oli…" at bounding box center [264, 187] width 64 height 24
click at [248, 175] on span "A refreshing mix of parsley, bulgur, tomatoes, and lemon, with a drizzle of oli…" at bounding box center [264, 187] width 64 height 24
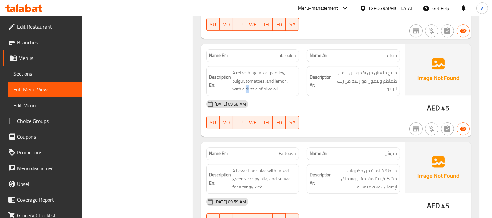
scroll to position [7838, 0]
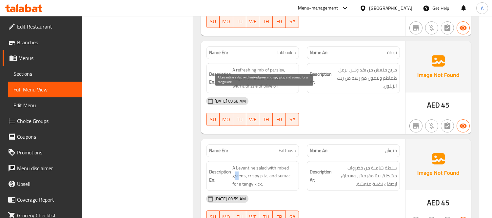
drag, startPoint x: 234, startPoint y: 102, endPoint x: 239, endPoint y: 103, distance: 5.6
click at [239, 164] on span "A Levantine salad with mixed greens, crispy pita, and sumac for a tangy kick." at bounding box center [264, 176] width 64 height 24
drag, startPoint x: 258, startPoint y: 101, endPoint x: 263, endPoint y: 102, distance: 4.7
click at [263, 164] on span "A Levantine salad with mixed greens, crispy pita, and sumac for a tangy kick." at bounding box center [264, 176] width 64 height 24
drag, startPoint x: 285, startPoint y: 100, endPoint x: 291, endPoint y: 100, distance: 5.3
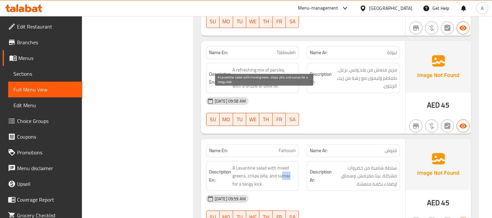
click at [291, 164] on span "A Levantine salad with mixed greens, crispy pita, and sumac for a tangy kick." at bounding box center [264, 176] width 64 height 24
drag, startPoint x: 252, startPoint y: 112, endPoint x: 244, endPoint y: 114, distance: 8.0
click at [244, 164] on span "A Levantine salad with mixed greens, crispy pita, and sumac for a tangy kick." at bounding box center [264, 176] width 64 height 24
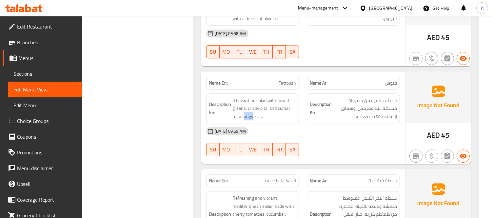
scroll to position [7947, 0]
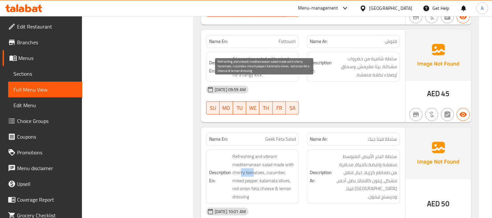
drag, startPoint x: 241, startPoint y: 98, endPoint x: 253, endPoint y: 100, distance: 12.2
click at [253, 152] on span "Refreshing and vibrant mediterranean salad made with cherry tomatoes, cucumber,…" at bounding box center [264, 176] width 64 height 48
drag, startPoint x: 277, startPoint y: 102, endPoint x: 283, endPoint y: 102, distance: 5.6
click at [283, 152] on span "Refreshing and vibrant mediterranean salad made with cherry tomatoes, cucumber,…" at bounding box center [264, 176] width 64 height 48
drag, startPoint x: 245, startPoint y: 109, endPoint x: 249, endPoint y: 108, distance: 4.3
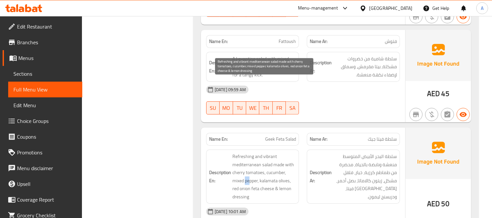
click at [249, 152] on span "Refreshing and vibrant mediterranean salad made with cherry tomatoes, cucumber,…" at bounding box center [264, 176] width 64 height 48
drag, startPoint x: 267, startPoint y: 108, endPoint x: 280, endPoint y: 109, distance: 13.1
click at [280, 152] on span "Refreshing and vibrant mediterranean salad made with cherry tomatoes, cucumber,…" at bounding box center [264, 176] width 64 height 48
drag, startPoint x: 241, startPoint y: 117, endPoint x: 236, endPoint y: 116, distance: 5.3
click at [236, 152] on span "Refreshing and vibrant mediterranean salad made with cherry tomatoes, cucumber,…" at bounding box center [264, 176] width 64 height 48
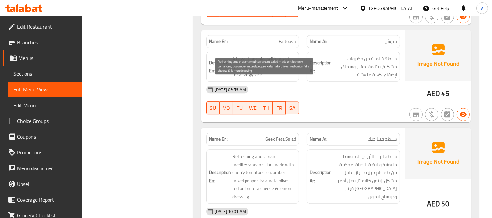
click at [257, 152] on span "Refreshing and vibrant mediterranean salad made with cherry tomatoes, cucumber,…" at bounding box center [264, 176] width 64 height 48
click at [282, 152] on span "Refreshing and vibrant mediterranean salad made with cherry tomatoes, cucumber,…" at bounding box center [264, 176] width 64 height 48
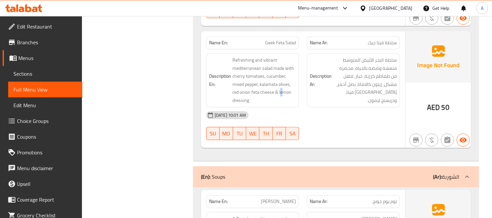
scroll to position [8056, 0]
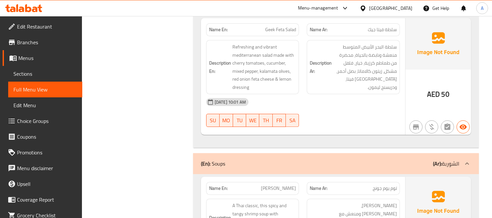
click at [286, 185] on span "Tom Yum Goong" at bounding box center [278, 188] width 35 height 7
copy span "Tom Yum Goong"
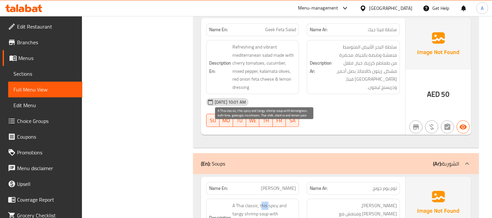
drag, startPoint x: 262, startPoint y: 133, endPoint x: 268, endPoint y: 133, distance: 5.9
click at [268, 201] on span "A Thai classic, this spicy and tangy shrimp soup with lemongrass, kafir lime, g…" at bounding box center [264, 221] width 64 height 40
click at [292, 201] on span "A Thai classic, this spicy and tangy shrimp soup with lemongrass, kafir lime, g…" at bounding box center [264, 221] width 64 height 40
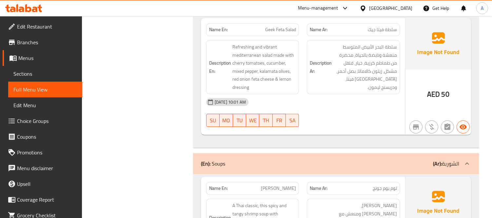
click at [286, 185] on span "Tom Yum Goong" at bounding box center [278, 188] width 35 height 7
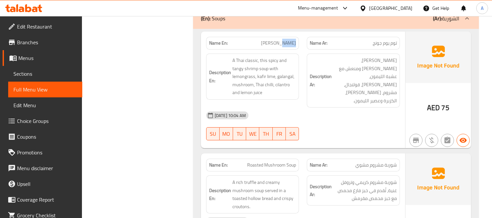
scroll to position [8202, 0]
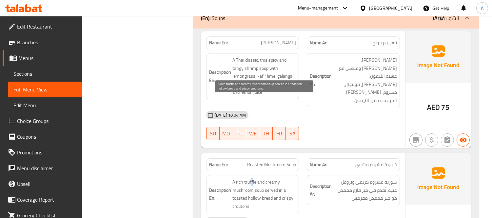
click at [251, 178] on span "A rich truffle and creamy mushroom soup served in a toasted hollow bread and cr…" at bounding box center [264, 194] width 64 height 32
drag, startPoint x: 248, startPoint y: 110, endPoint x: 256, endPoint y: 110, distance: 7.5
click at [256, 178] on span "A rich truffle and creamy mushroom soup served in a toasted hollow bread and cr…" at bounding box center [264, 194] width 64 height 32
drag, startPoint x: 264, startPoint y: 109, endPoint x: 277, endPoint y: 110, distance: 13.1
click at [277, 178] on span "A rich truffle and creamy mushroom soup served in a toasted hollow bread and cr…" at bounding box center [264, 194] width 64 height 32
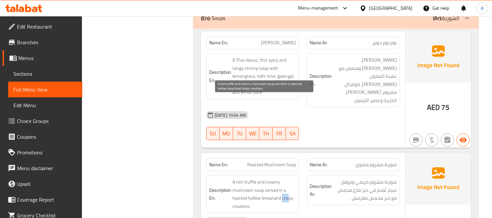
drag, startPoint x: 284, startPoint y: 117, endPoint x: 289, endPoint y: 117, distance: 4.6
click at [289, 178] on span "A rich truffle and creamy mushroom soup served in a toasted hollow bread and cr…" at bounding box center [264, 194] width 64 height 32
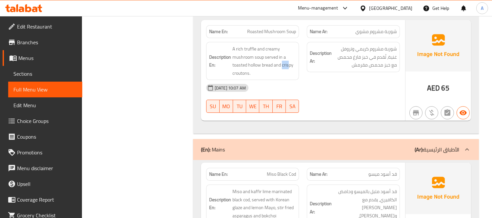
scroll to position [8347, 0]
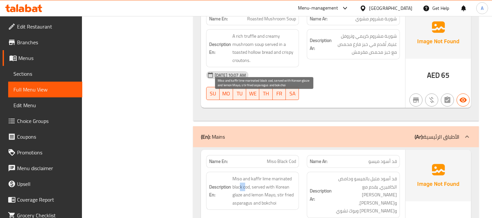
drag, startPoint x: 245, startPoint y: 104, endPoint x: 239, endPoint y: 104, distance: 5.9
click at [239, 175] on span "Miso and kaffir lime marinated black cod, served with Korean glaze and lemon Ma…" at bounding box center [264, 191] width 64 height 32
drag, startPoint x: 266, startPoint y: 108, endPoint x: 271, endPoint y: 107, distance: 5.0
click at [271, 175] on span "Miso and kaffir lime marinated black cod, served with Korean glaze and lemon Ma…" at bounding box center [264, 191] width 64 height 32
drag, startPoint x: 251, startPoint y: 112, endPoint x: 264, endPoint y: 114, distance: 13.5
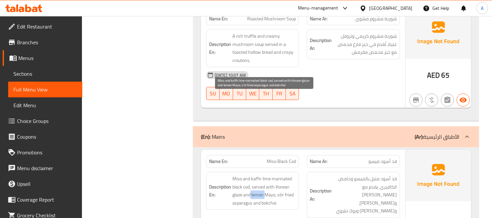
click at [264, 175] on span "Miso and kaffir lime marinated black cod, served with Korean glaze and lemon Ma…" at bounding box center [264, 191] width 64 height 32
drag, startPoint x: 281, startPoint y: 115, endPoint x: 287, endPoint y: 114, distance: 5.7
click at [287, 175] on span "Miso and kaffir lime marinated black cod, served with Korean glaze and lemon Ma…" at bounding box center [264, 191] width 64 height 32
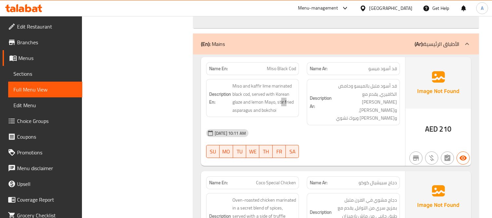
scroll to position [8457, 0]
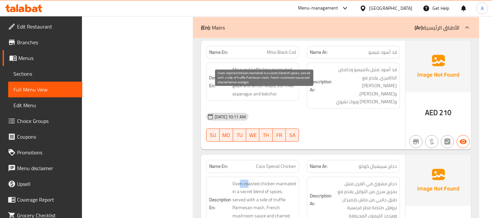
drag, startPoint x: 248, startPoint y: 95, endPoint x: 239, endPoint y: 94, distance: 8.9
click at [239, 180] on span "Oven-roasted chicken marinated in a secret blend of spices, served with a side …" at bounding box center [264, 204] width 64 height 48
drag, startPoint x: 240, startPoint y: 104, endPoint x: 250, endPoint y: 104, distance: 10.2
click at [250, 180] on span "Oven-roasted chicken marinated in a secret blend of spices, served with a side …" at bounding box center [264, 204] width 64 height 48
click at [263, 180] on span "Oven-roasted chicken marinated in a secret blend of spices, served with a side …" at bounding box center [264, 204] width 64 height 48
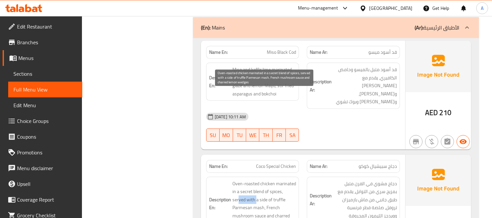
drag, startPoint x: 238, startPoint y: 113, endPoint x: 256, endPoint y: 114, distance: 17.7
click at [256, 180] on span "Oven-roasted chicken marinated in a secret blend of spices, served with a side …" at bounding box center [264, 204] width 64 height 48
click at [259, 180] on span "Oven-roasted chicken marinated in a secret blend of spices, served with a side …" at bounding box center [264, 204] width 64 height 48
drag, startPoint x: 248, startPoint y: 119, endPoint x: 244, endPoint y: 119, distance: 3.9
click at [246, 180] on span "Oven-roasted chicken marinated in a secret blend of spices, served with a side …" at bounding box center [264, 204] width 64 height 48
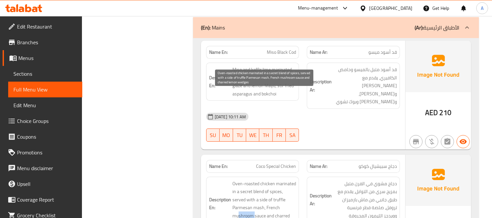
drag, startPoint x: 238, startPoint y: 127, endPoint x: 255, endPoint y: 127, distance: 16.7
click at [255, 180] on span "Oven-roasted chicken marinated in a secret blend of spices, served with a side …" at bounding box center [264, 204] width 64 height 48
click at [254, 180] on span "Oven-roasted chicken marinated in a secret blend of spices, served with a side …" at bounding box center [264, 204] width 64 height 48
drag, startPoint x: 246, startPoint y: 135, endPoint x: 248, endPoint y: 120, distance: 15.1
click at [241, 180] on span "Oven-roasted chicken marinated in a secret blend of spices, served with a side …" at bounding box center [264, 204] width 64 height 48
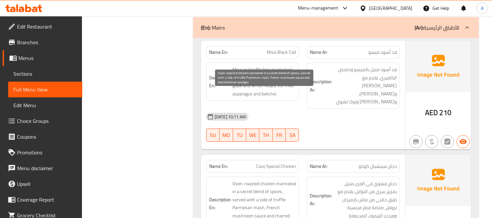
scroll to position [8493, 0]
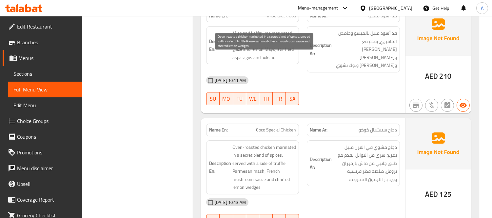
click at [279, 143] on span "Oven-roasted chicken marinated in a secret blend of spices, served with a side …" at bounding box center [264, 167] width 64 height 48
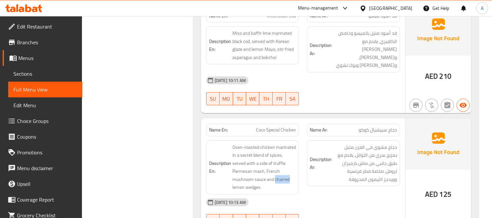
copy span "charred"
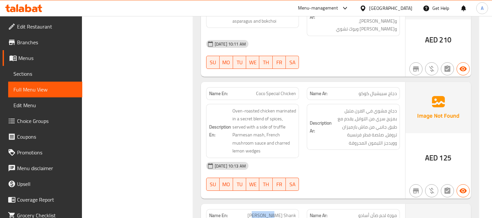
drag, startPoint x: 264, startPoint y: 122, endPoint x: 283, endPoint y: 125, distance: 19.2
click at [283, 212] on span "[PERSON_NAME] Shank" at bounding box center [271, 215] width 48 height 7
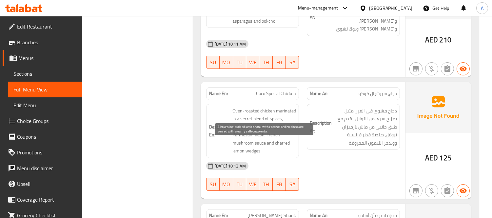
drag, startPoint x: 286, startPoint y: 143, endPoint x: 276, endPoint y: 144, distance: 10.2
drag, startPoint x: 263, startPoint y: 145, endPoint x: 244, endPoint y: 146, distance: 18.7
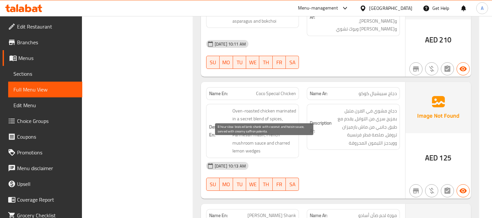
drag, startPoint x: 256, startPoint y: 161, endPoint x: 251, endPoint y: 163, distance: 5.5
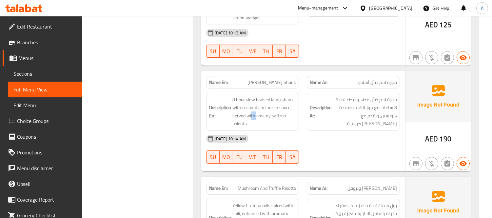
scroll to position [8675, 0]
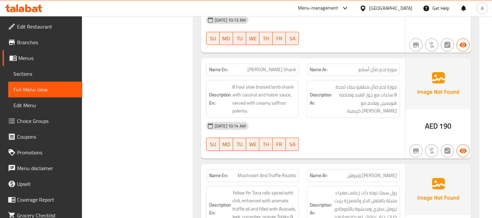
click at [249, 172] on span "Mushroom And Truffle Risotto" at bounding box center [267, 175] width 58 height 7
copy span "Mushroom And Truffle Risotto"
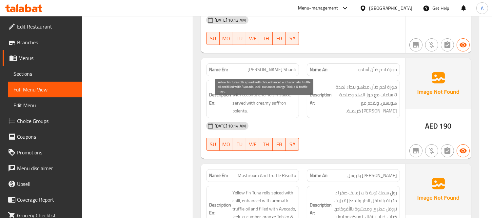
click at [233, 189] on span "Yellow fin Tuna rolls spiced with chili, enhanced with aromatic truffle oil and…" at bounding box center [264, 209] width 64 height 40
click at [260, 189] on span "Yellow fin Tuna rolls spiced with chili, enhanced with aromatic truffle oil and…" at bounding box center [264, 209] width 64 height 40
drag, startPoint x: 278, startPoint y: 104, endPoint x: 291, endPoint y: 104, distance: 12.5
click at [279, 189] on span "Yellow fin Tuna rolls spiced with chili, enhanced with aromatic truffle oil and…" at bounding box center [264, 209] width 64 height 40
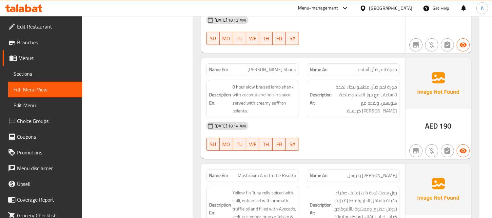
click at [312, 189] on h6 "Description Ar: رول سمك تونة ذات زعانف صفراء متبلة بالفلفل الحار والمعززة بزيت …" at bounding box center [353, 209] width 87 height 40
click at [278, 172] on span "Mushroom And Truffle Risotto" at bounding box center [267, 175] width 58 height 7
copy span "Mushroom And Truffle Risotto"
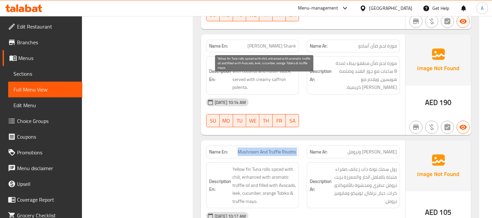
scroll to position [8748, 0]
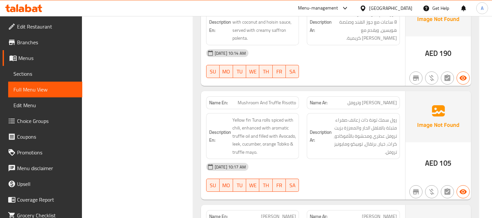
click at [352, 213] on p "Name Ar: سلمون كوكو" at bounding box center [353, 216] width 87 height 7
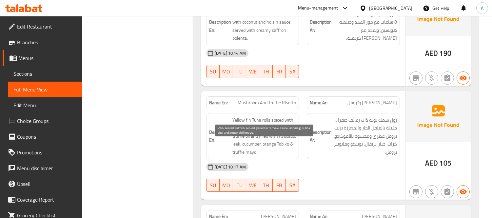
drag, startPoint x: 250, startPoint y: 148, endPoint x: 246, endPoint y: 146, distance: 4.1
drag, startPoint x: 244, startPoint y: 162, endPoint x: 240, endPoint y: 161, distance: 4.0
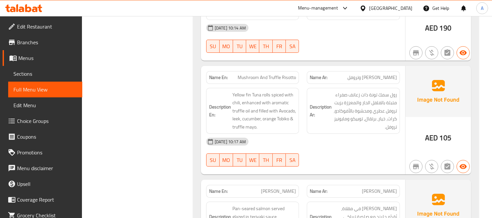
scroll to position [8857, 0]
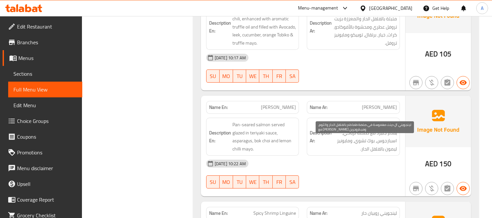
drag, startPoint x: 394, startPoint y: 140, endPoint x: 386, endPoint y: 142, distance: 8.3
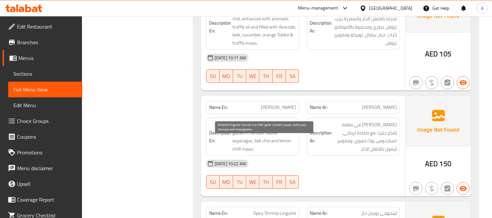
drag, startPoint x: 273, startPoint y: 149, endPoint x: 266, endPoint y: 149, distance: 7.5
drag, startPoint x: 250, startPoint y: 151, endPoint x: 239, endPoint y: 150, distance: 11.2
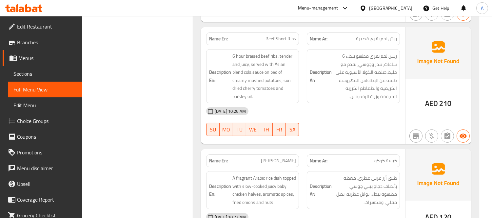
scroll to position [9148, 0]
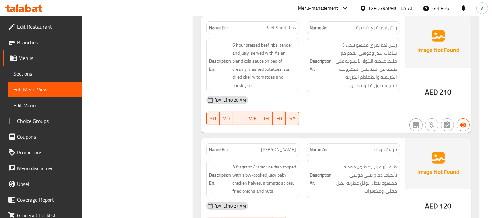
click at [280, 143] on div "Name En: Coco Kabsa" at bounding box center [252, 149] width 93 height 13
click at [281, 146] on span "[PERSON_NAME]" at bounding box center [278, 149] width 35 height 7
copy span "[PERSON_NAME]"
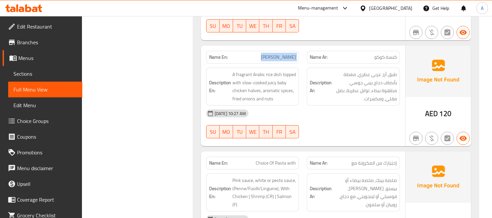
scroll to position [9257, 0]
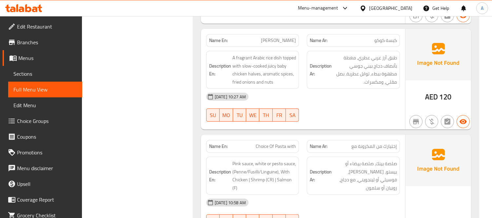
click at [275, 143] on span "Choice Of Pasta with" at bounding box center [276, 146] width 40 height 7
copy span "Choice Of Pasta with"
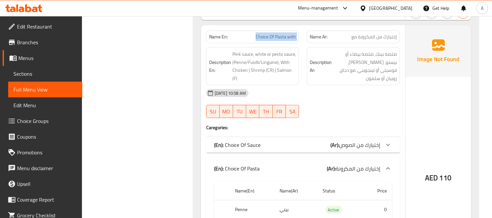
scroll to position [9330, 0]
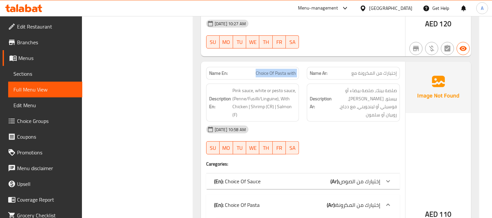
click at [345, 176] on span "إختيارك من الصوص" at bounding box center [359, 181] width 41 height 10
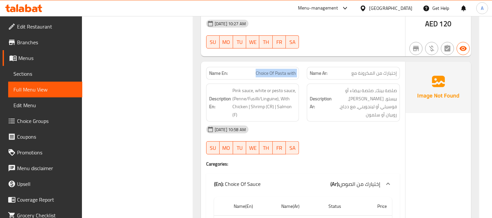
click at [338, 179] on b "(Ar):" at bounding box center [334, 184] width 9 height 10
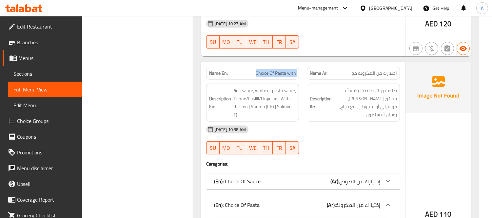
click at [335, 176] on b "(Ar):" at bounding box center [334, 181] width 9 height 10
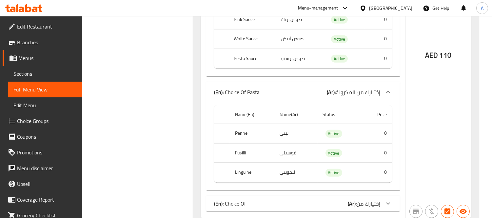
scroll to position [9548, 0]
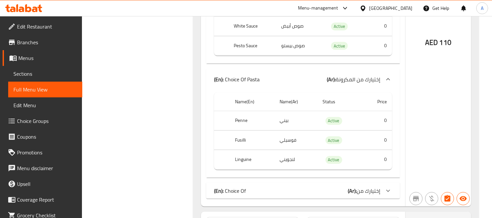
click at [333, 187] on div "(En): Choice Of (Ar): إختيارك من" at bounding box center [297, 191] width 166 height 8
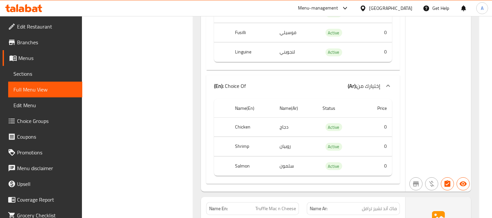
scroll to position [9658, 0]
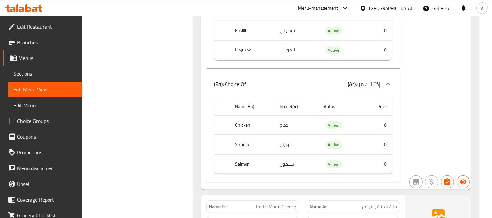
click at [261, 203] on span "Truffle Mac n Cheese" at bounding box center [275, 206] width 41 height 7
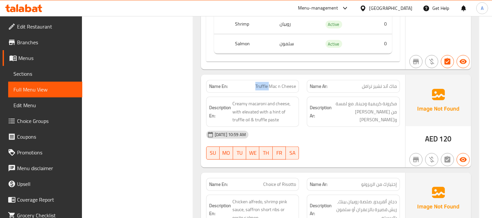
scroll to position [9797, 0]
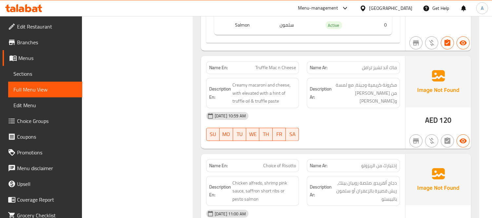
drag, startPoint x: 312, startPoint y: 165, endPoint x: 315, endPoint y: 176, distance: 11.1
click at [312, 167] on div "Name En: Choice of Risotto Name Ar: إختيارك من الريزوتو Description En: Chicken…" at bounding box center [303, 217] width 204 height 127
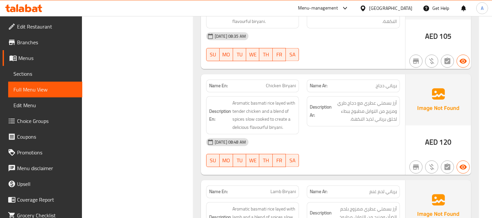
scroll to position [0, 0]
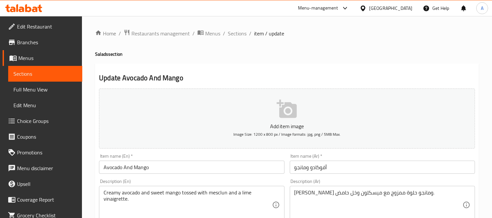
click at [192, 161] on input "Avocado And Mango" at bounding box center [191, 167] width 185 height 13
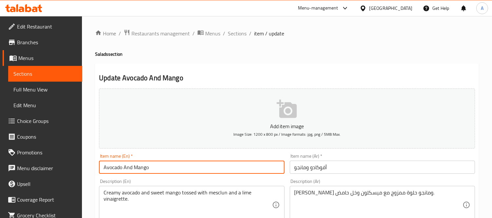
paste input "Salad"
type input "Avocado And Mango Salad"
click at [293, 169] on input "أفوكادو ومانجو" at bounding box center [382, 167] width 185 height 13
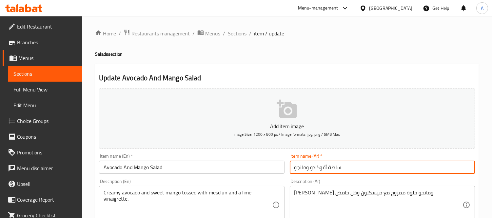
type input "سلطة أفوكادو ومانجو"
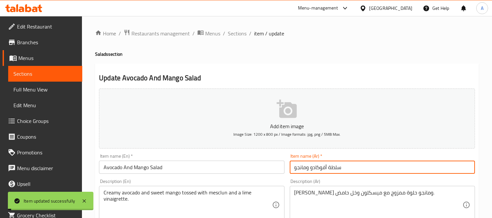
click at [339, 169] on input "سلطة أفوكادو ومانجو" at bounding box center [382, 167] width 185 height 13
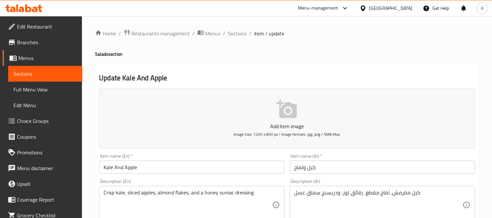
click at [148, 165] on input "Kale And Apple" at bounding box center [191, 167] width 185 height 13
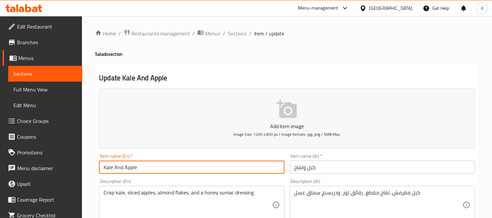
paste input "Salad"
type input "Kale And Apple Salad"
click at [292, 168] on input "كيل وتفاح" at bounding box center [382, 167] width 185 height 13
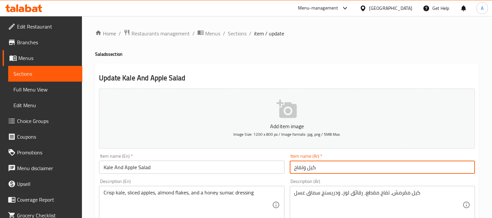
paste input "سلطة"
type input "سلطة كيل وتفاح"
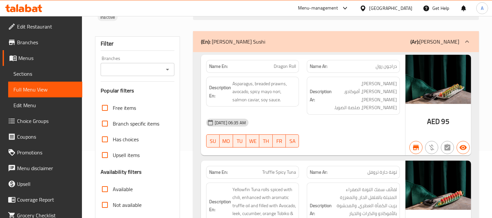
scroll to position [218, 0]
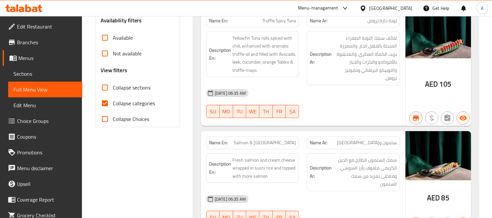
click at [115, 106] on span "Collapse categories" at bounding box center [134, 103] width 42 height 8
click at [113, 106] on input "Collapse categories" at bounding box center [105, 103] width 16 height 16
checkbox input "false"
drag, startPoint x: 130, startPoint y: 87, endPoint x: 183, endPoint y: 110, distance: 58.5
click at [130, 87] on span "Collapse sections" at bounding box center [132, 88] width 38 height 8
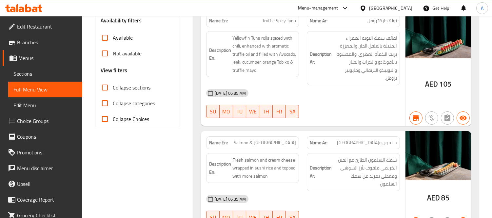
click at [113, 87] on input "Collapse sections" at bounding box center [105, 88] width 16 height 16
checkbox input "true"
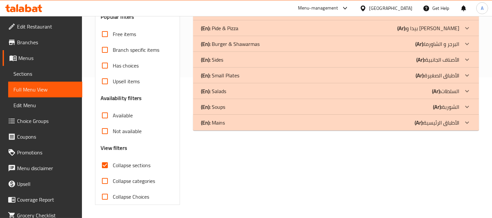
scroll to position [140, 0]
click at [223, 121] on p "(En): Mains" at bounding box center [213, 123] width 24 height 8
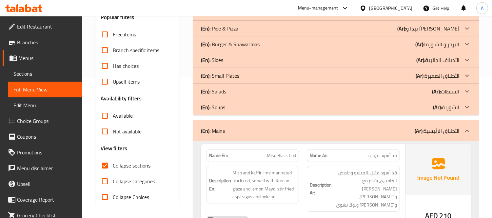
click at [225, 108] on div "(En): Soups (Ar): الشوربة" at bounding box center [330, 107] width 258 height 8
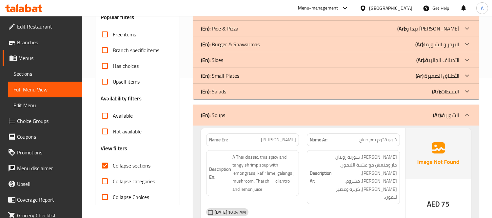
click at [233, 90] on div "(En): Salads (Ar): السلطات" at bounding box center [330, 91] width 258 height 8
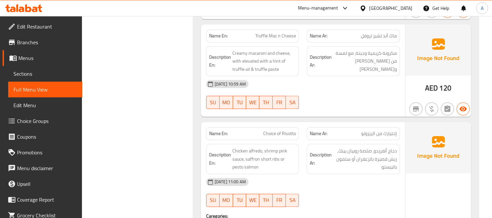
scroll to position [2636, 0]
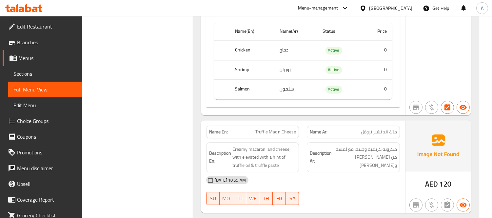
click at [391, 10] on div "[GEOGRAPHIC_DATA]" at bounding box center [390, 8] width 43 height 7
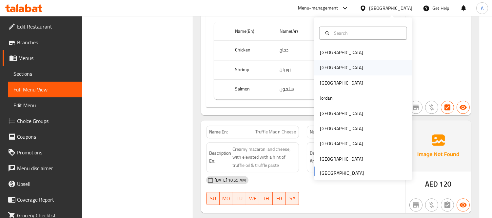
click at [328, 66] on div "[GEOGRAPHIC_DATA]" at bounding box center [341, 67] width 54 height 15
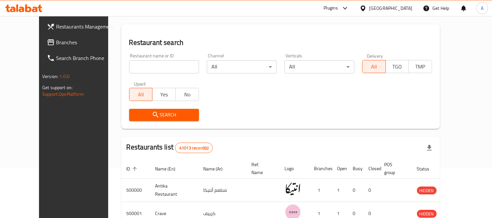
scroll to position [272, 0]
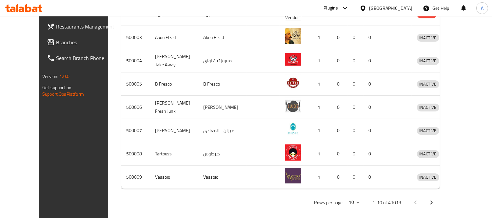
click at [56, 41] on span "Branches" at bounding box center [86, 42] width 60 height 8
